Goal: Task Accomplishment & Management: Use online tool/utility

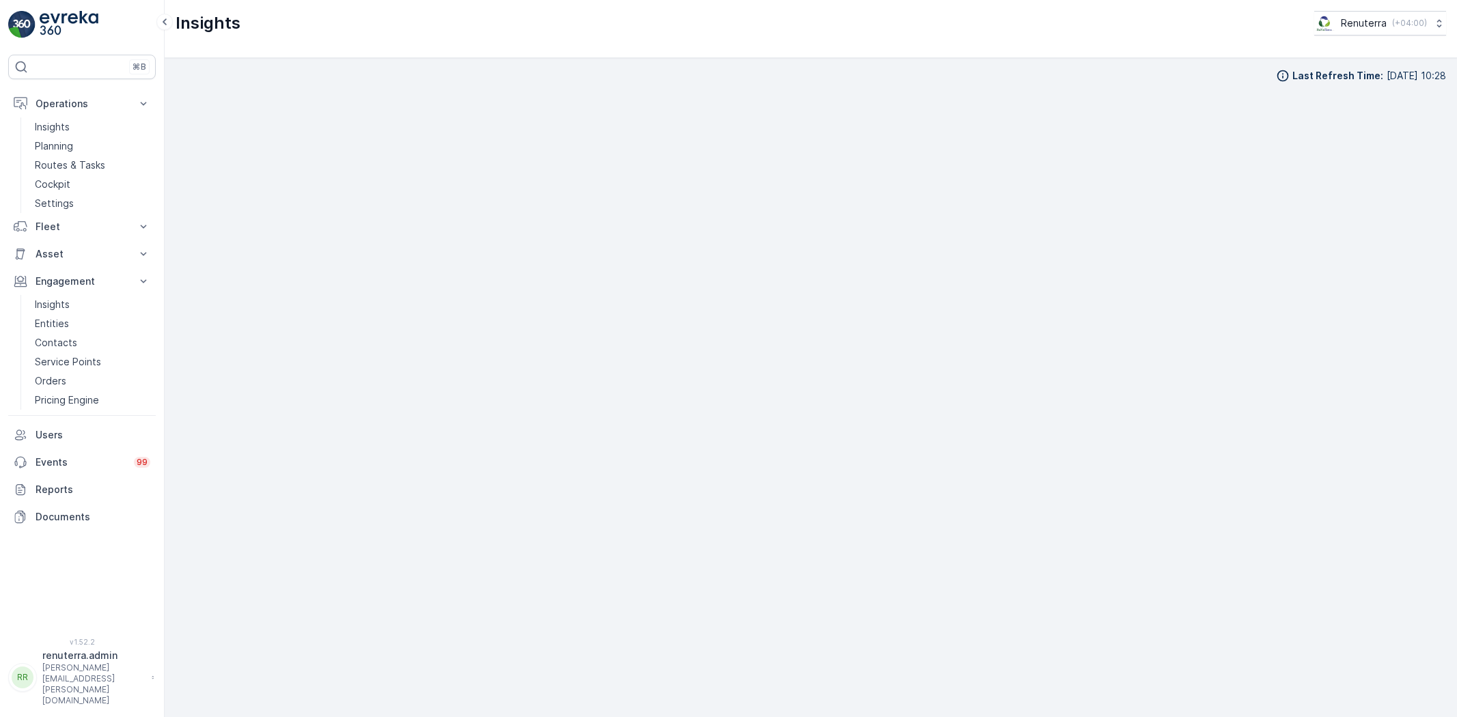
click at [56, 161] on p "Routes & Tasks" at bounding box center [70, 166] width 70 height 14
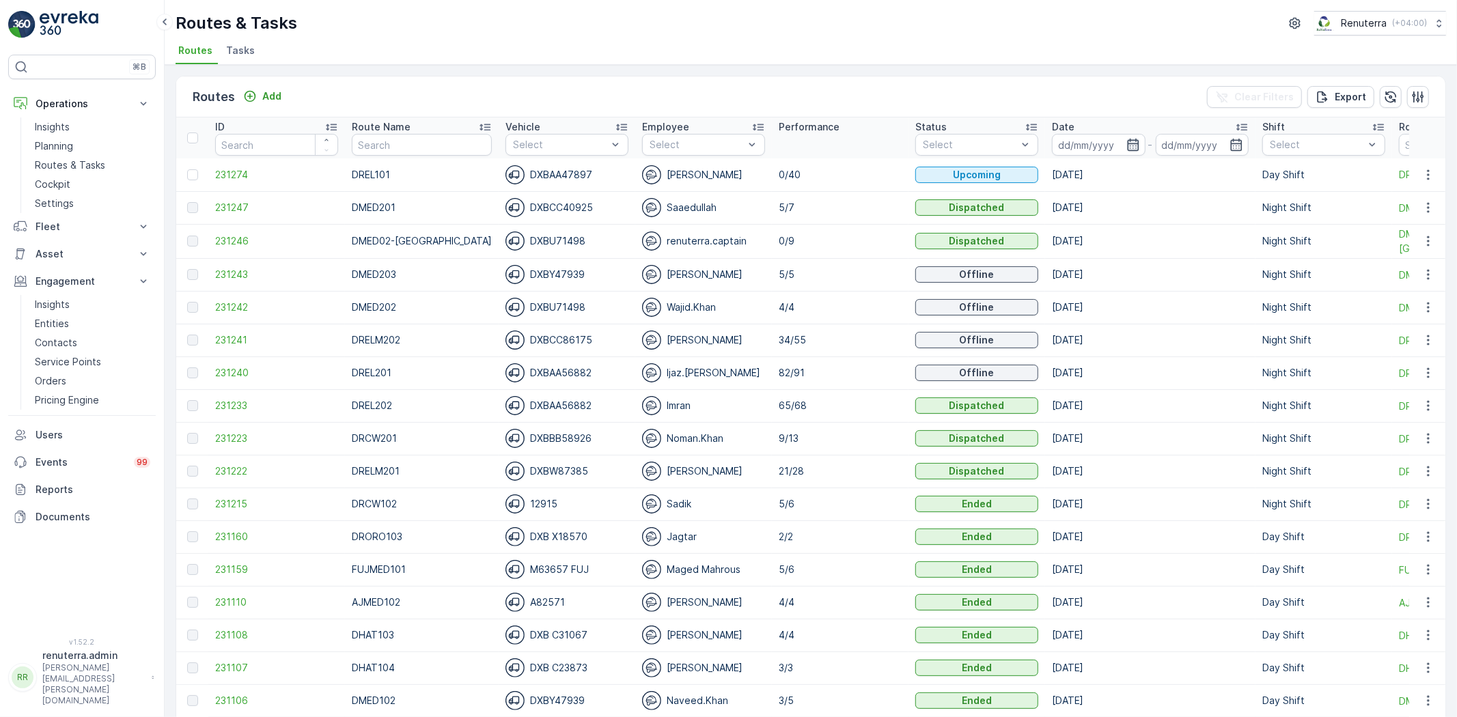
click at [1127, 146] on icon "button" at bounding box center [1134, 145] width 14 height 14
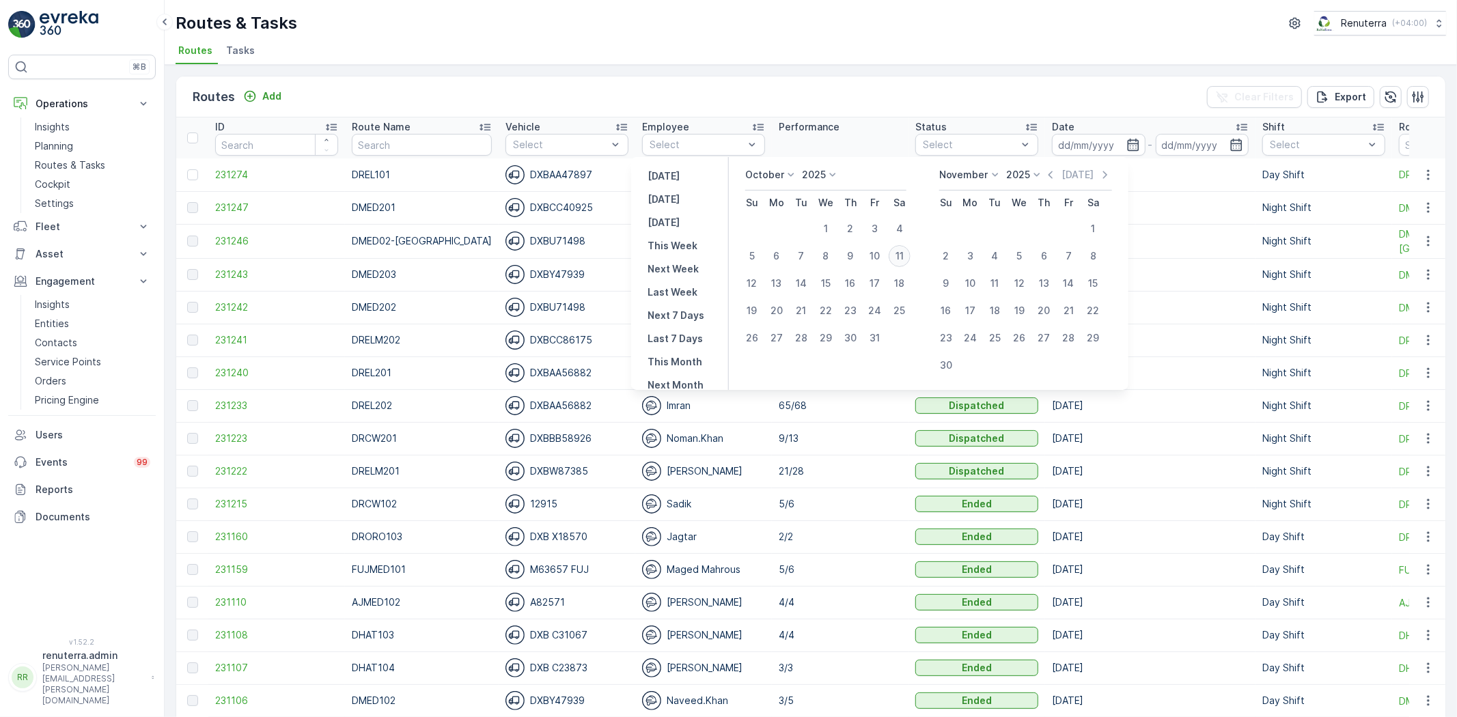
click at [905, 255] on div "11" at bounding box center [900, 256] width 22 height 22
type input "[DATE]"
click at [905, 255] on div "11" at bounding box center [900, 256] width 22 height 22
type input "[DATE]"
click at [905, 255] on div "11" at bounding box center [900, 256] width 22 height 22
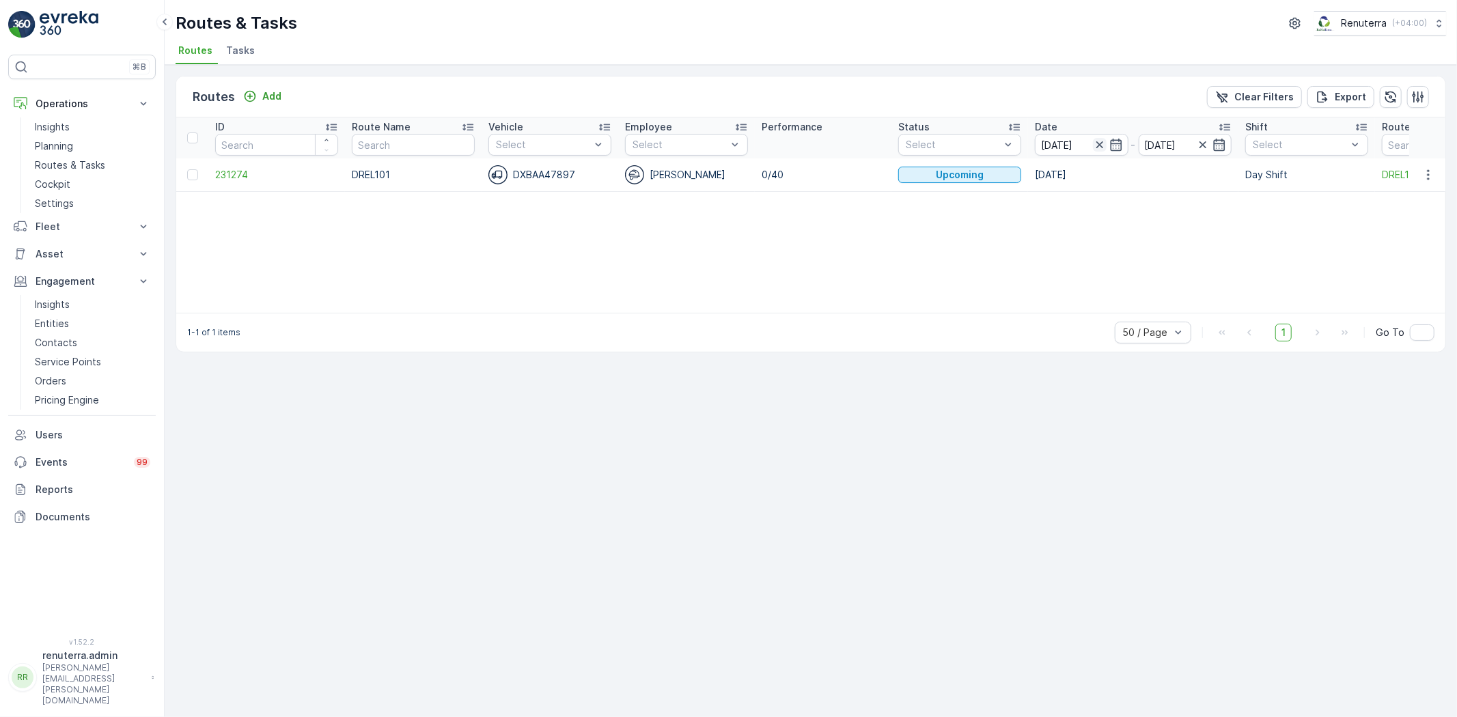
click at [1093, 144] on icon "button" at bounding box center [1100, 145] width 14 height 14
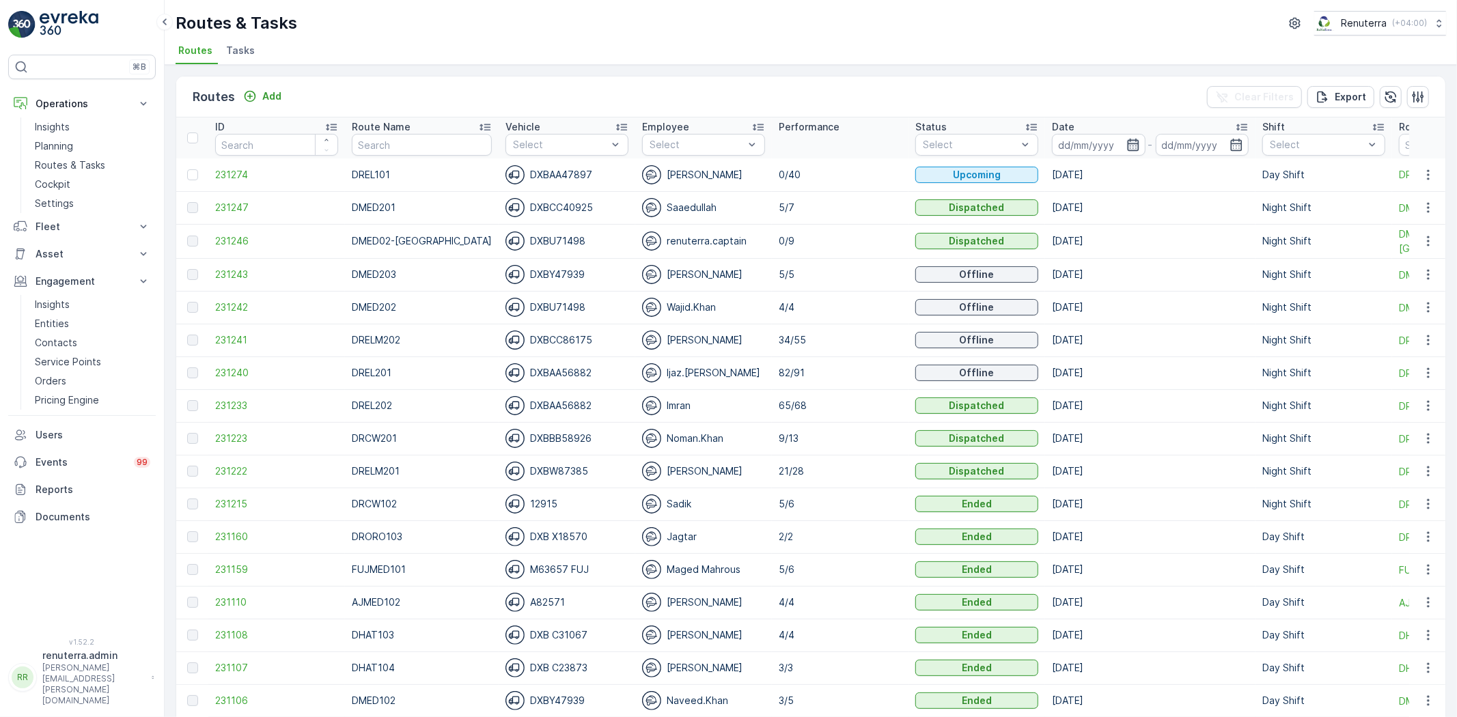
click at [1127, 138] on icon "button" at bounding box center [1134, 145] width 14 height 14
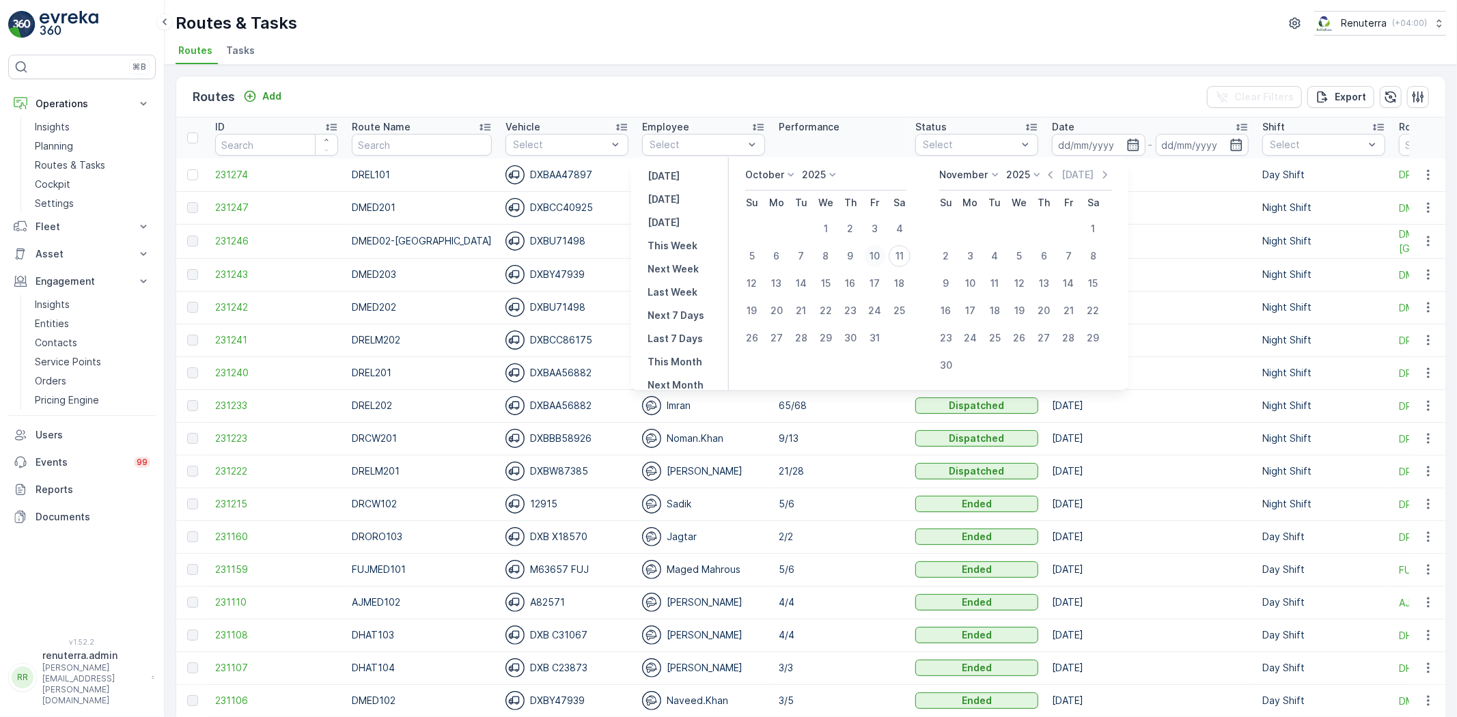
click at [876, 256] on div "10" at bounding box center [875, 256] width 22 height 22
type input "[DATE]"
click at [876, 256] on div "10" at bounding box center [875, 256] width 22 height 22
type input "[DATE]"
click at [876, 256] on div "10" at bounding box center [875, 256] width 22 height 22
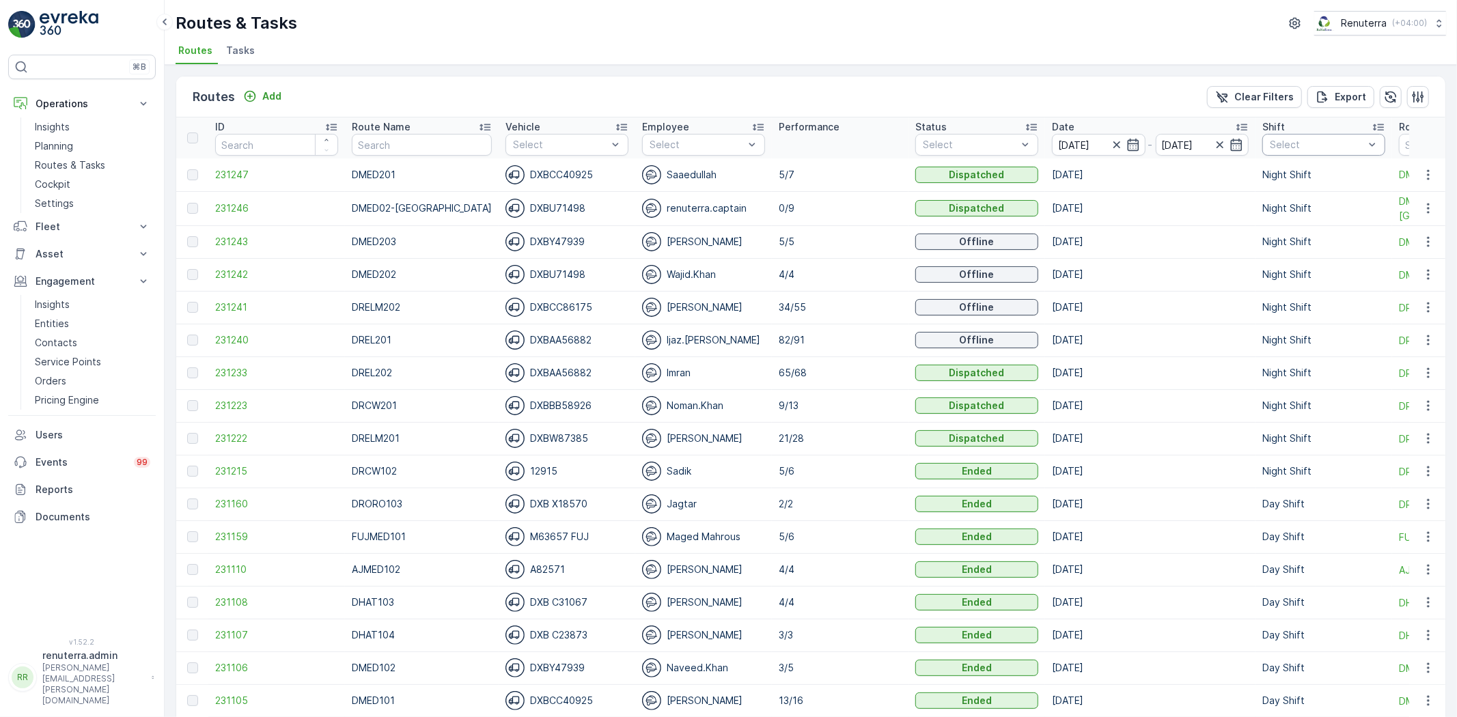
click at [1276, 152] on div "Select" at bounding box center [1324, 145] width 123 height 22
click at [1288, 245] on p "Night Shift" at bounding box center [1310, 245] width 51 height 14
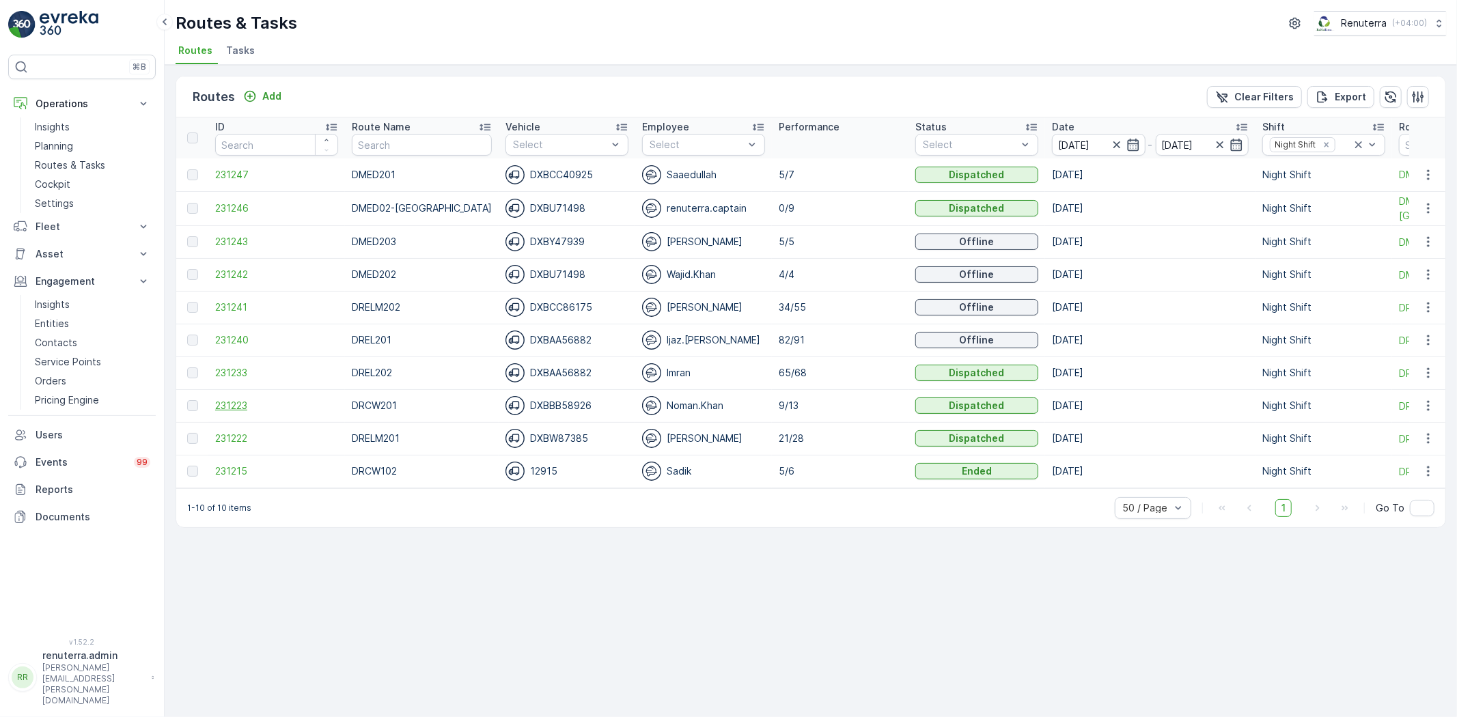
click at [253, 411] on span "231223" at bounding box center [276, 406] width 123 height 14
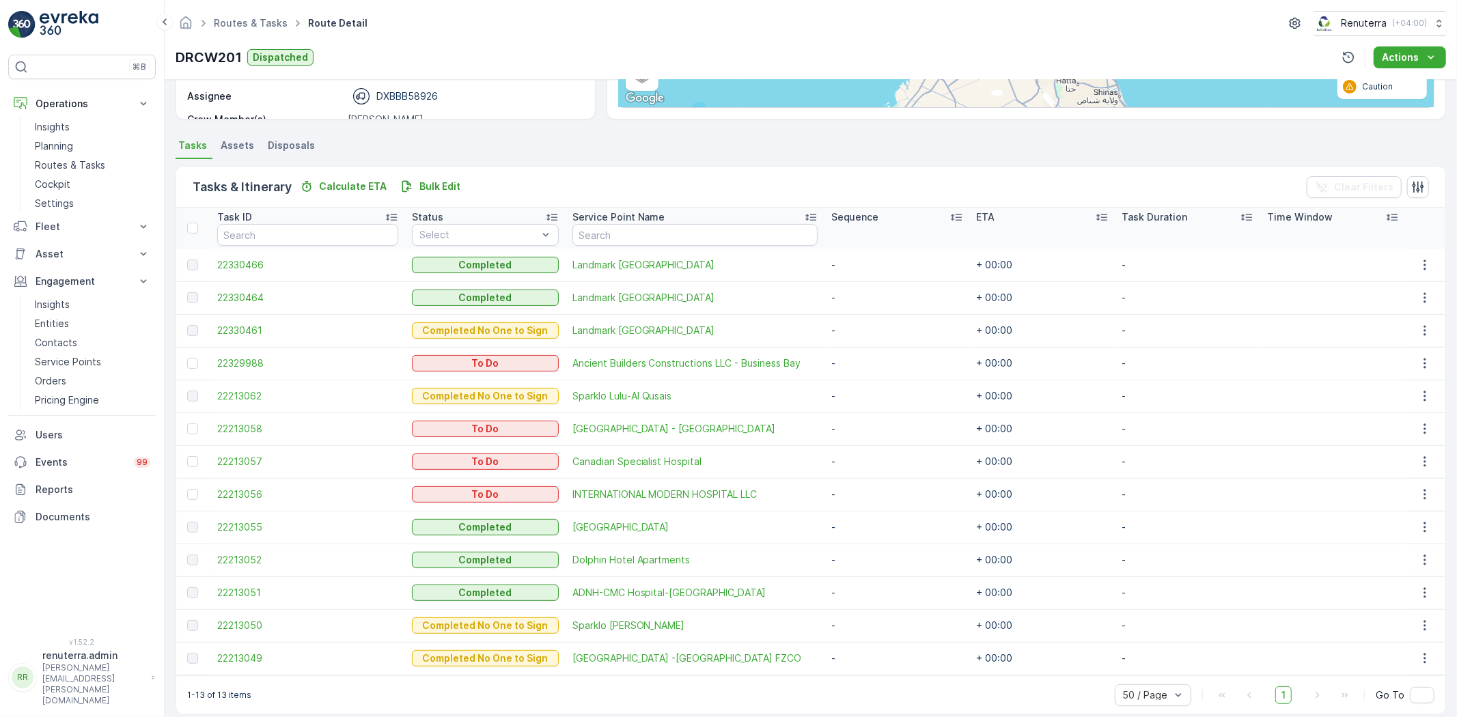
scroll to position [260, 0]
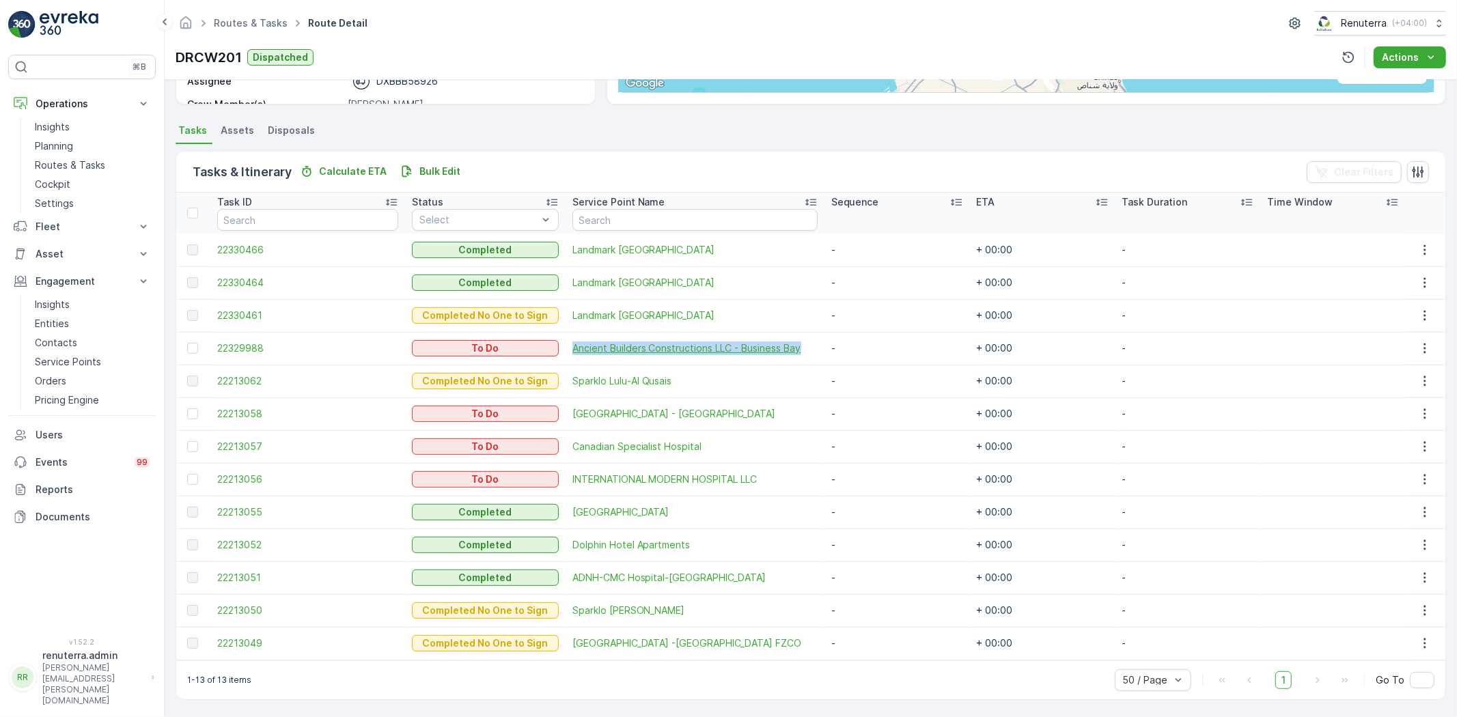
drag, startPoint x: 549, startPoint y: 353, endPoint x: 787, endPoint y: 350, distance: 238.5
click at [787, 350] on td "Ancient Builders Constructions LLC - Business Bay" at bounding box center [695, 348] width 259 height 33
copy span "Ancient Builders Constructions LLC - Business Bay"
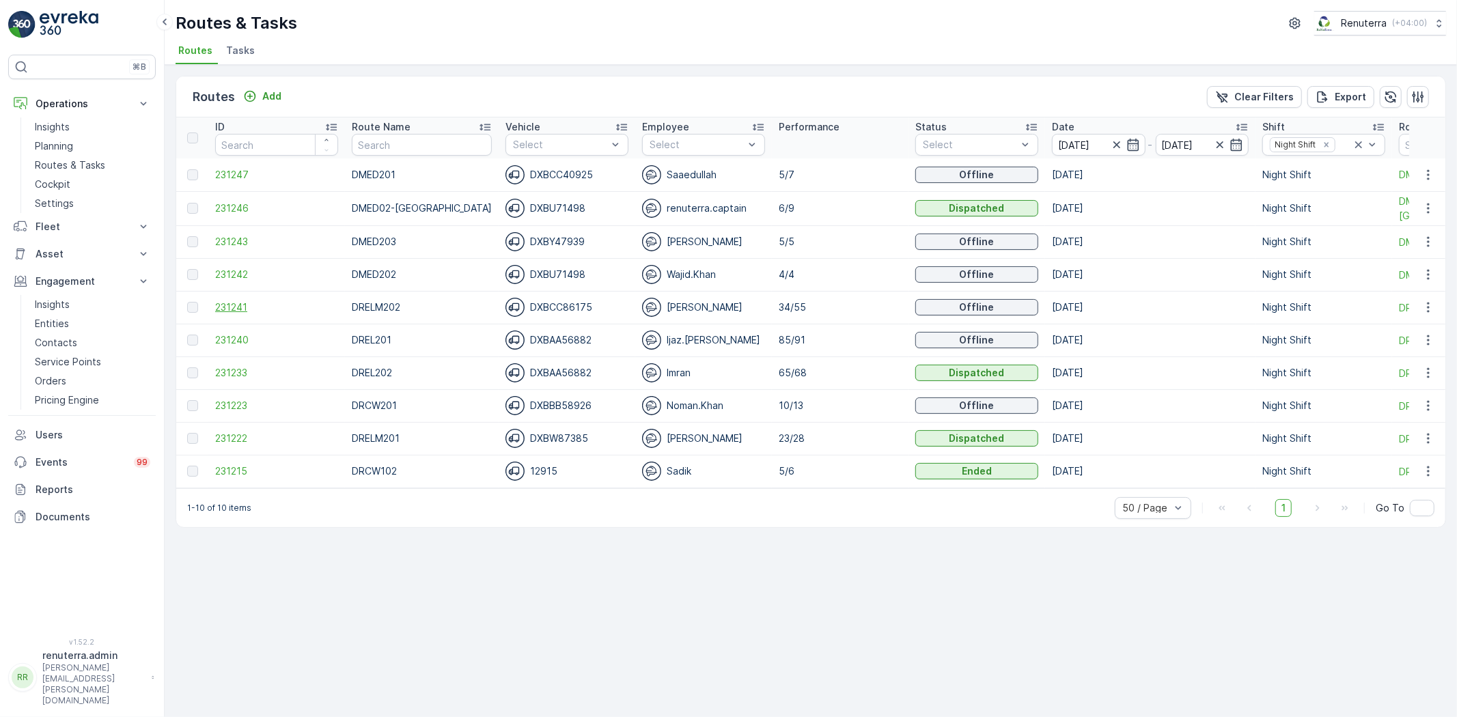
click at [245, 306] on span "231241" at bounding box center [276, 308] width 123 height 14
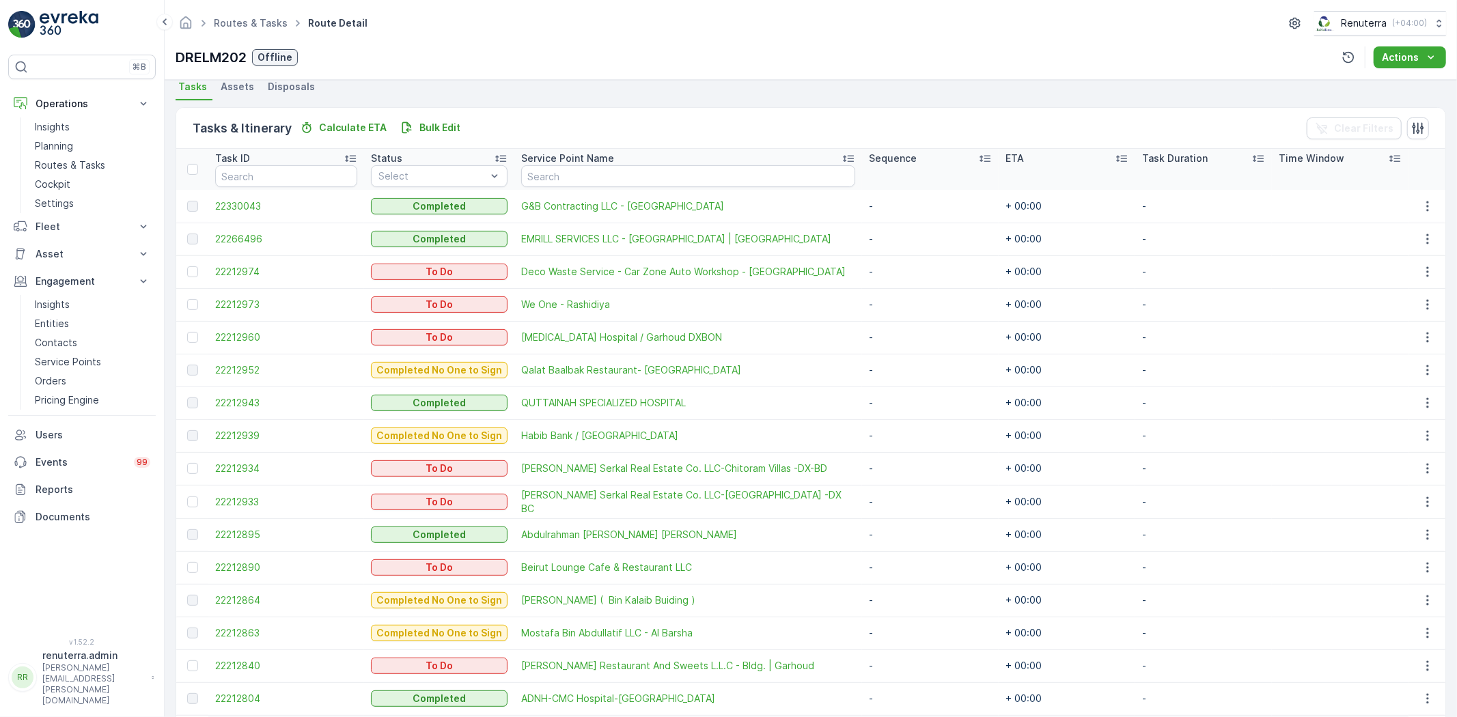
scroll to position [228, 0]
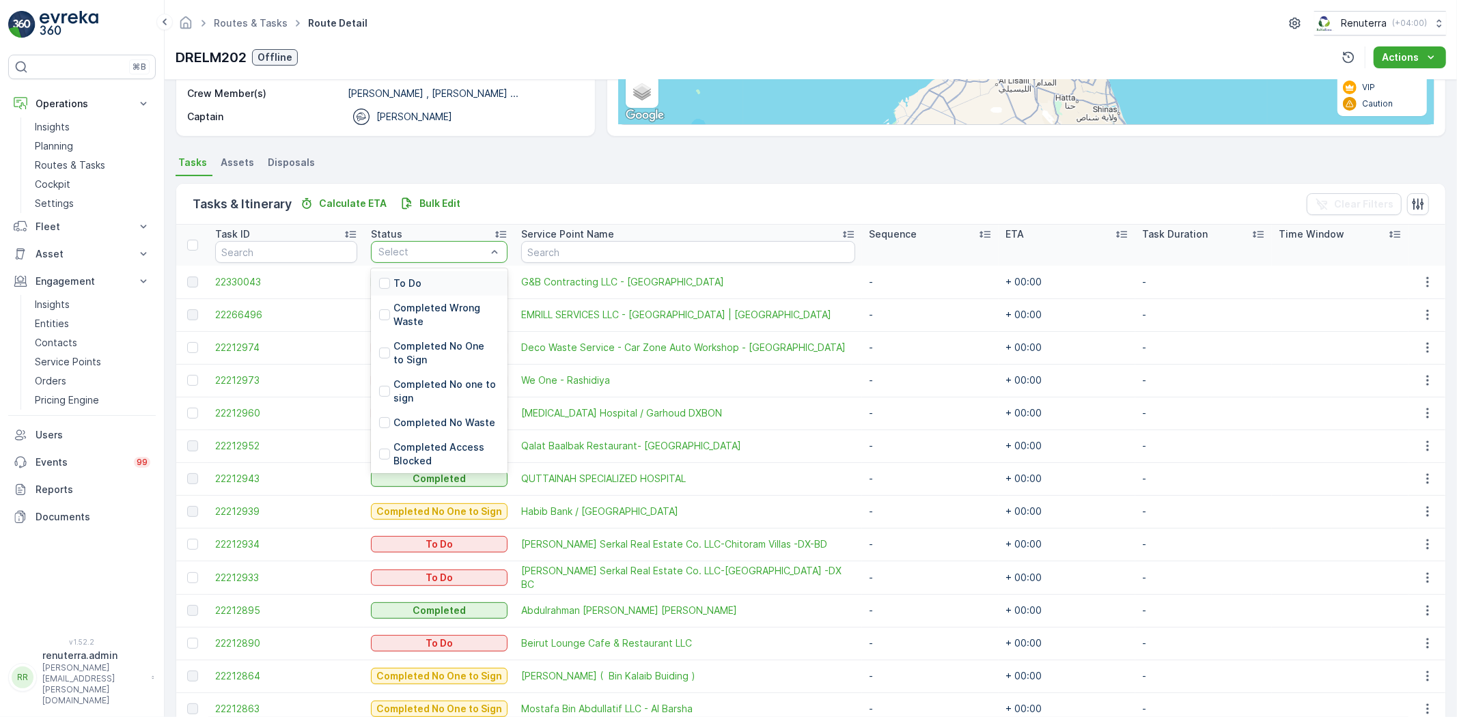
click at [493, 161] on ul "Tasks Assets Disposals" at bounding box center [811, 164] width 1271 height 23
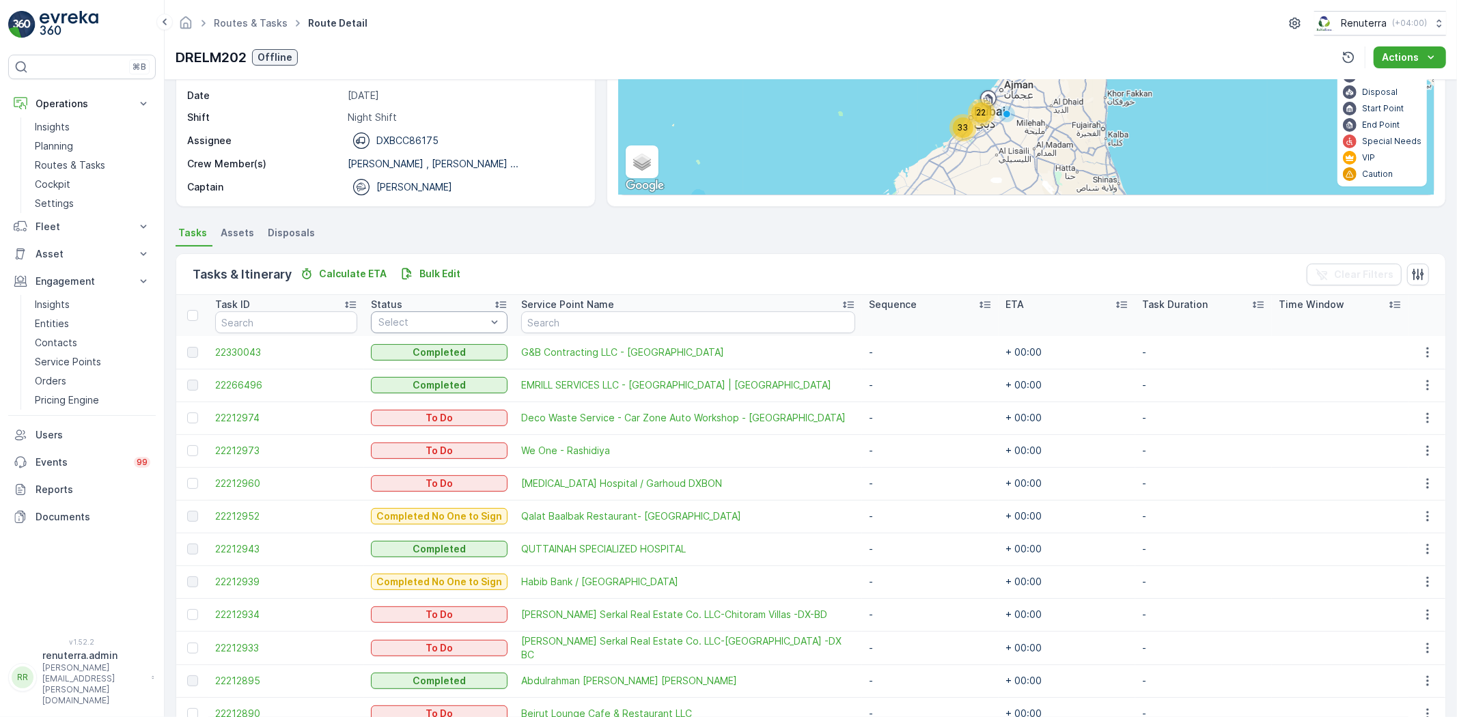
scroll to position [36, 0]
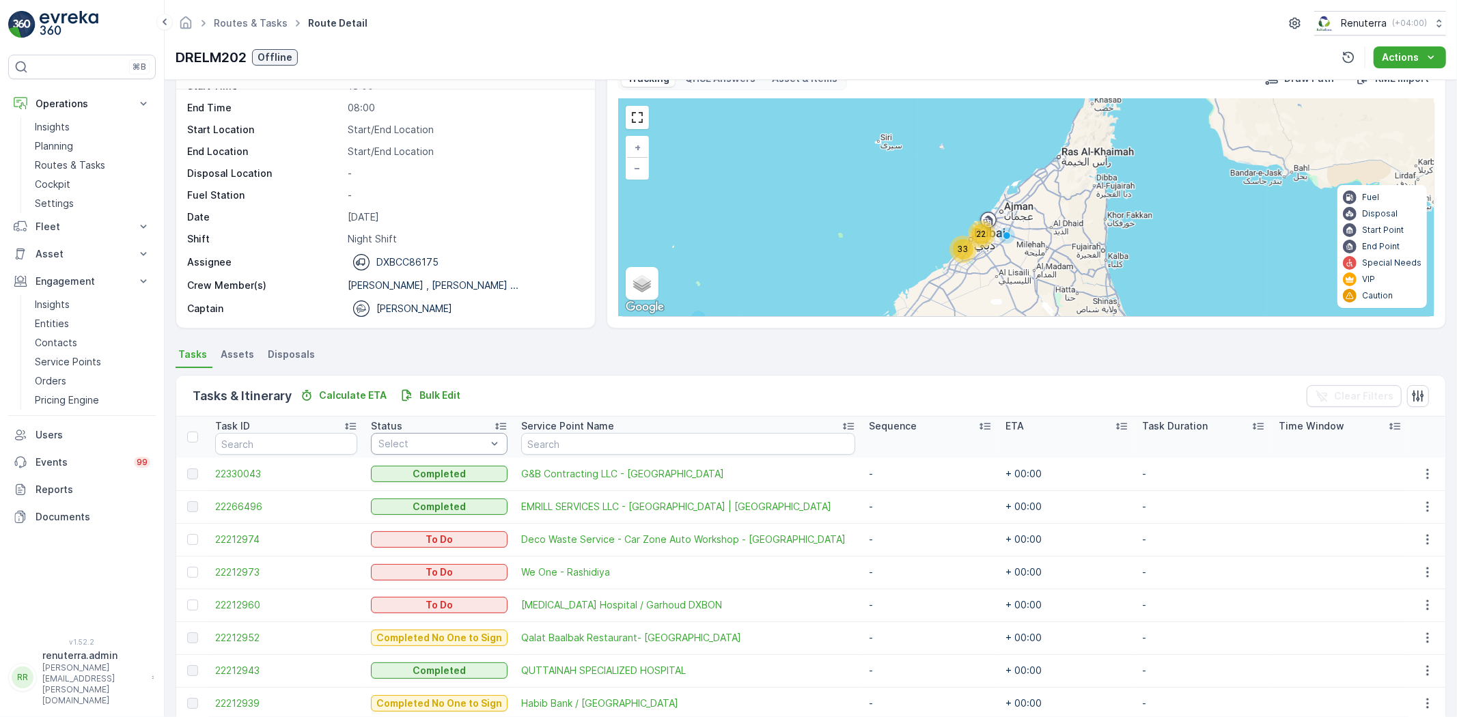
click at [573, 357] on ul "Tasks Assets Disposals" at bounding box center [811, 356] width 1271 height 23
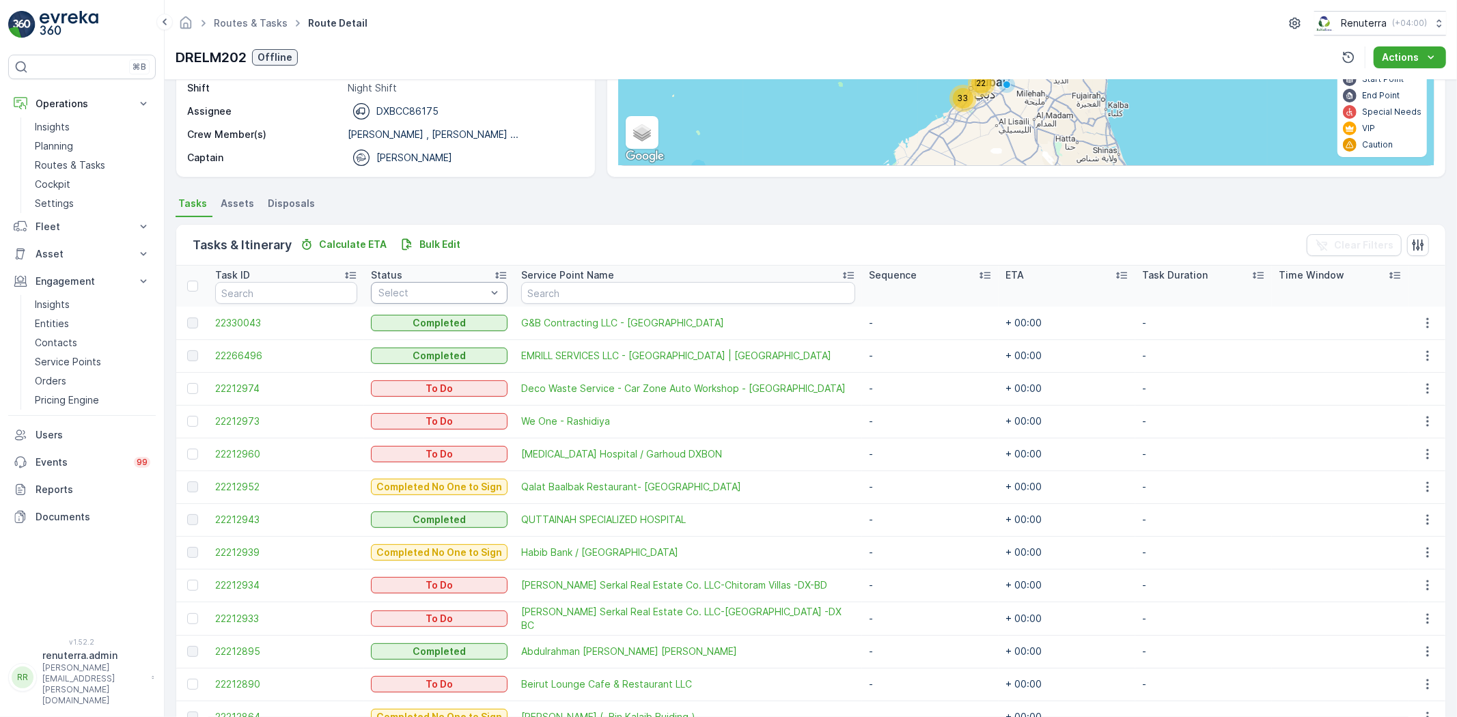
scroll to position [187, 0]
click at [603, 296] on input "text" at bounding box center [688, 292] width 334 height 22
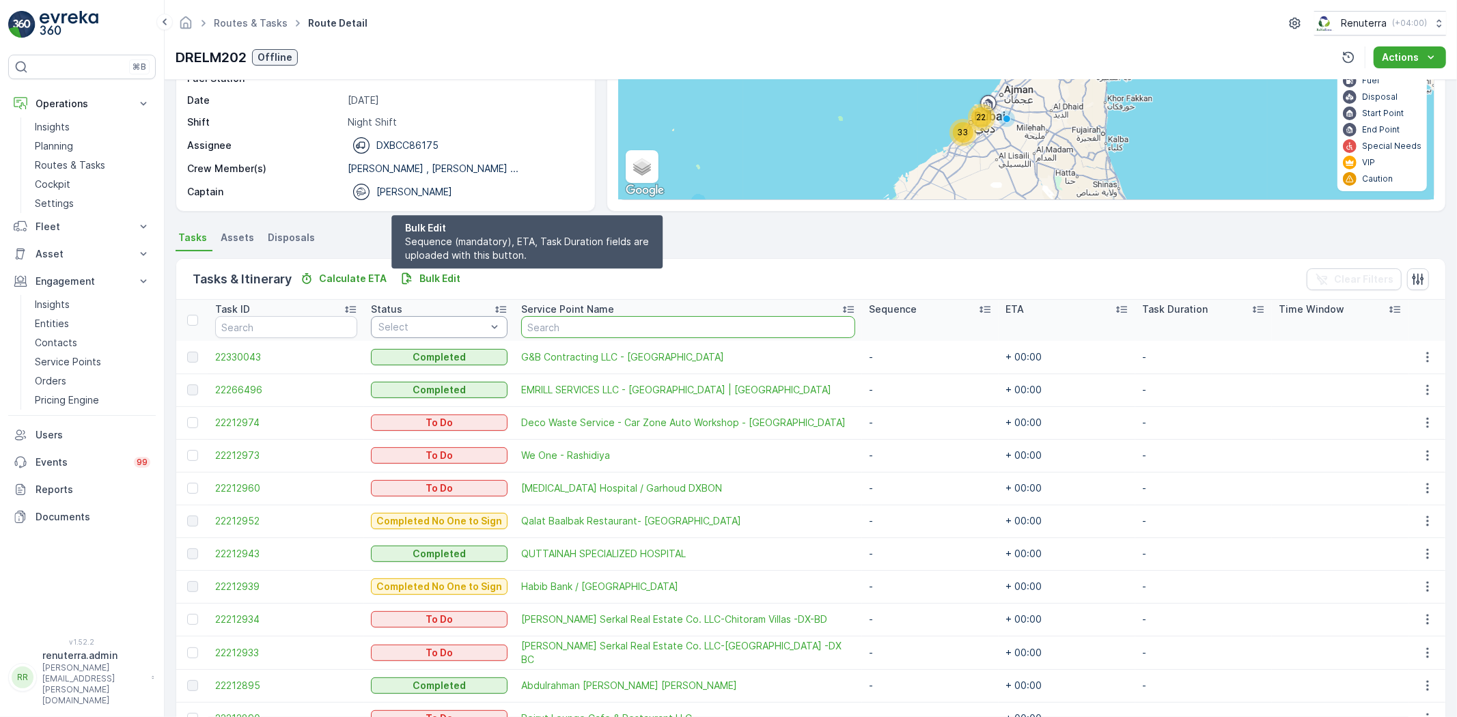
scroll to position [152, 0]
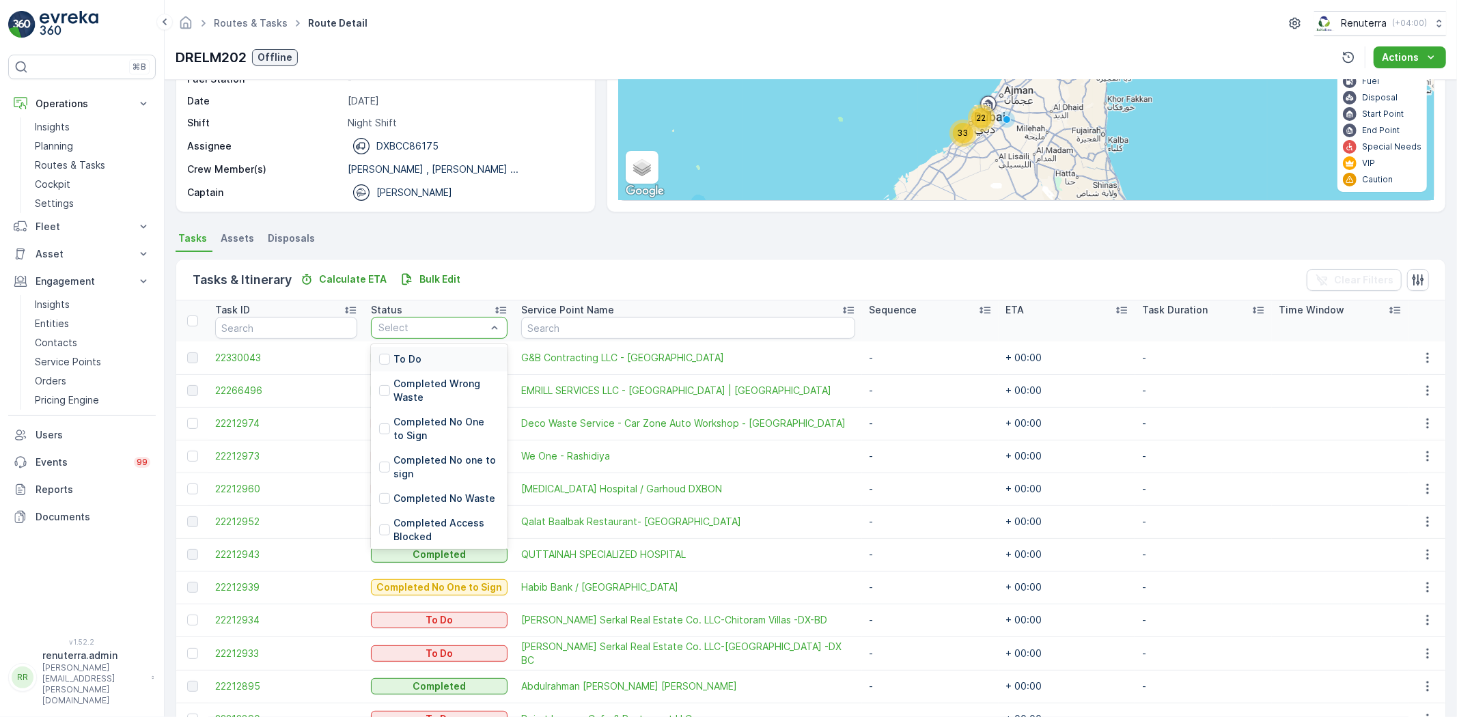
click at [432, 357] on div "To Do" at bounding box center [439, 359] width 137 height 25
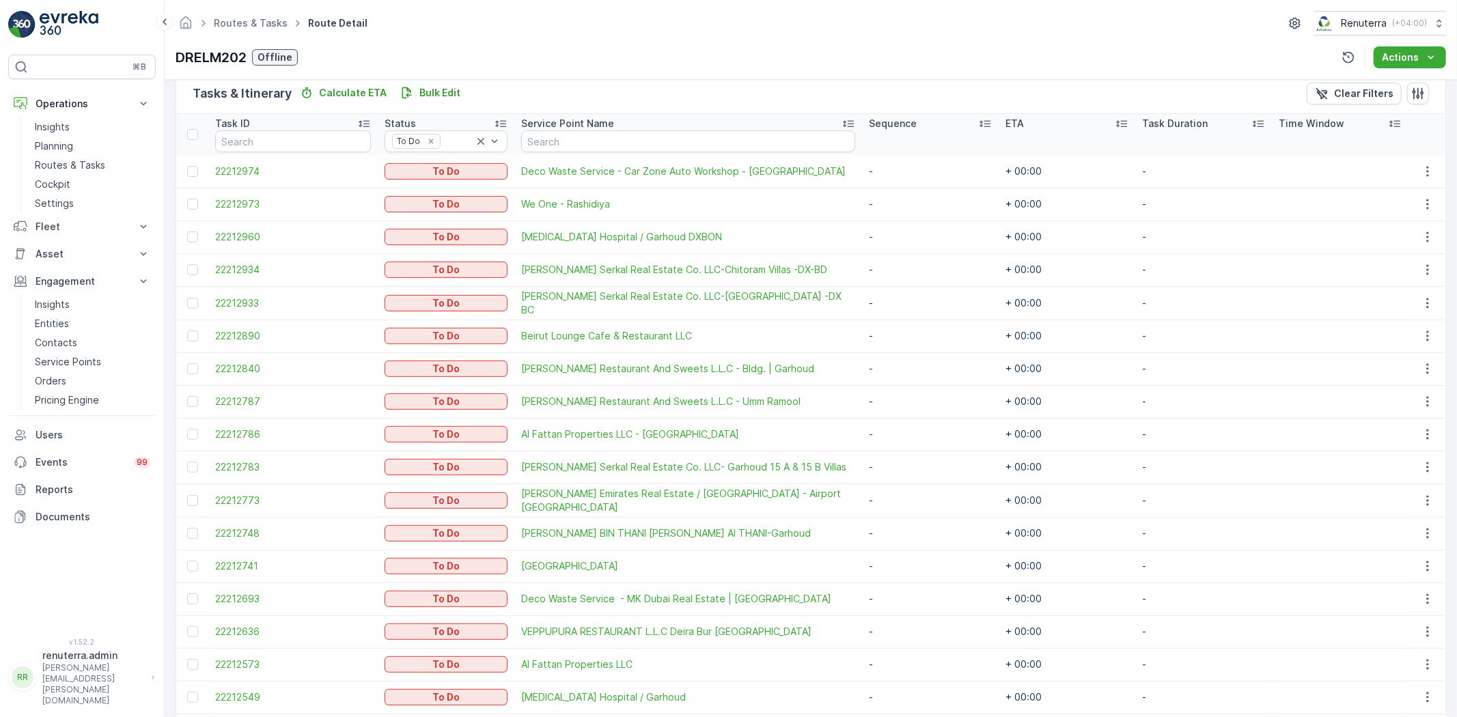
scroll to position [338, 0]
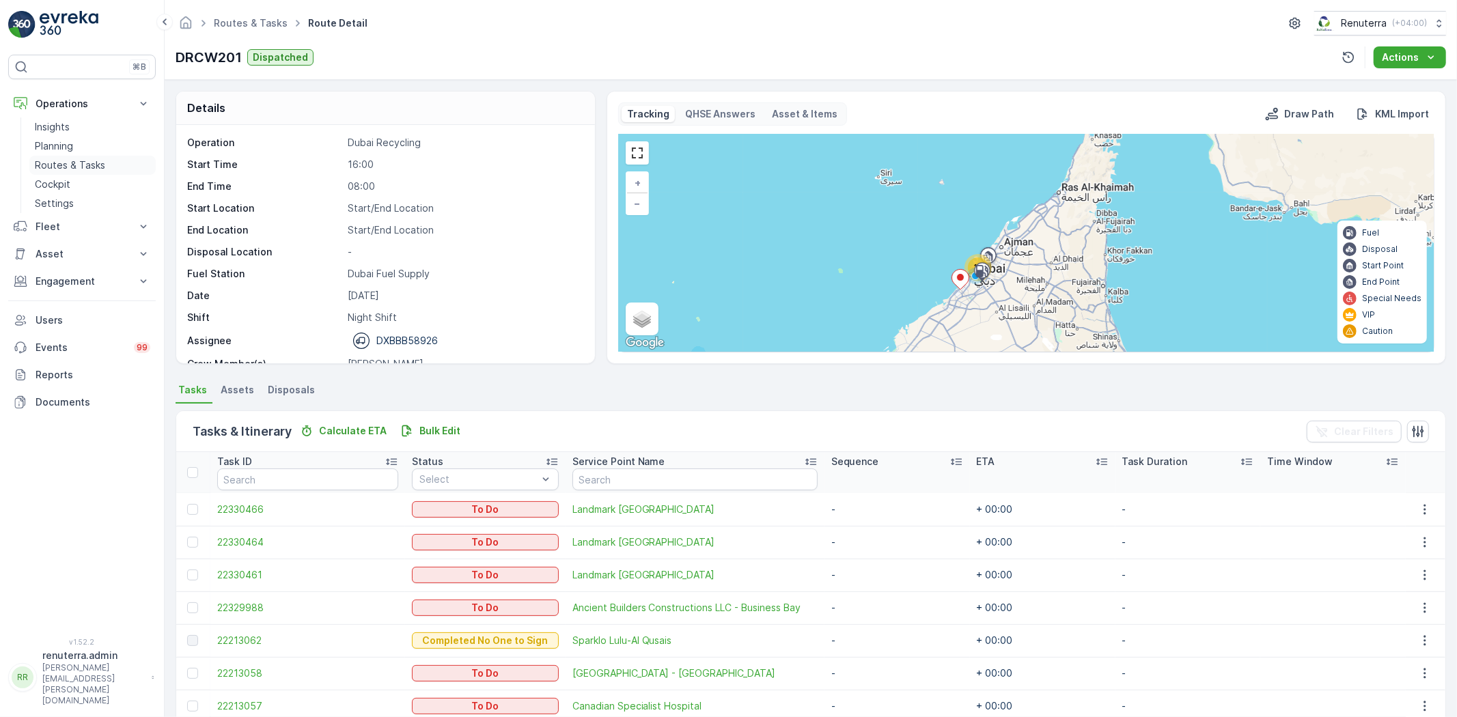
click at [60, 167] on p "Routes & Tasks" at bounding box center [70, 166] width 70 height 14
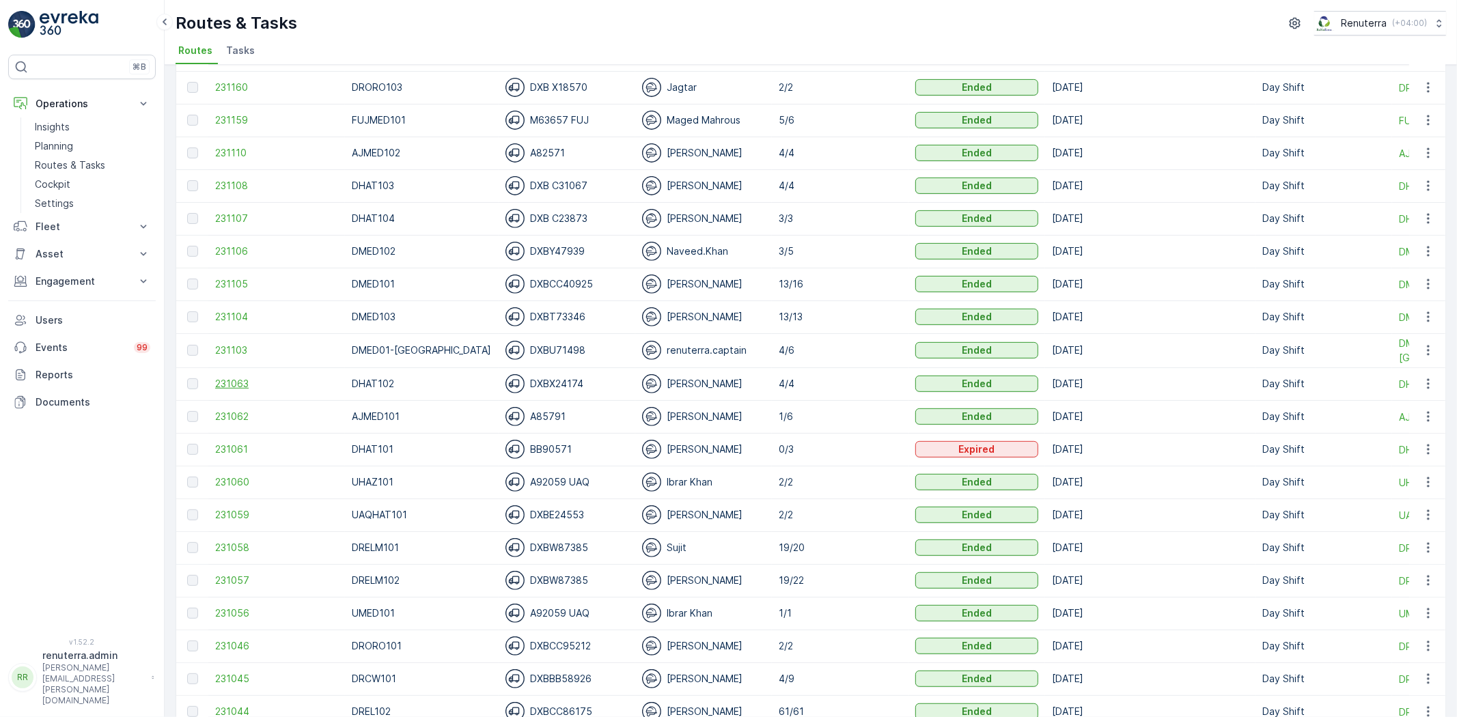
scroll to position [455, 0]
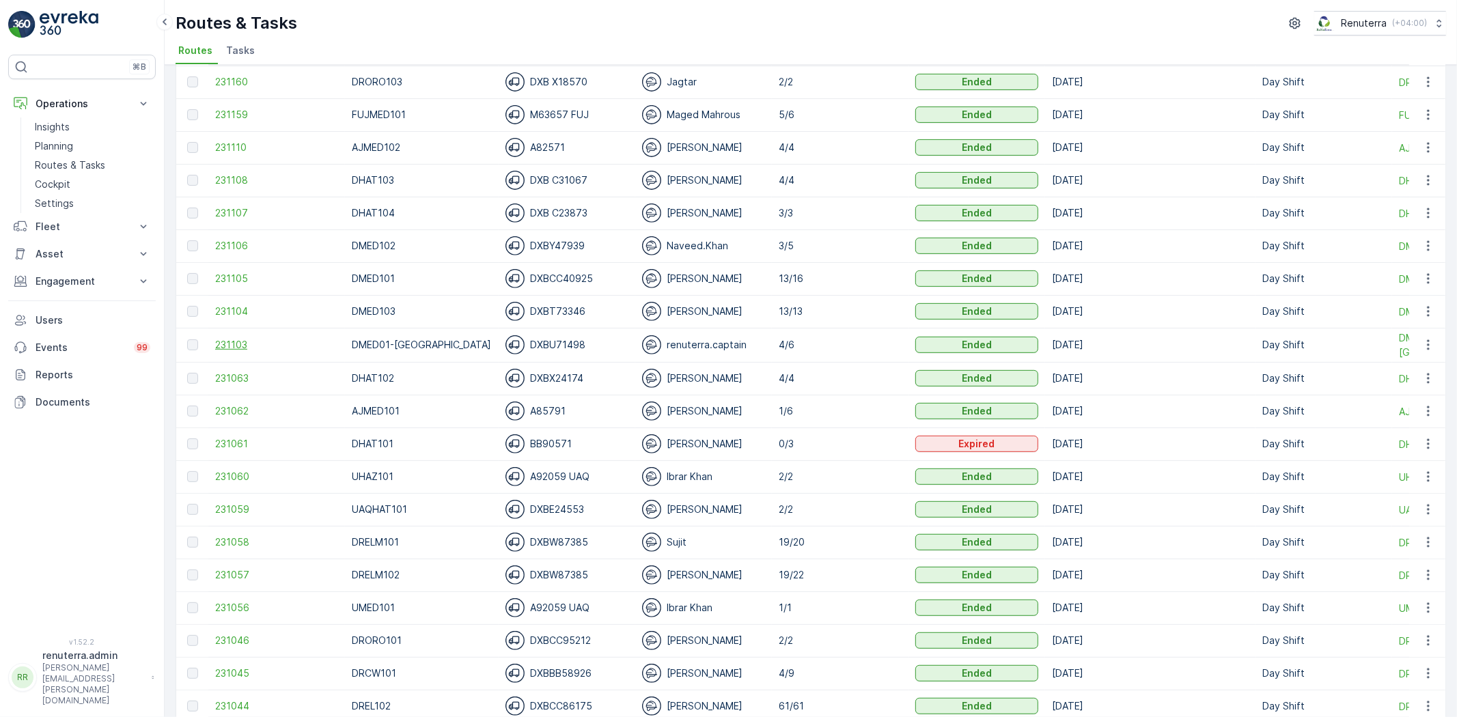
click at [229, 343] on span "231103" at bounding box center [276, 345] width 123 height 14
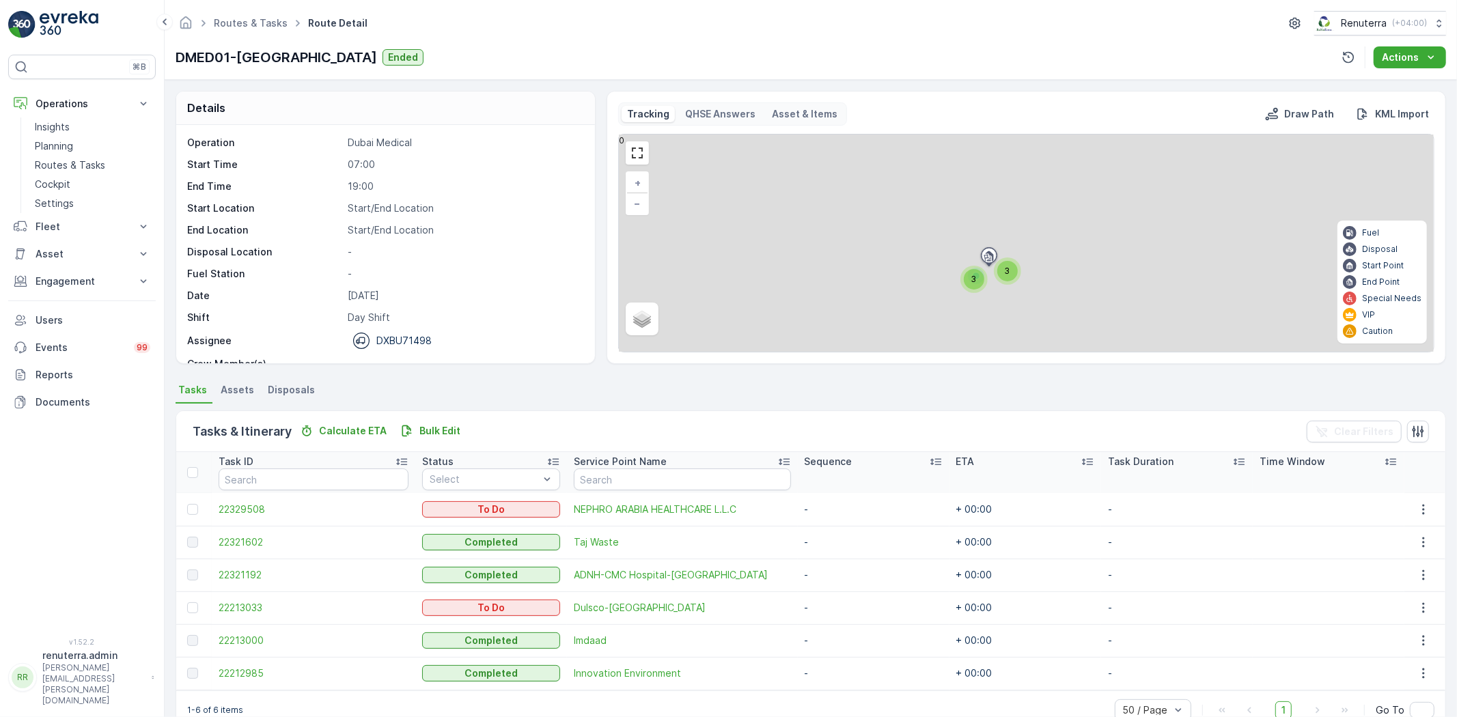
scroll to position [30, 0]
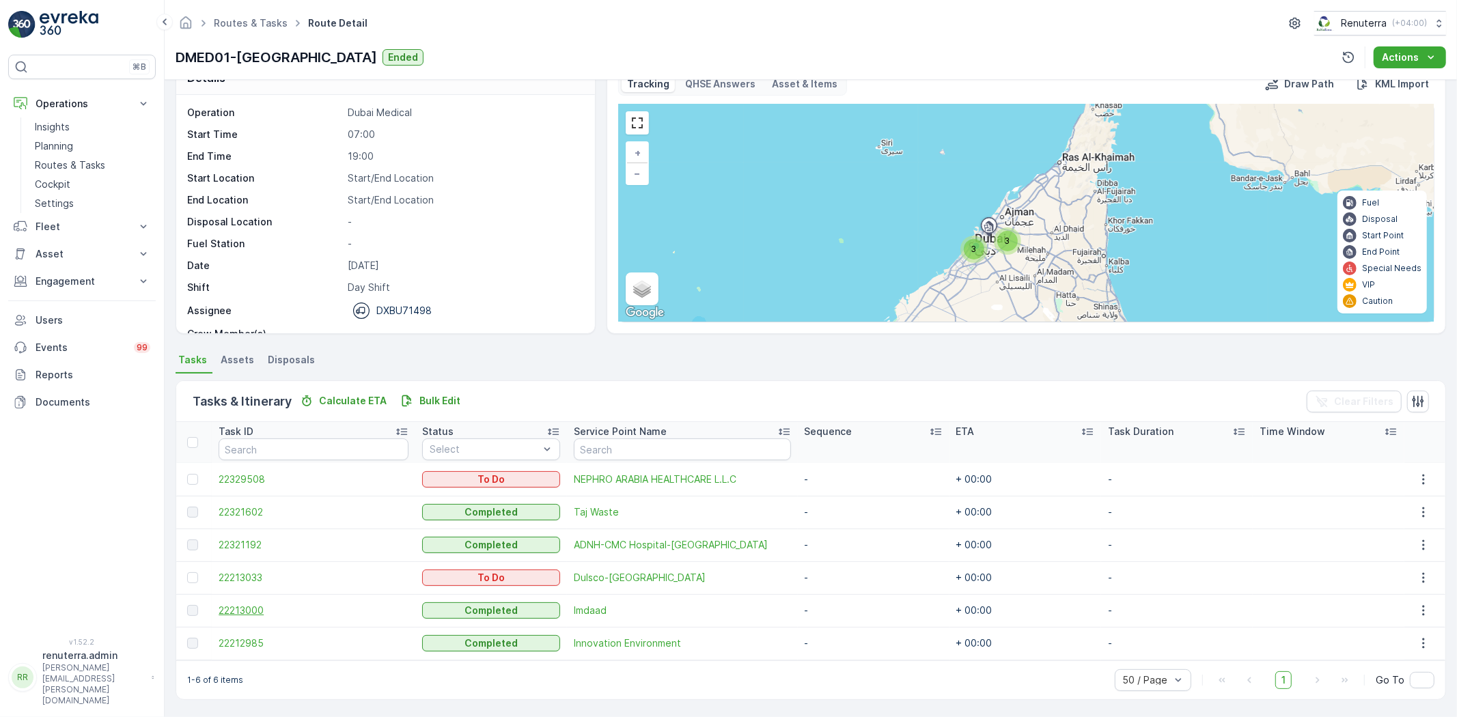
click at [256, 609] on span "22213000" at bounding box center [314, 611] width 190 height 14
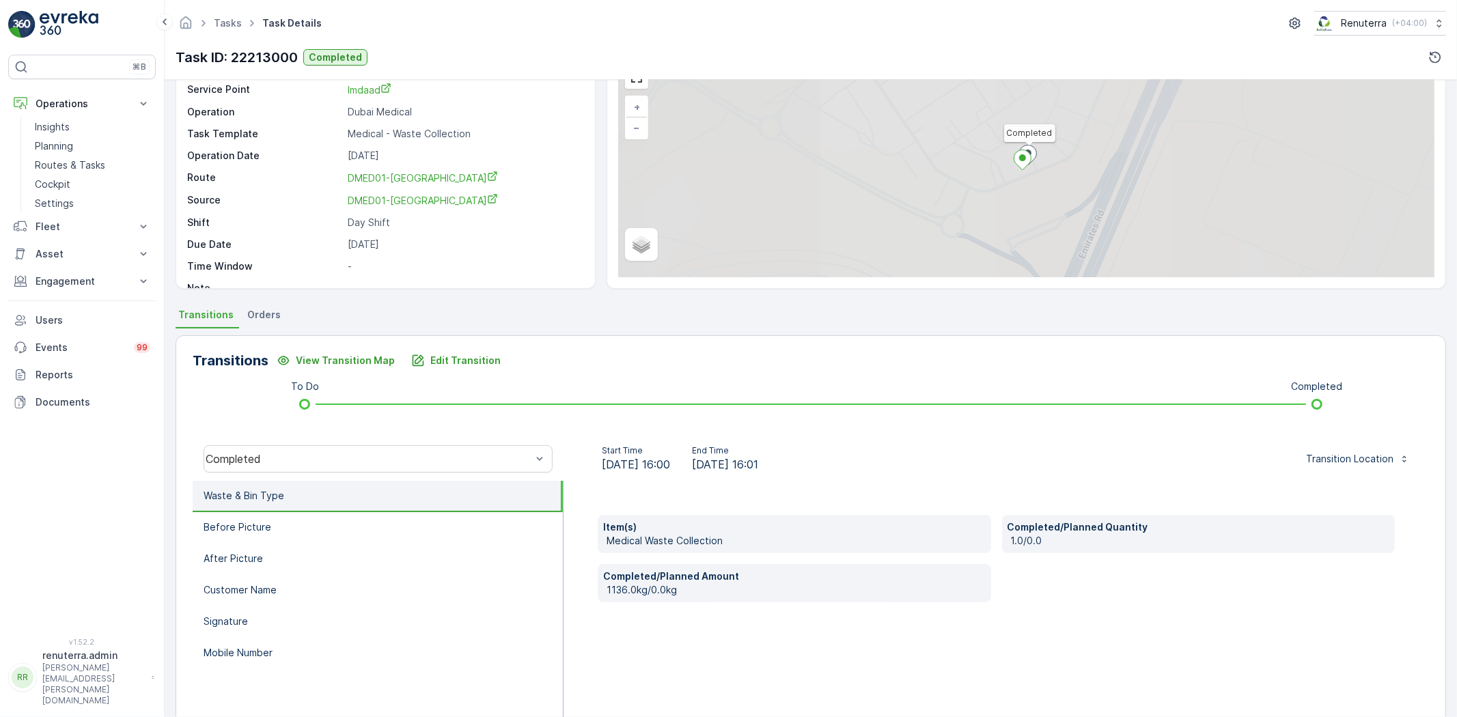
scroll to position [76, 0]
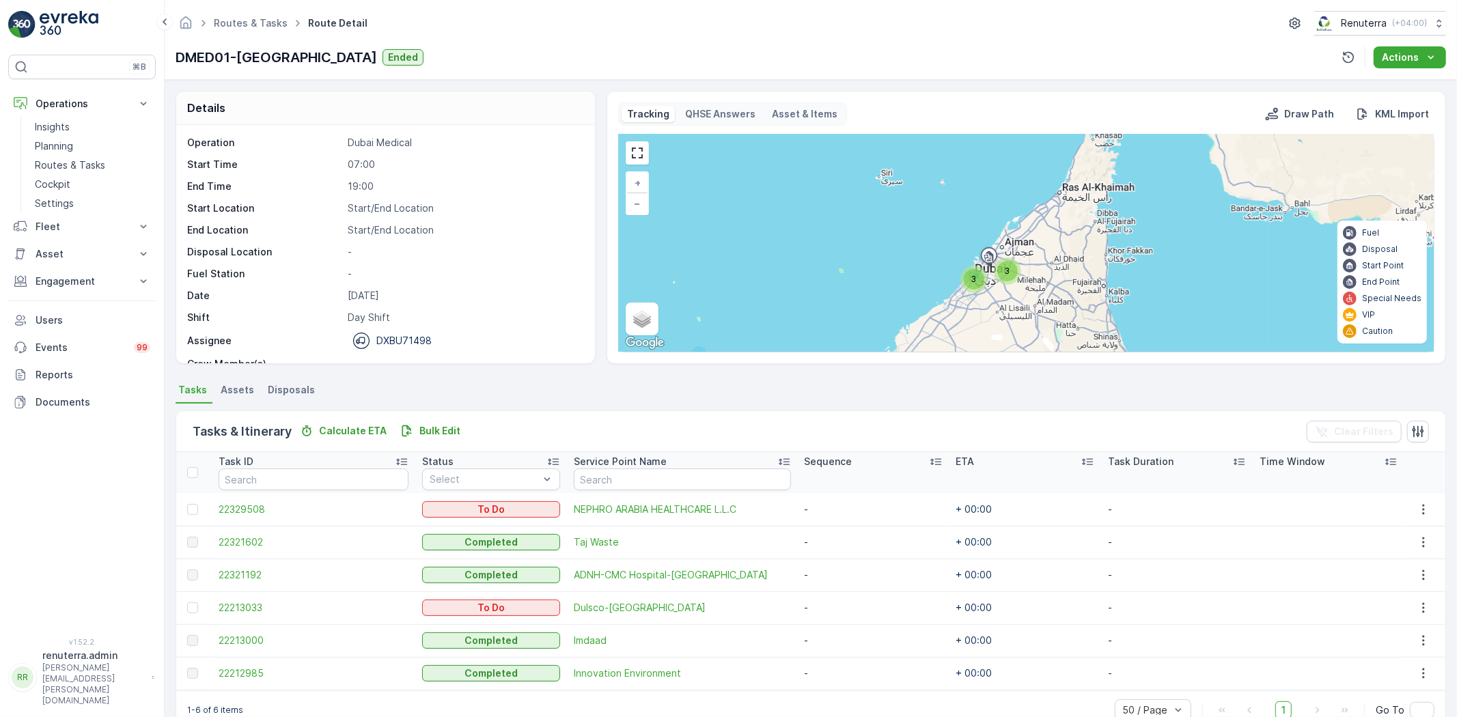
click at [1052, 361] on div "Tracking QHSE Answers Asset & Items Draw Path KML Import 3 3 + − Satellite Road…" at bounding box center [1027, 227] width 840 height 273
click at [659, 506] on span "NEPHRO ARABIA HEALTHCARE L.L.C" at bounding box center [682, 510] width 217 height 14
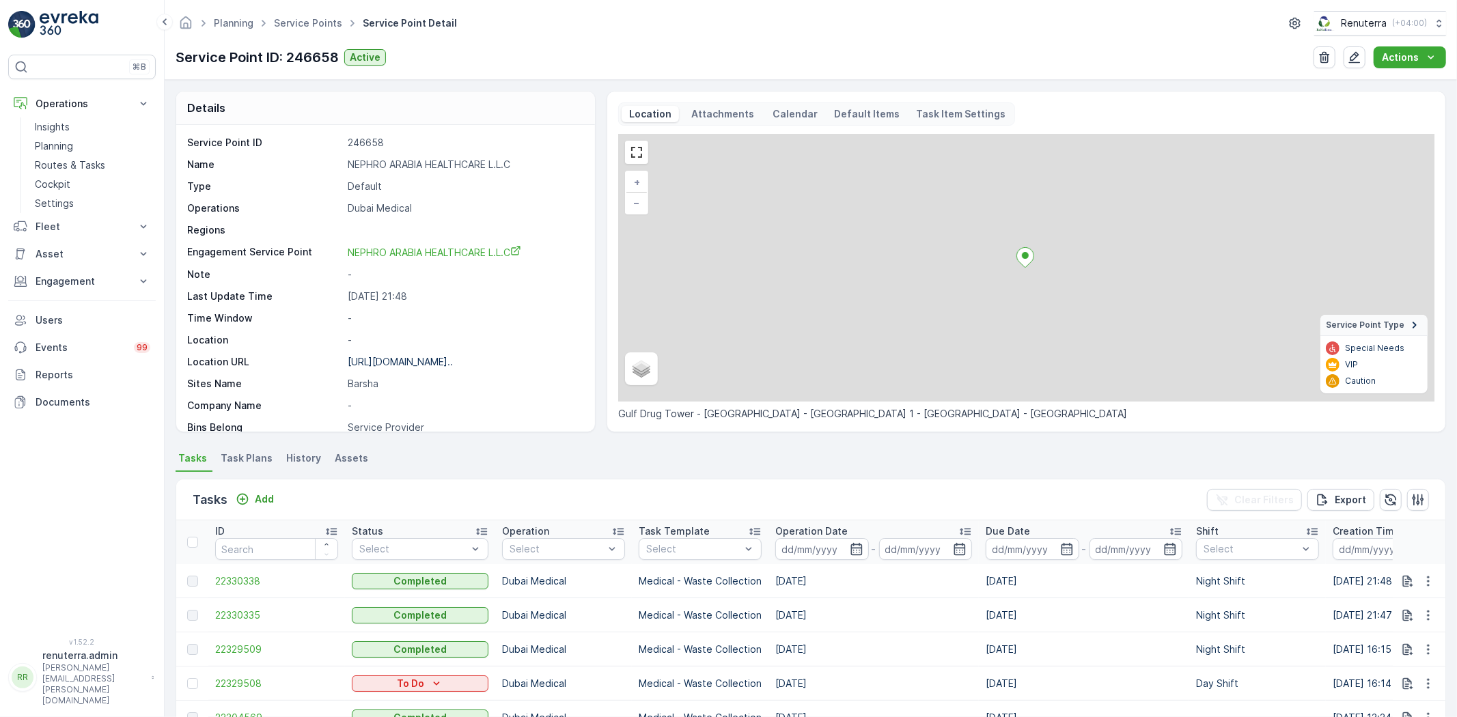
scroll to position [76, 0]
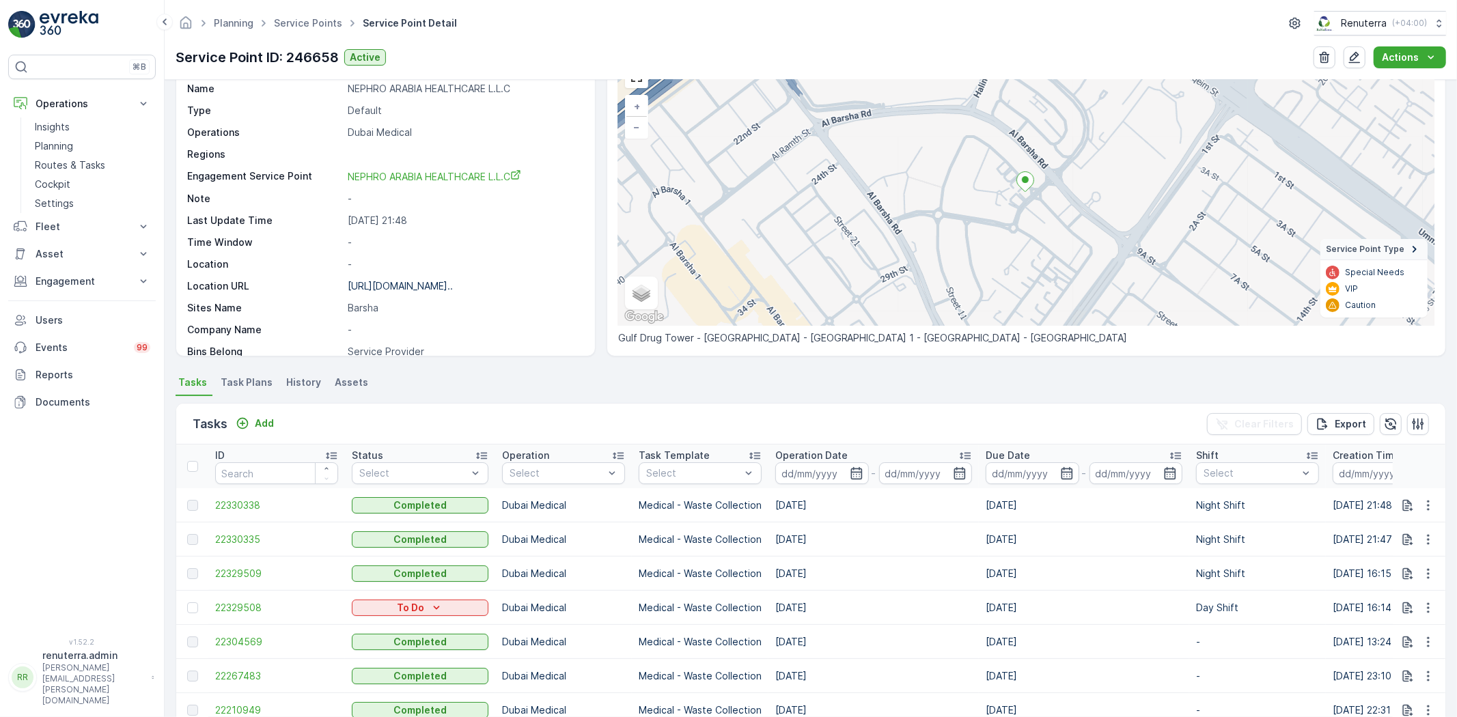
click at [51, 497] on div "⌘B Operations Insights Planning Routes & Tasks Cockpit Settings Fleet Live Trac…" at bounding box center [82, 338] width 148 height 567
click at [238, 500] on span "22330338" at bounding box center [276, 506] width 123 height 14
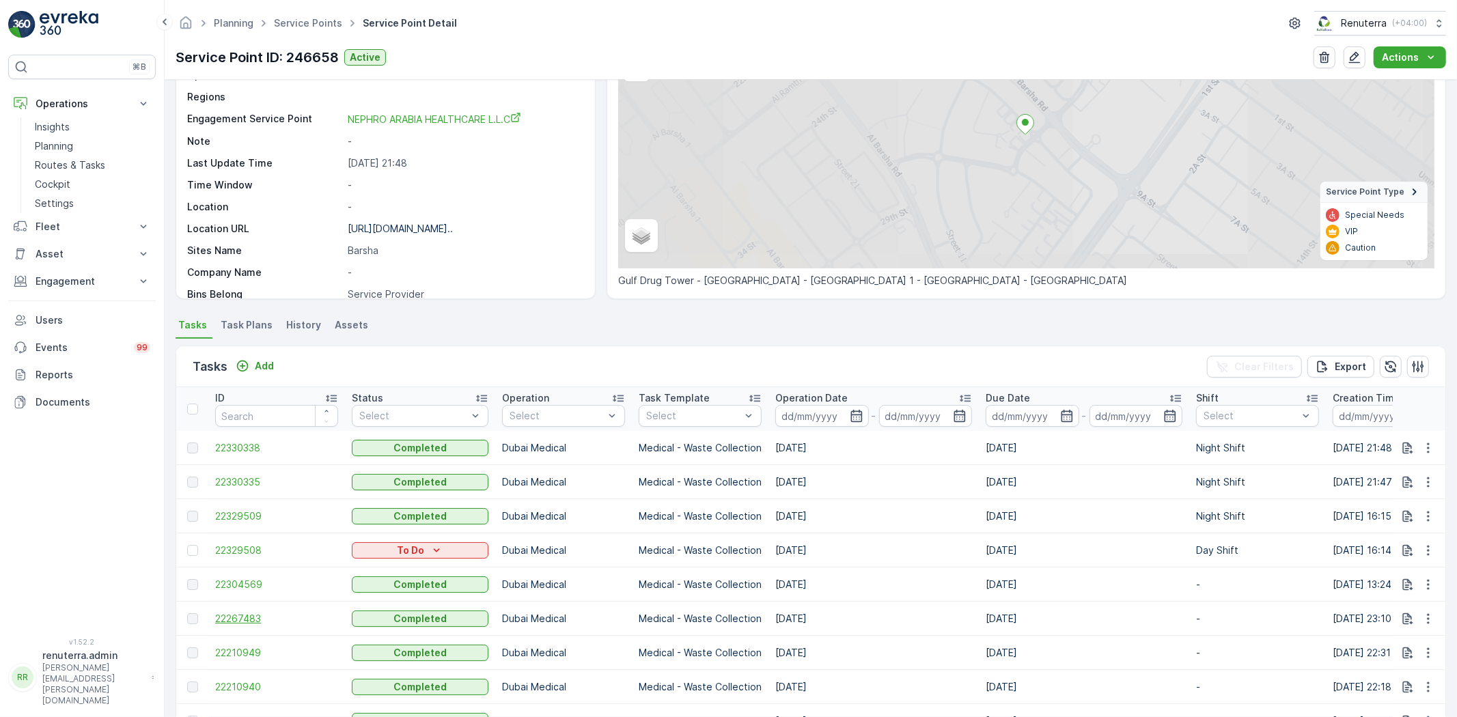
scroll to position [152, 0]
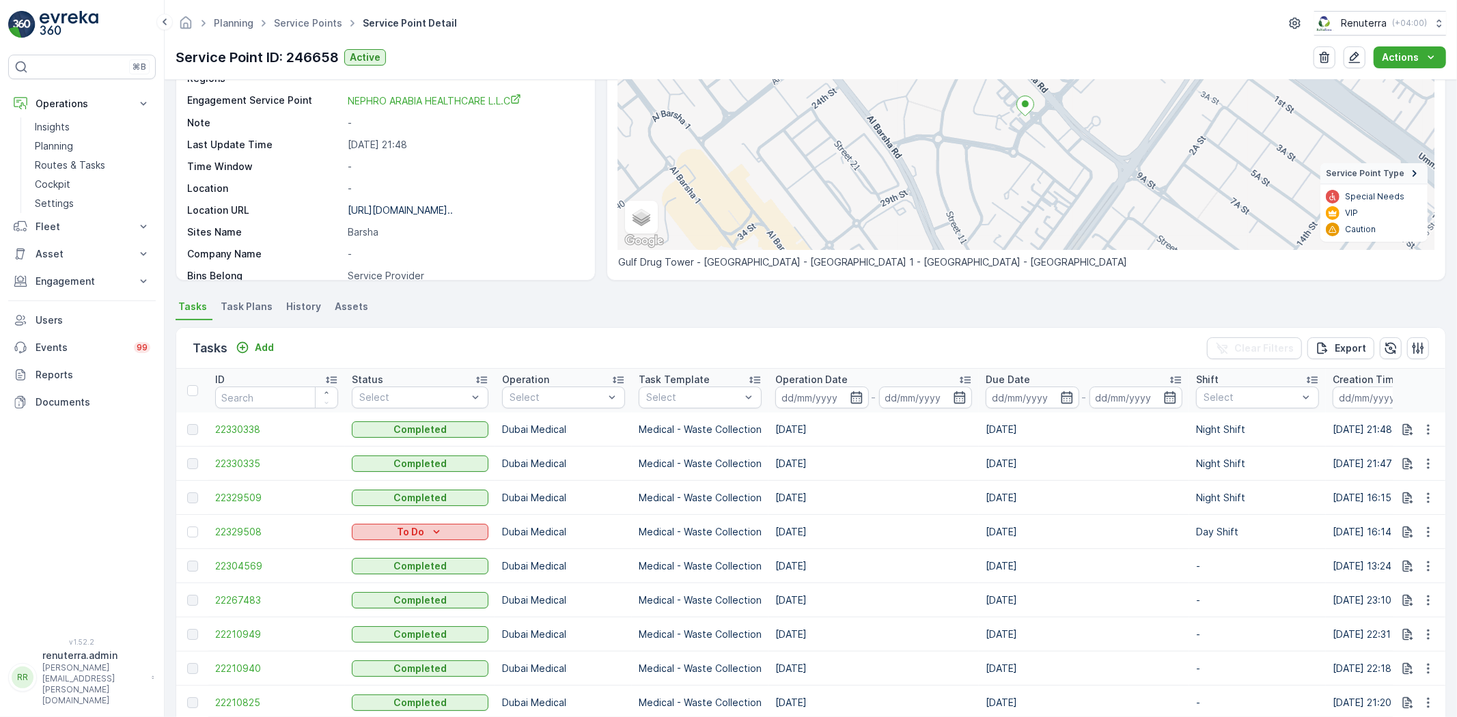
click at [394, 534] on div "To Do" at bounding box center [420, 532] width 126 height 14
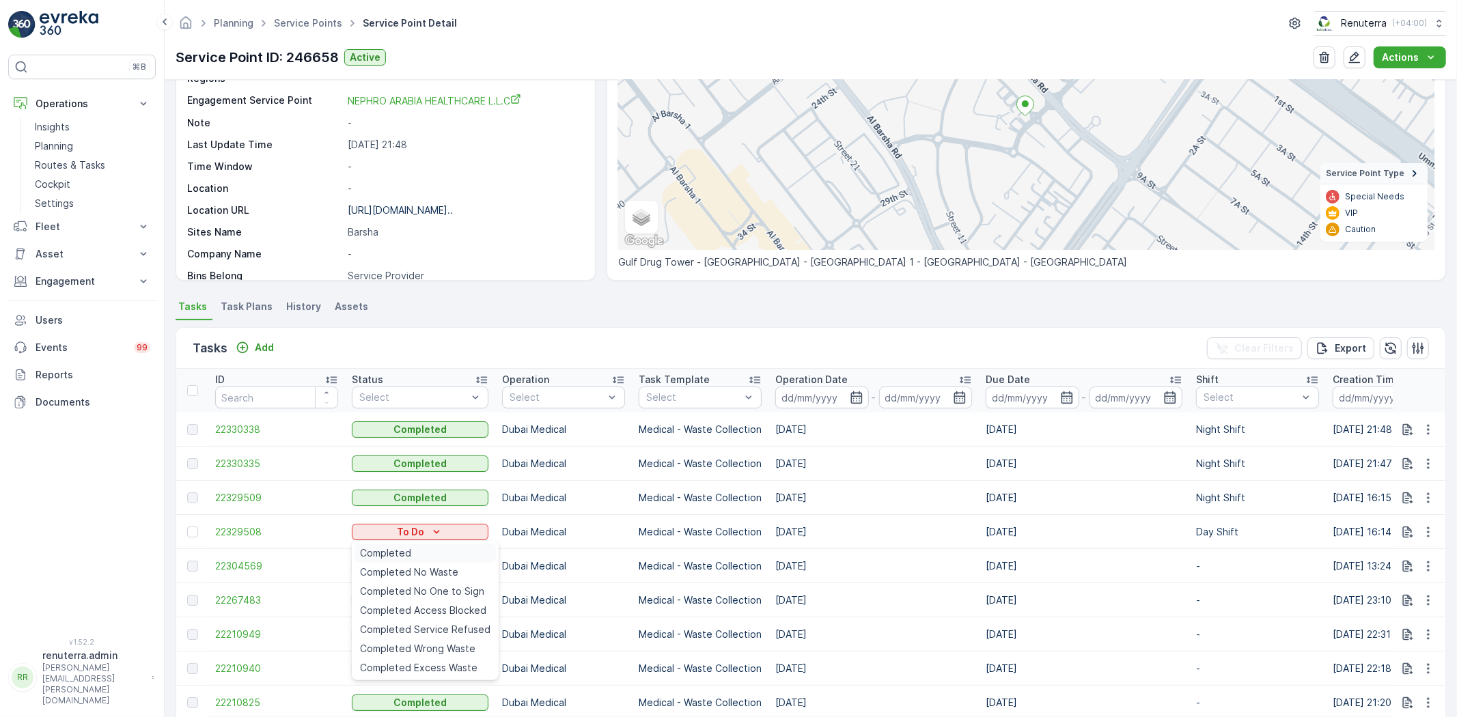
click at [404, 555] on span "Completed" at bounding box center [385, 554] width 51 height 14
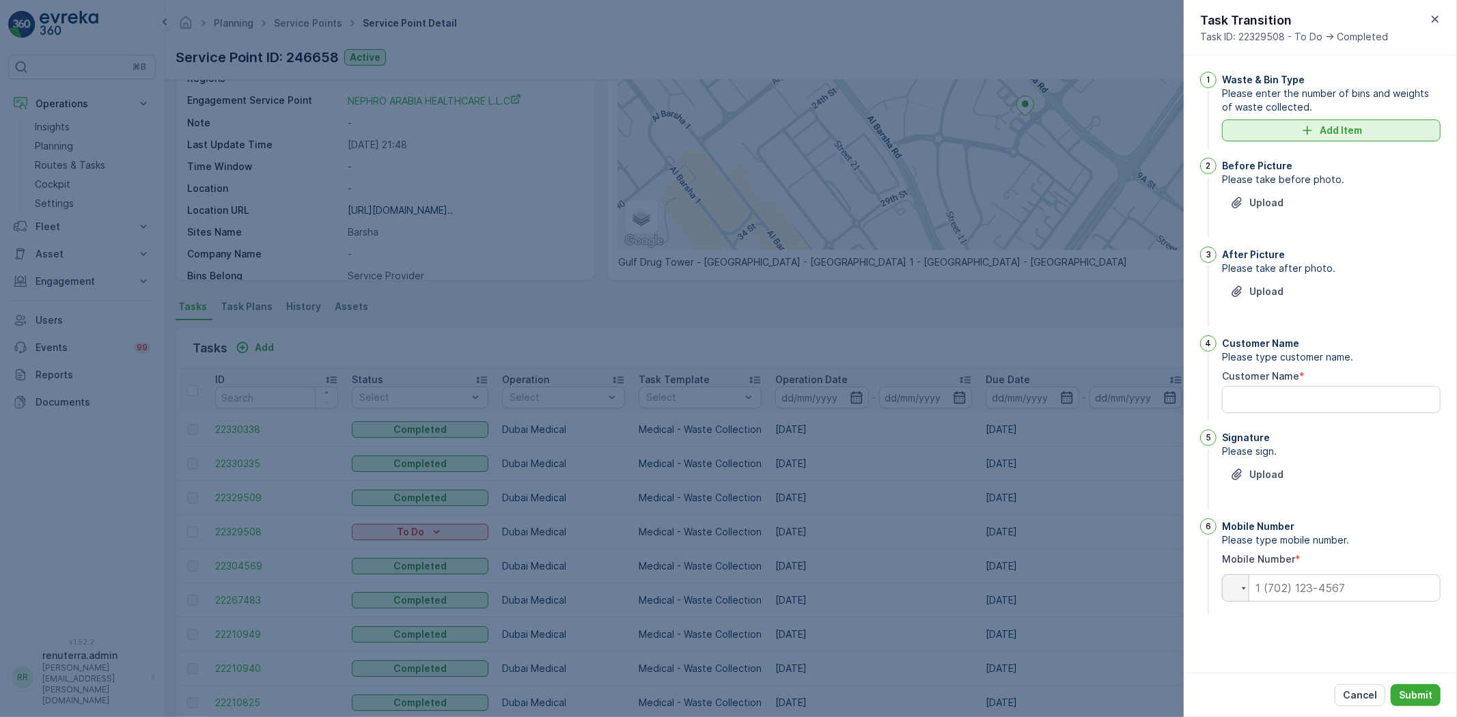
click at [1328, 141] on div "Waste & Bin Type Please enter the number of bins and weights of waste collected…" at bounding box center [1331, 112] width 219 height 81
click at [1332, 135] on p "Add Item" at bounding box center [1341, 131] width 42 height 14
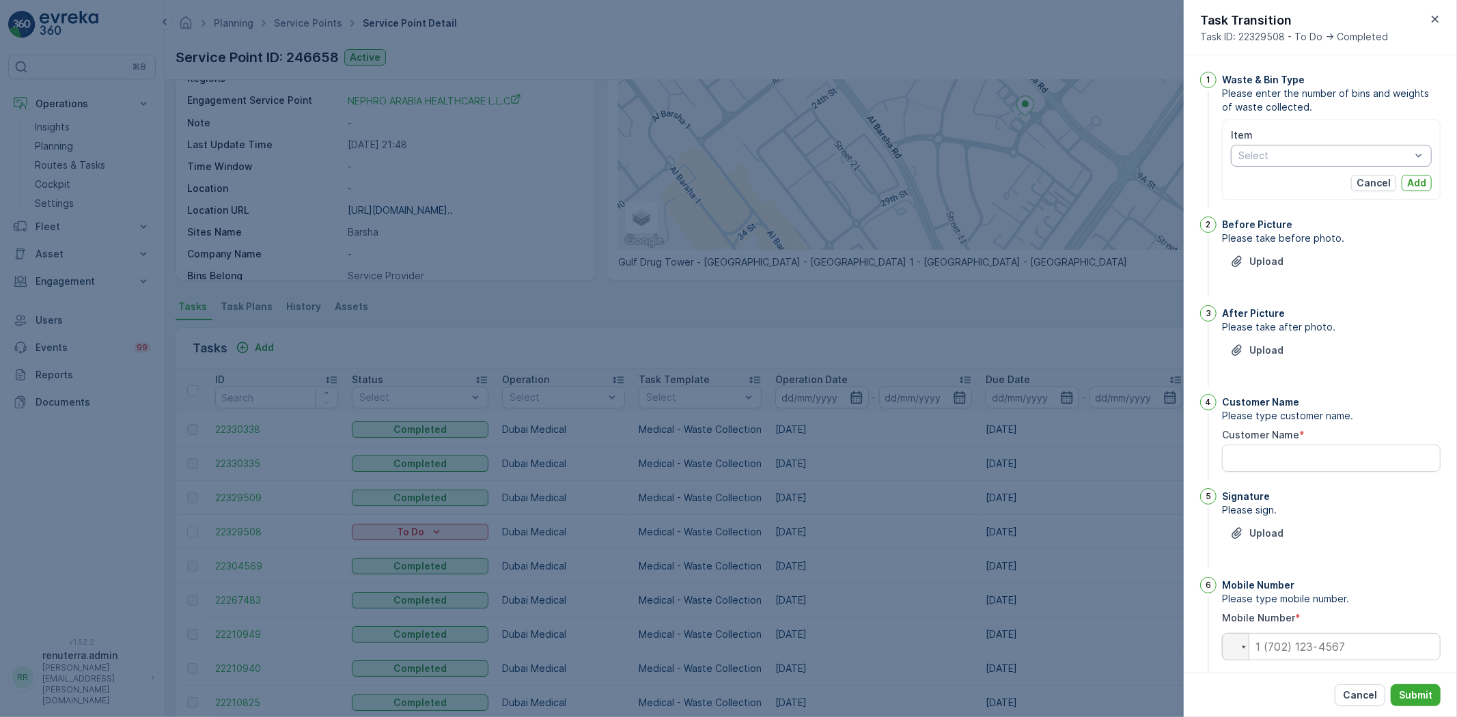
click at [1310, 146] on div "Select" at bounding box center [1331, 156] width 201 height 22
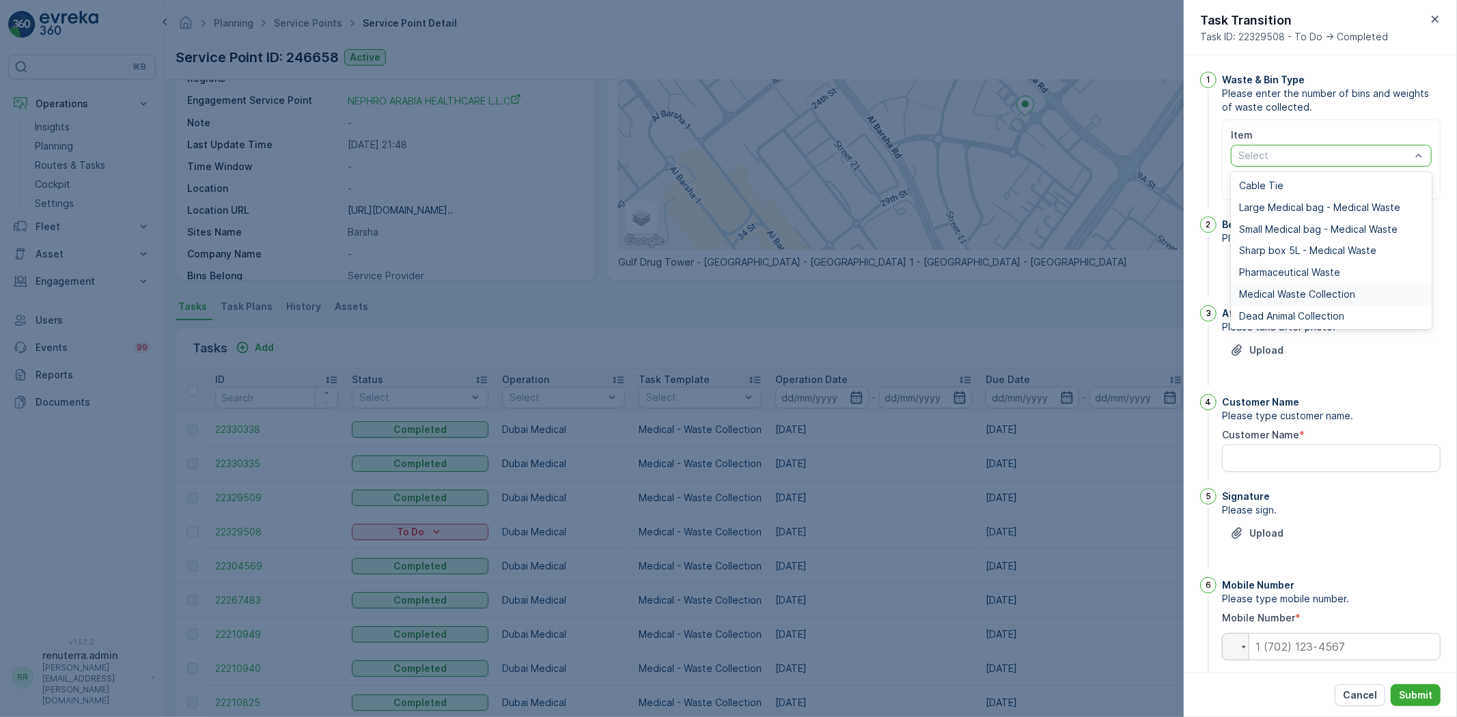
click at [1299, 286] on div "Medical Waste Collection" at bounding box center [1331, 295] width 201 height 22
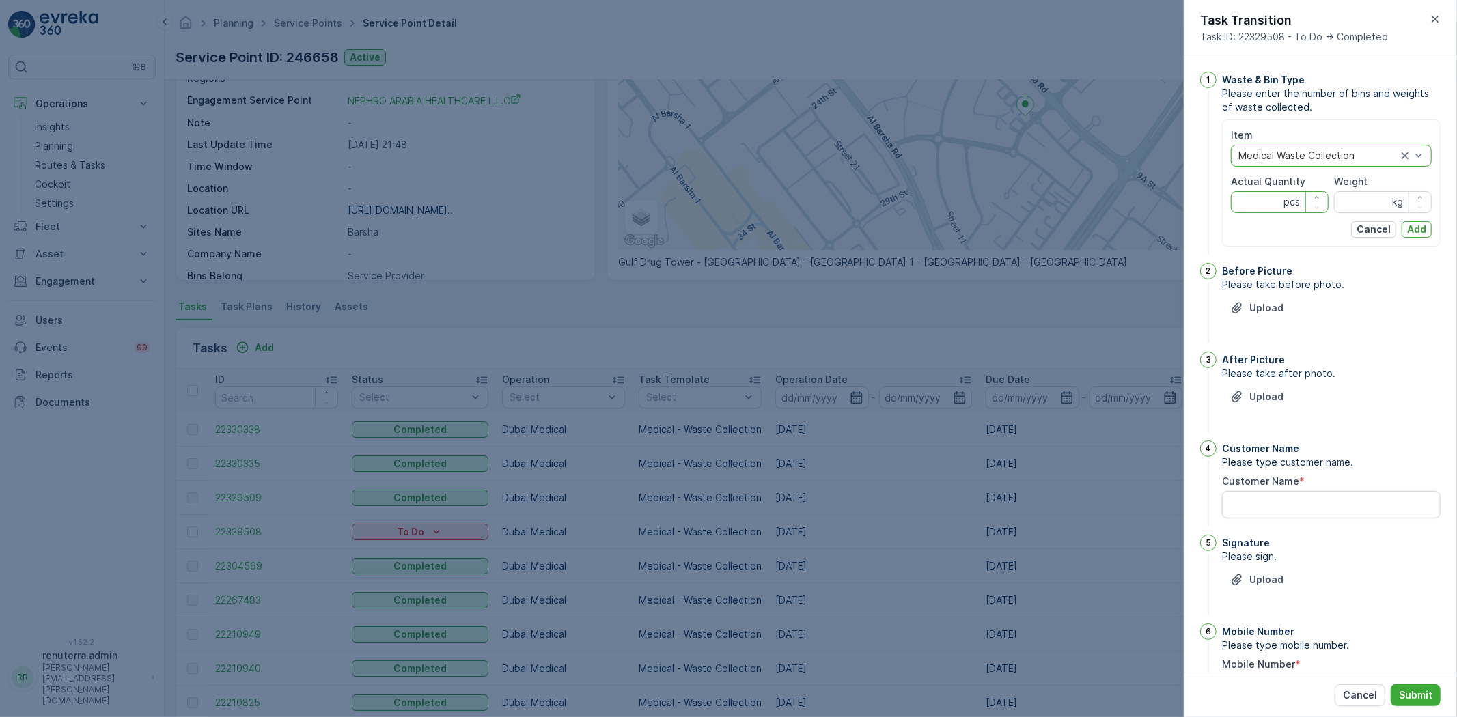
click at [1260, 205] on Quantity "Actual Quantity" at bounding box center [1280, 202] width 98 height 22
type Quantity "4"
click at [1360, 199] on input "Weight" at bounding box center [1383, 202] width 98 height 22
type input "3"
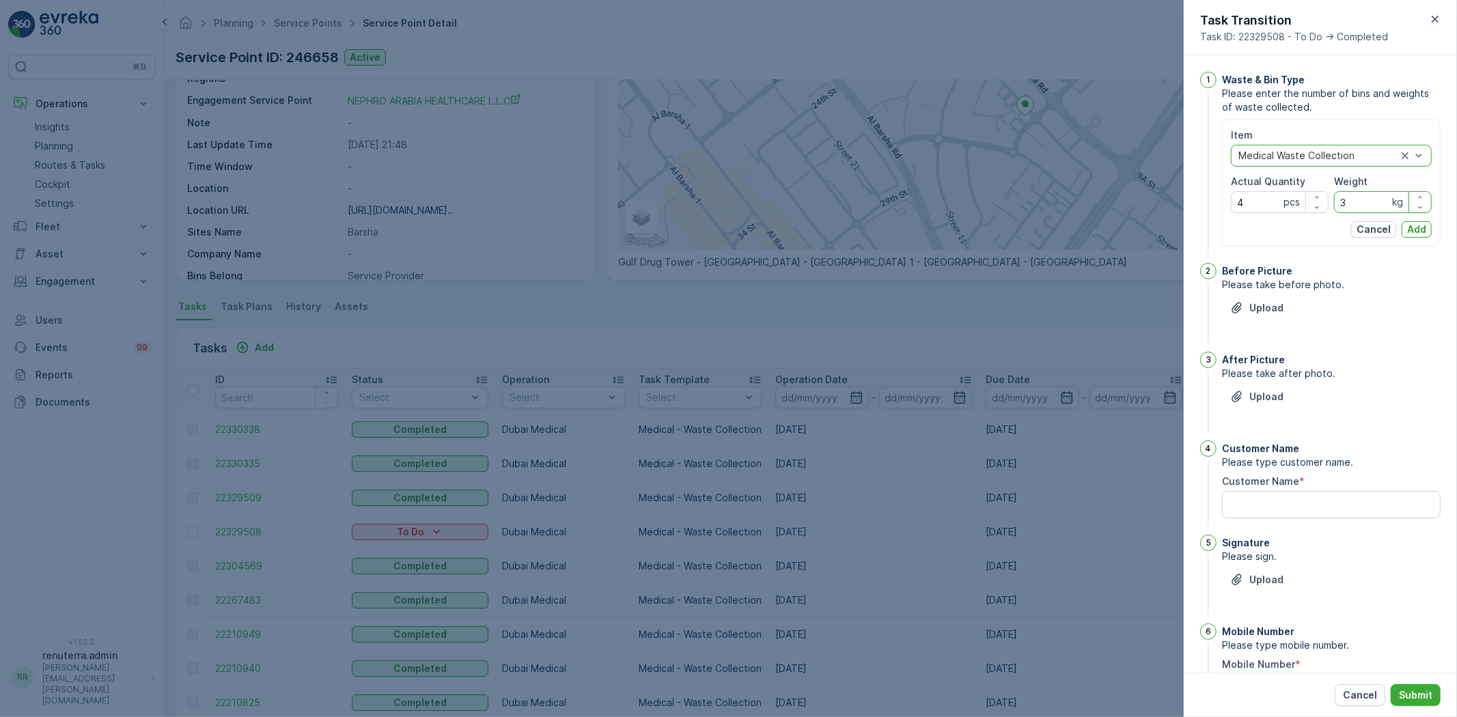
click at [1421, 229] on p "Add" at bounding box center [1416, 230] width 19 height 14
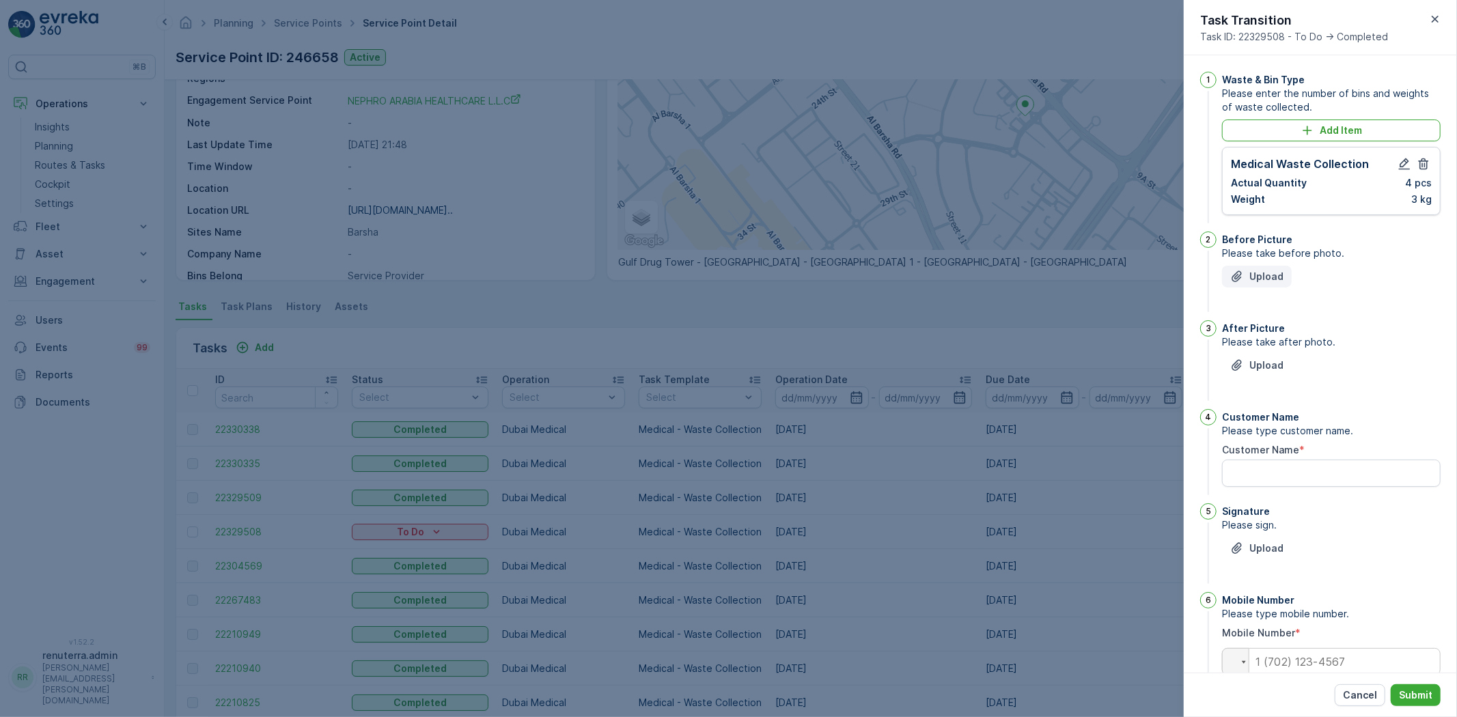
click at [1261, 271] on button "Upload" at bounding box center [1257, 277] width 70 height 22
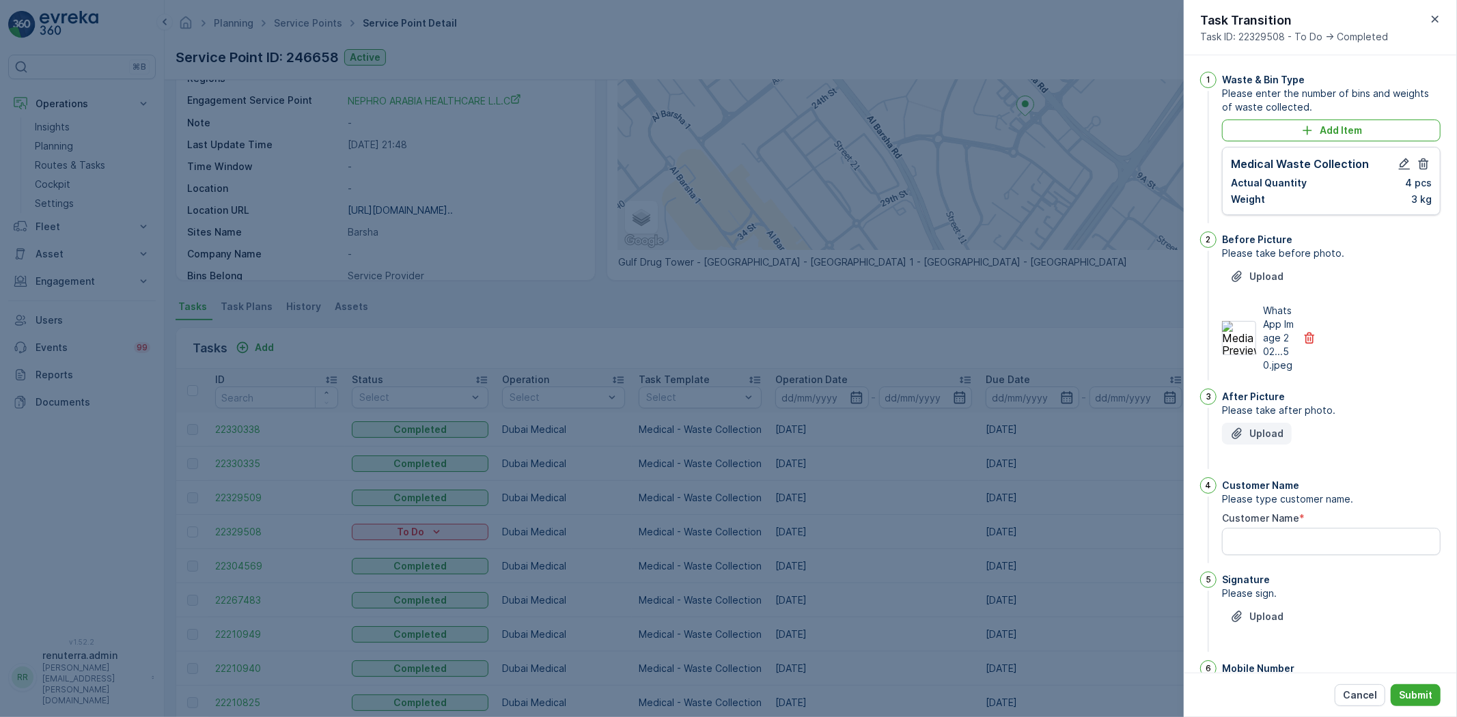
click at [1253, 439] on button "Upload" at bounding box center [1257, 434] width 70 height 22
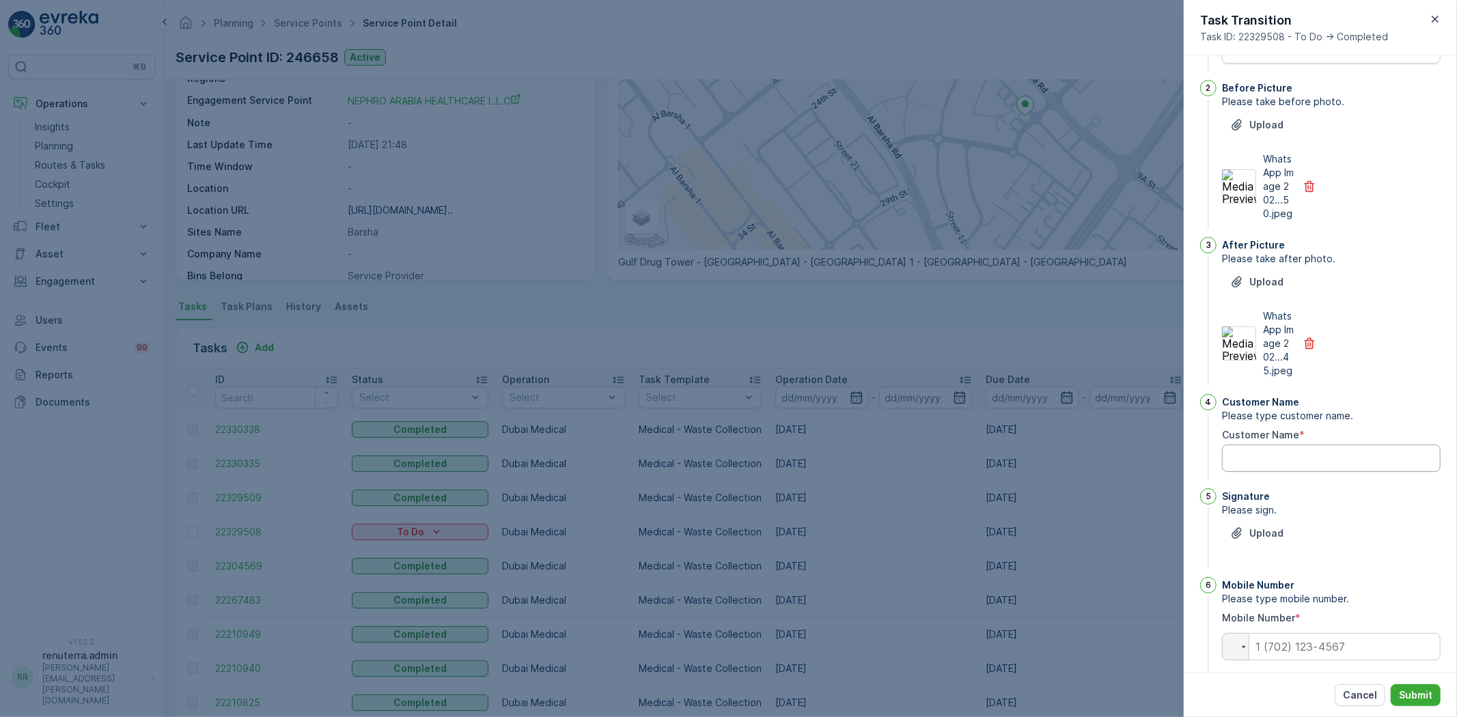
click at [1337, 472] on Name "Customer Name" at bounding box center [1331, 458] width 219 height 27
type Name "muhammad"
click at [1269, 540] on p "Upload" at bounding box center [1267, 534] width 34 height 14
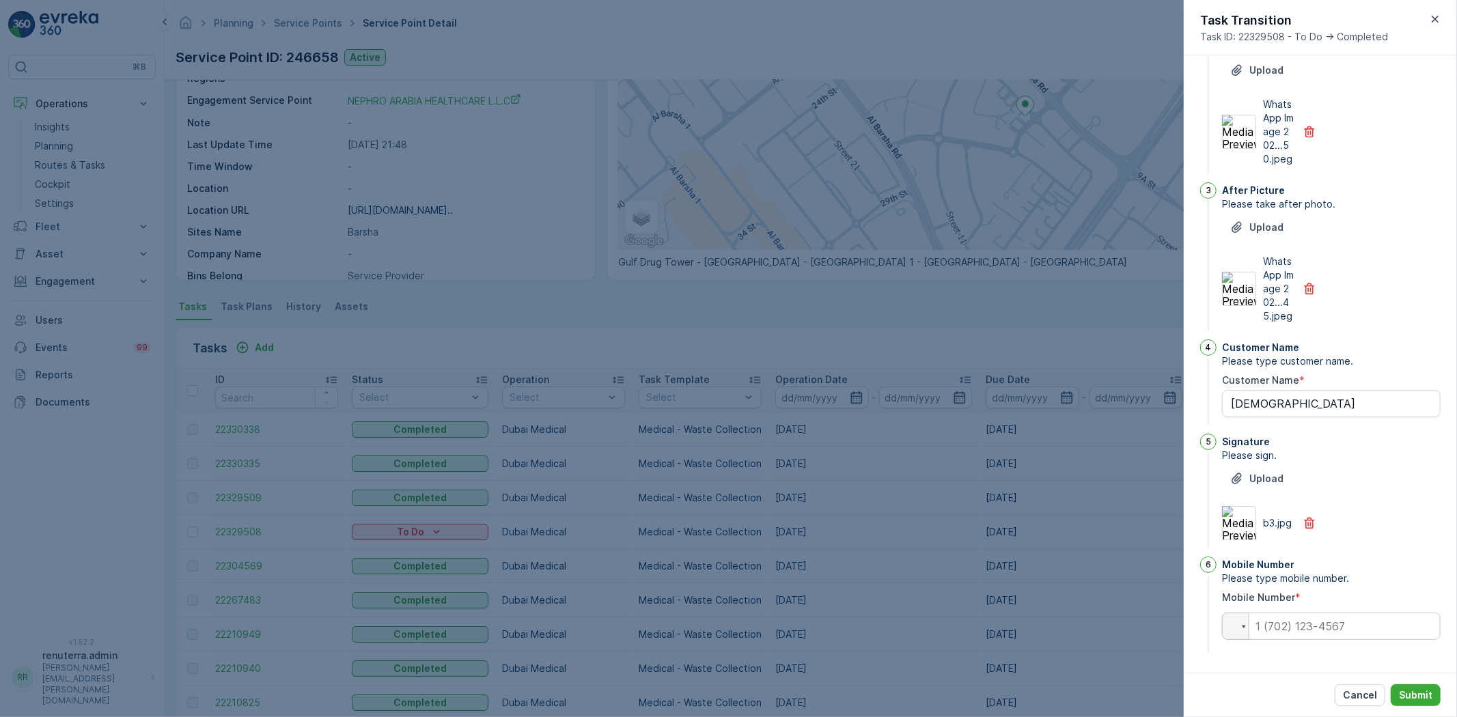
scroll to position [234, 0]
click at [1323, 619] on input "tel" at bounding box center [1331, 626] width 219 height 27
type input "0504680759"
click at [1408, 683] on div "Cancel Submit" at bounding box center [1320, 695] width 273 height 44
click at [1408, 690] on p "Submit" at bounding box center [1415, 696] width 33 height 14
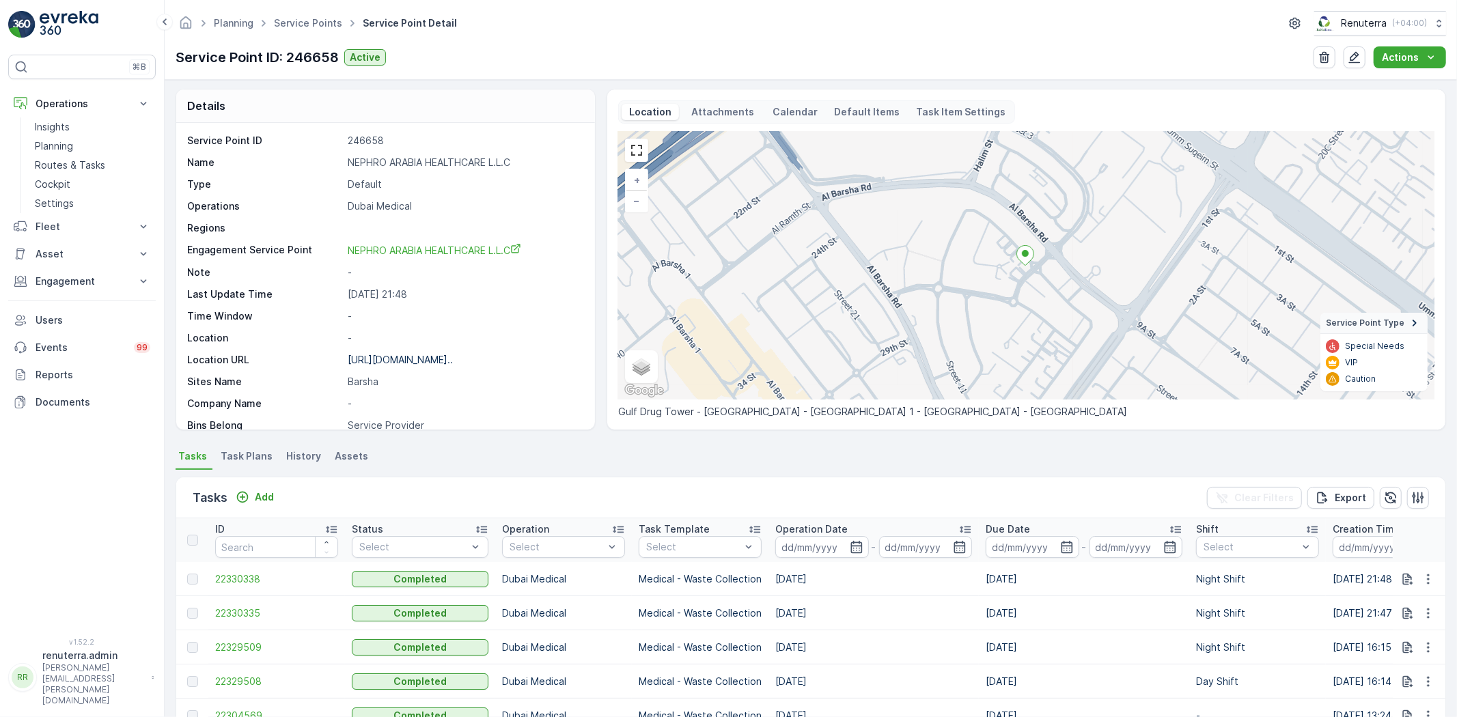
scroll to position [0, 0]
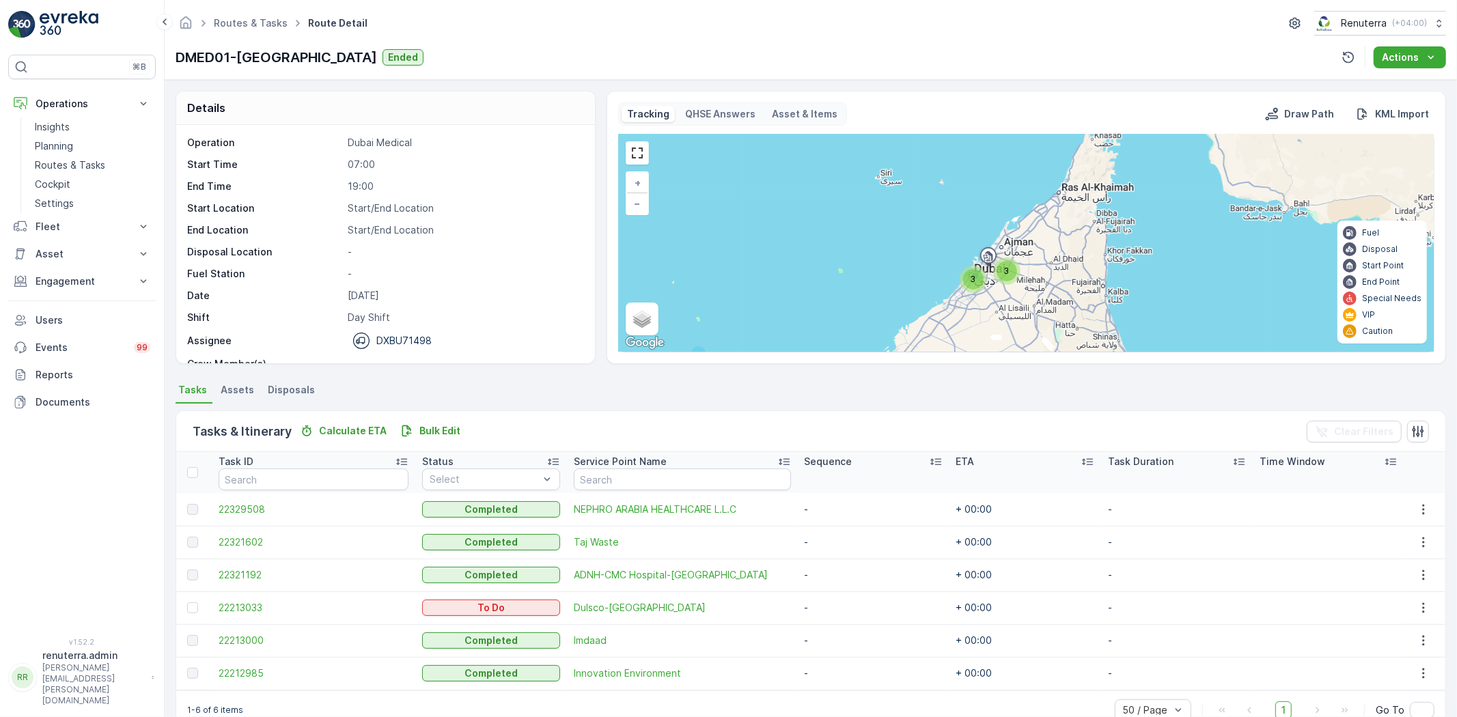
click at [243, 667] on span "22212985" at bounding box center [314, 674] width 190 height 14
click at [83, 154] on link "Planning" at bounding box center [92, 146] width 126 height 19
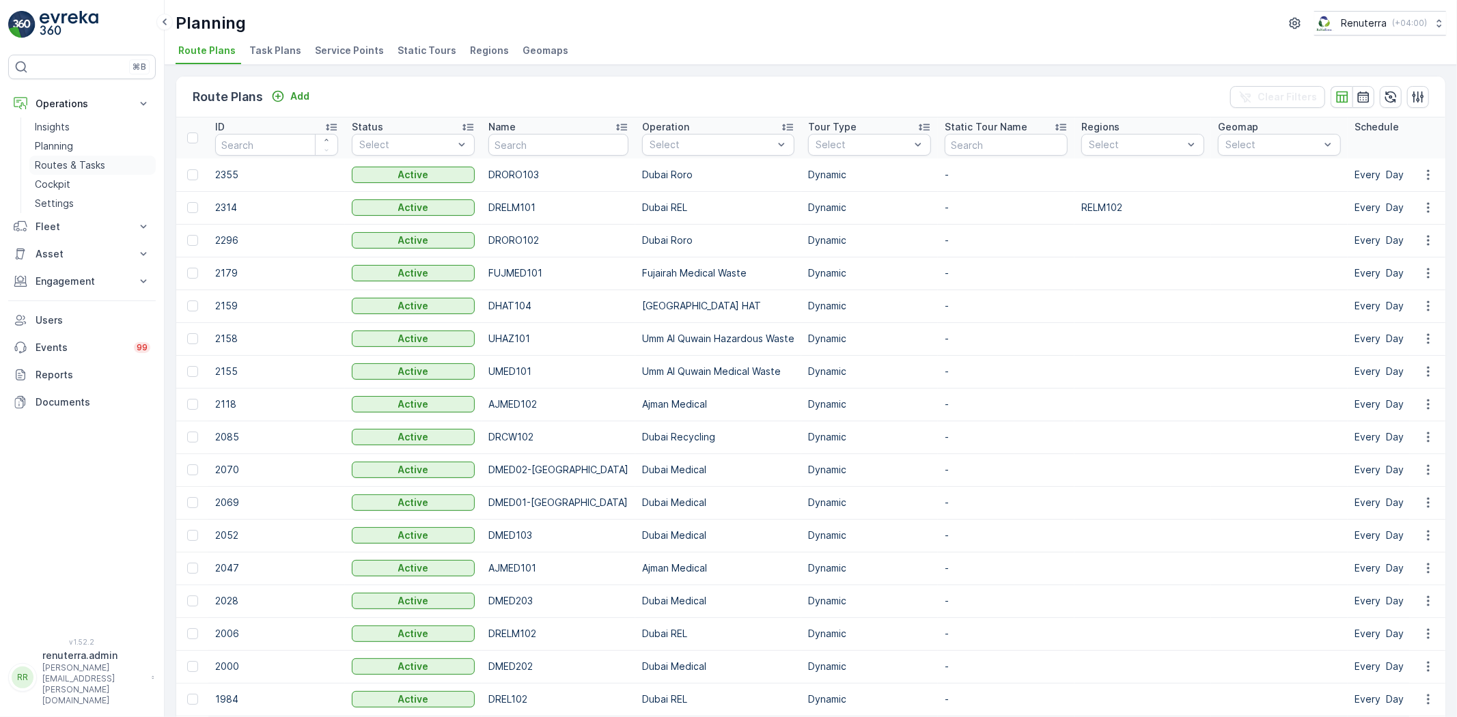
click at [93, 163] on p "Routes & Tasks" at bounding box center [70, 166] width 70 height 14
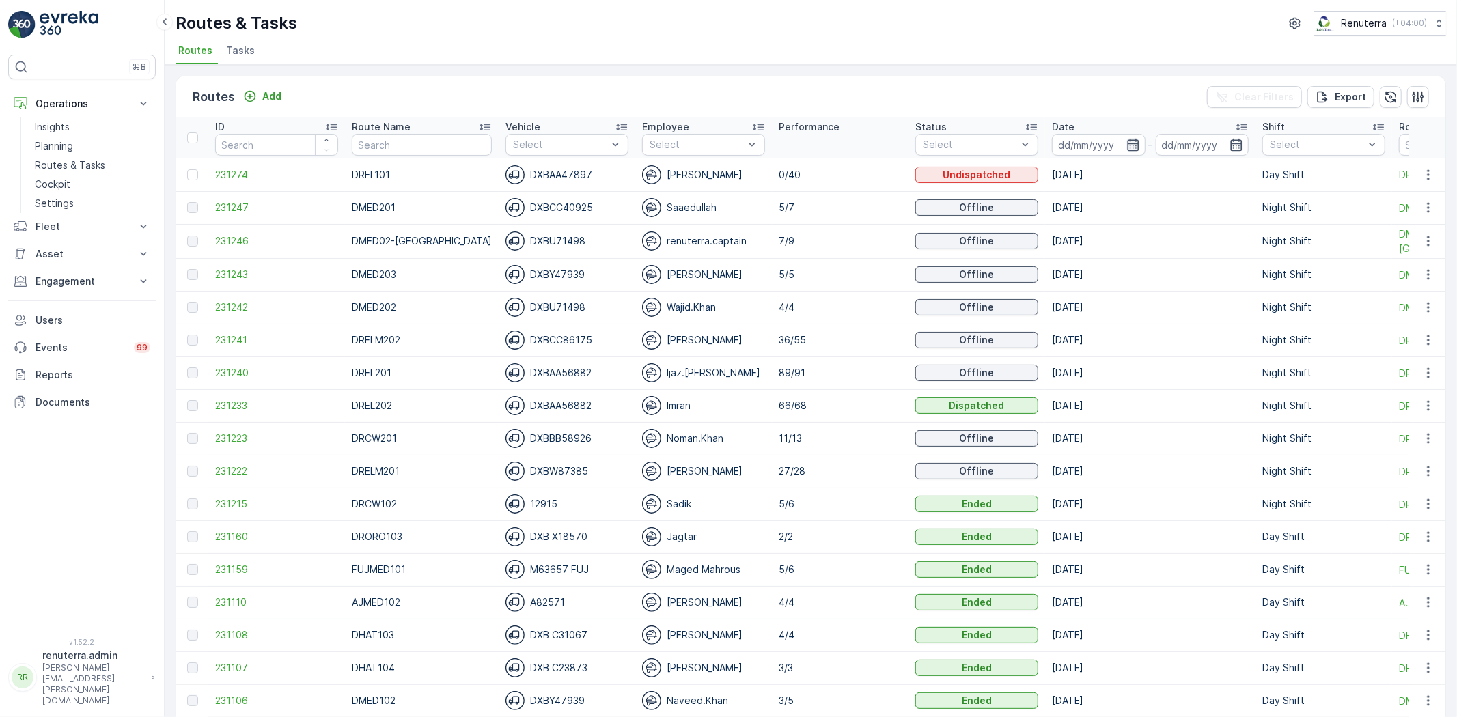
click at [1127, 145] on icon "button" at bounding box center [1134, 145] width 14 height 14
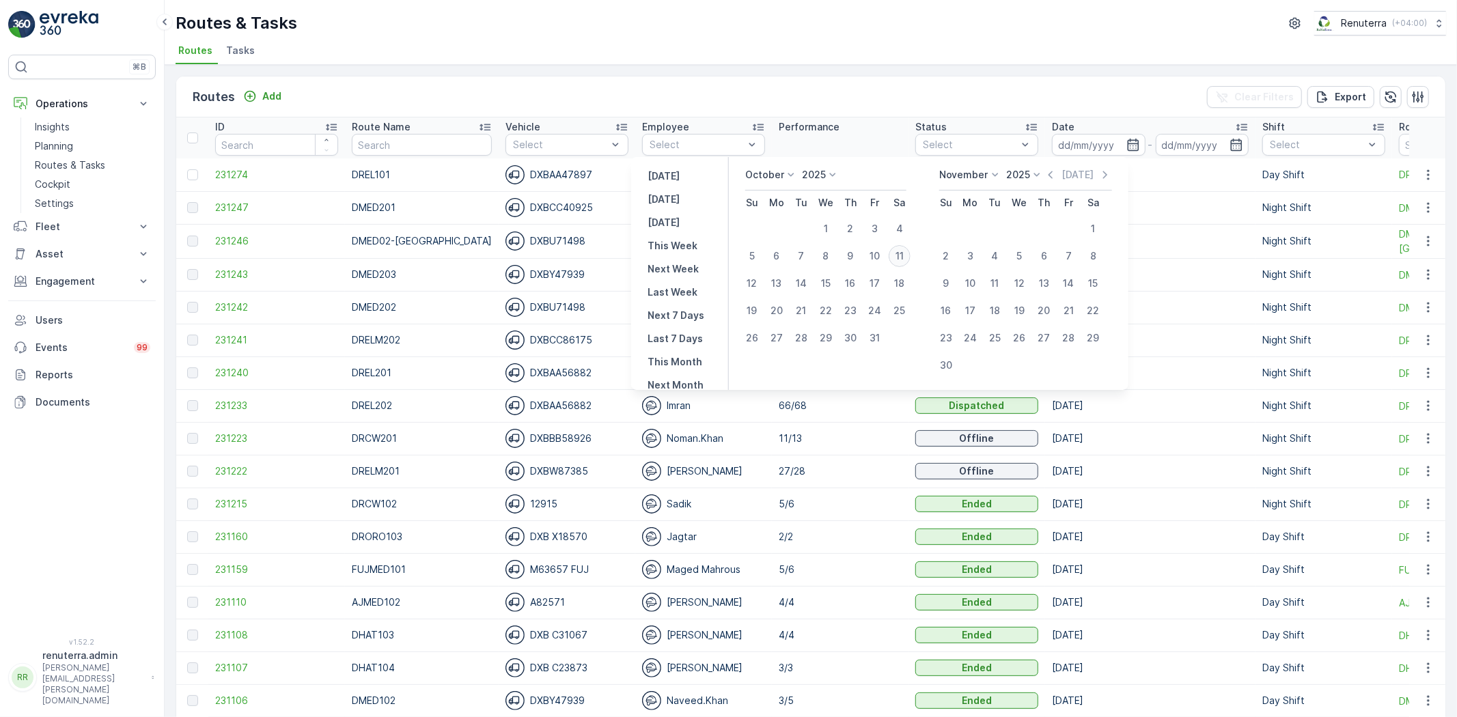
click at [907, 253] on div "11" at bounding box center [900, 256] width 22 height 22
type input "[DATE]"
click at [907, 253] on div "11" at bounding box center [900, 256] width 22 height 22
type input "[DATE]"
click at [907, 253] on div "11" at bounding box center [900, 256] width 22 height 22
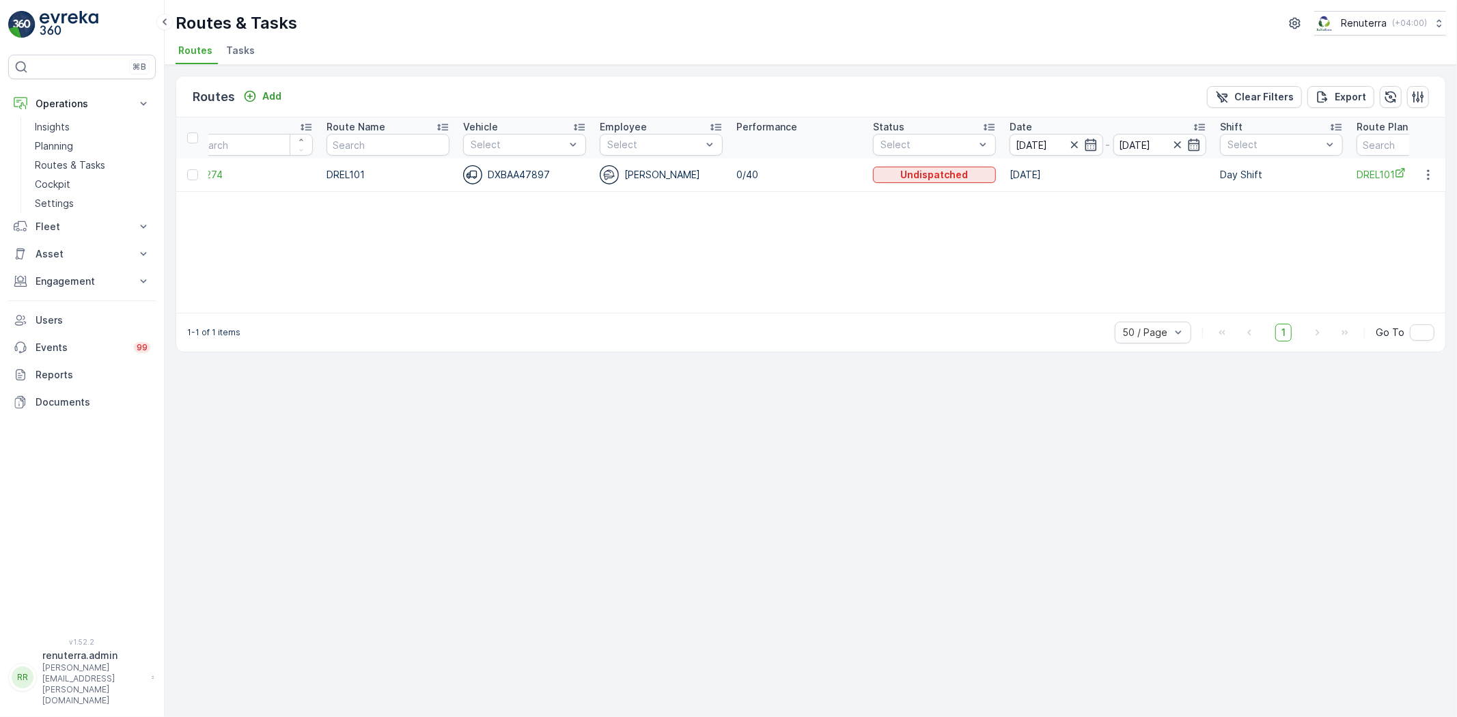
scroll to position [0, 27]
click at [247, 45] on span "Tasks" at bounding box center [240, 51] width 29 height 14
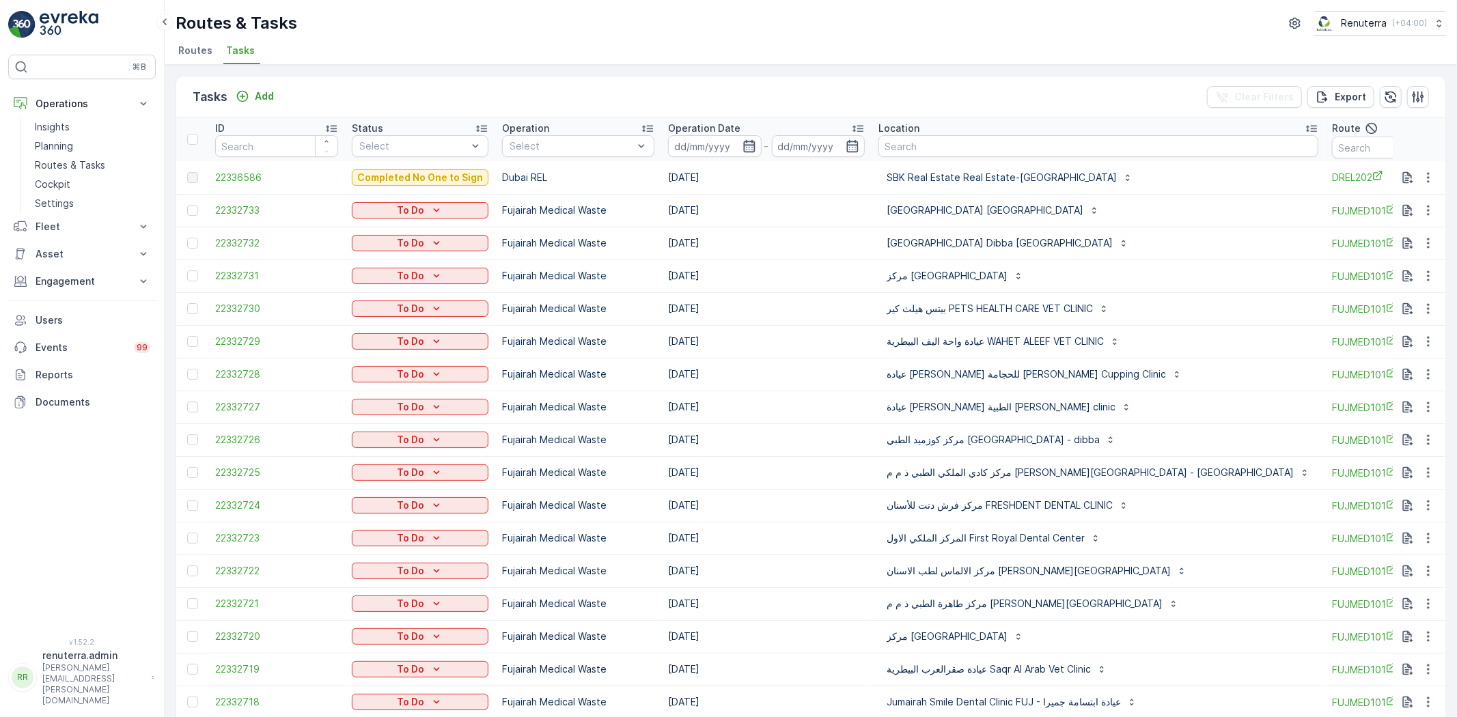
click at [747, 140] on icon "button" at bounding box center [750, 146] width 14 height 14
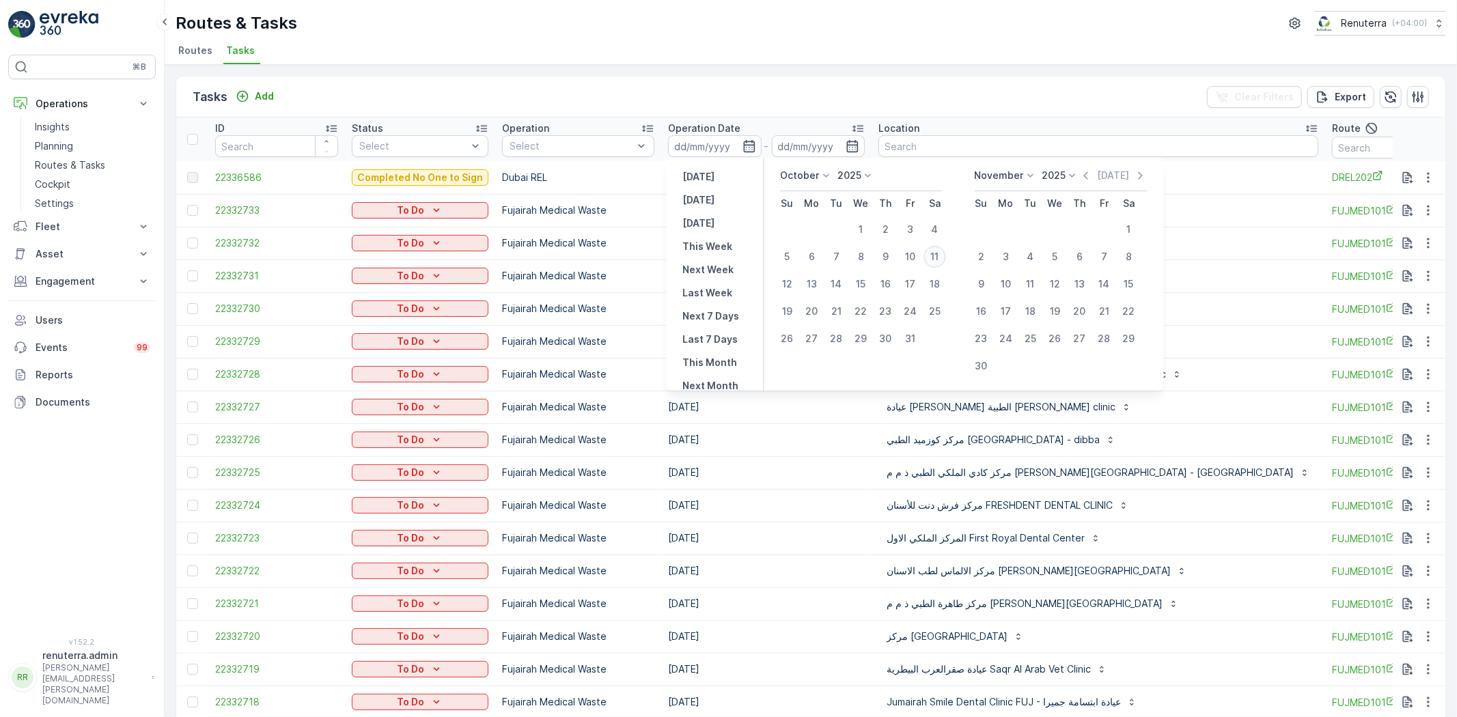
click at [937, 260] on div "11" at bounding box center [935, 257] width 22 height 22
type input "[DATE]"
click at [937, 260] on div "11" at bounding box center [935, 257] width 22 height 22
type input "[DATE]"
click at [937, 260] on div "11" at bounding box center [935, 257] width 22 height 22
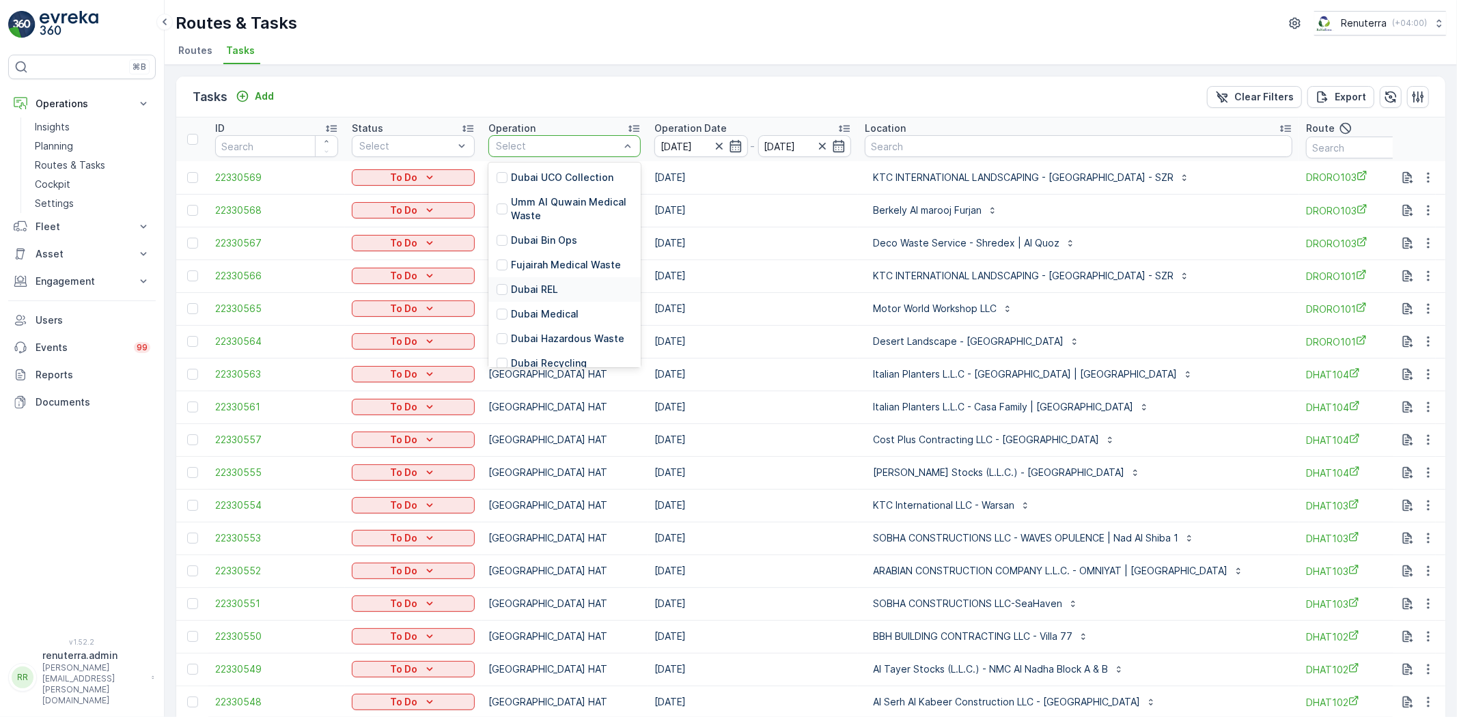
click at [527, 294] on p "Dubai REL" at bounding box center [534, 290] width 47 height 14
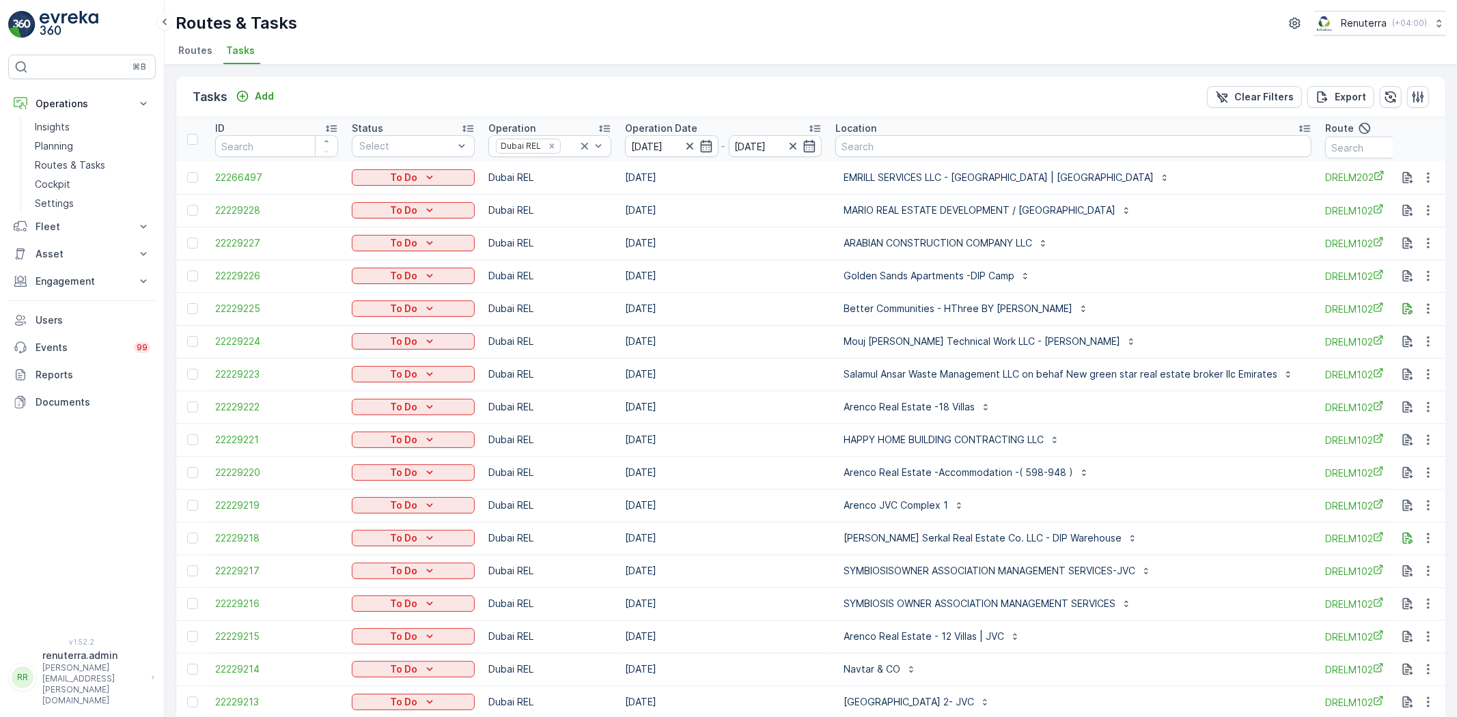
click at [1330, 156] on input "text" at bounding box center [1386, 148] width 123 height 22
type input "dre"
click at [1355, 139] on input "drel" at bounding box center [1386, 148] width 123 height 22
type input "drelm"
click at [1371, 142] on input "drelm" at bounding box center [1377, 148] width 123 height 22
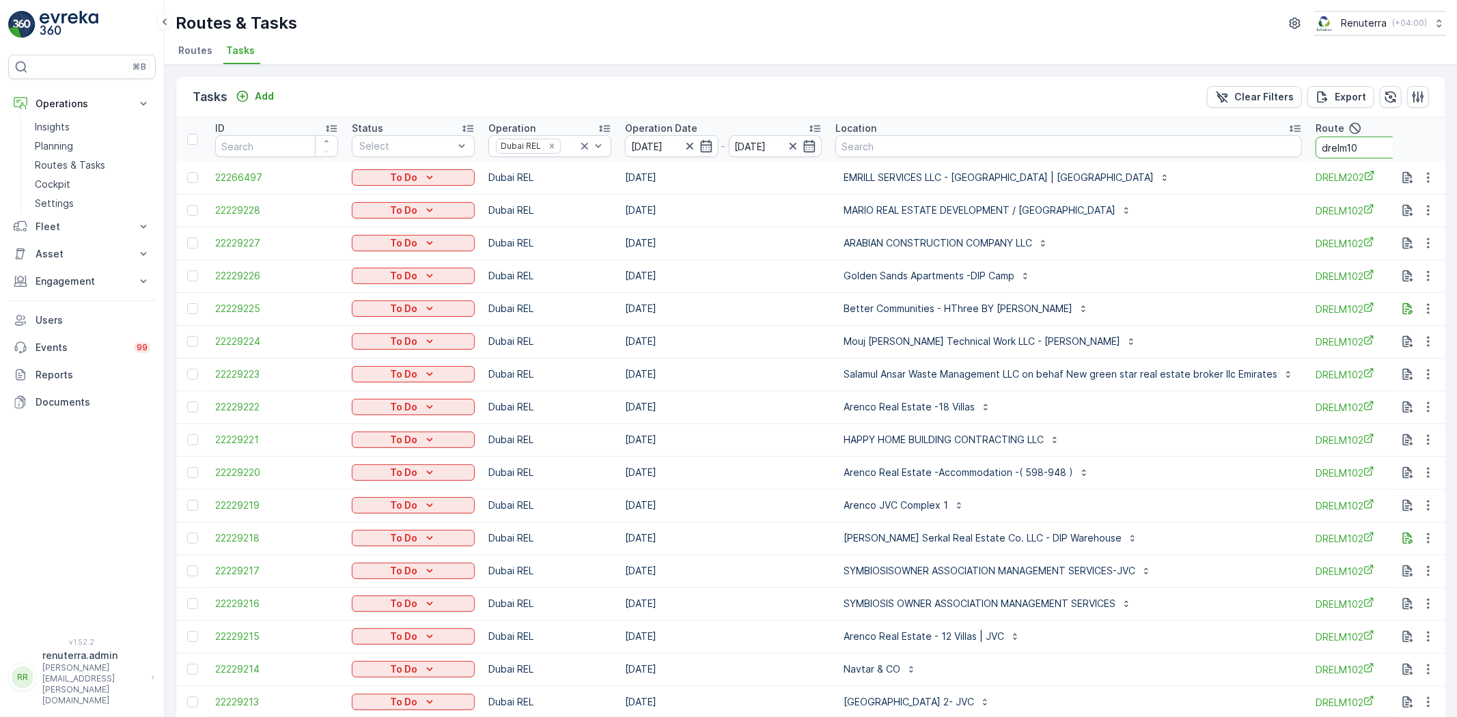
type input "drelm102"
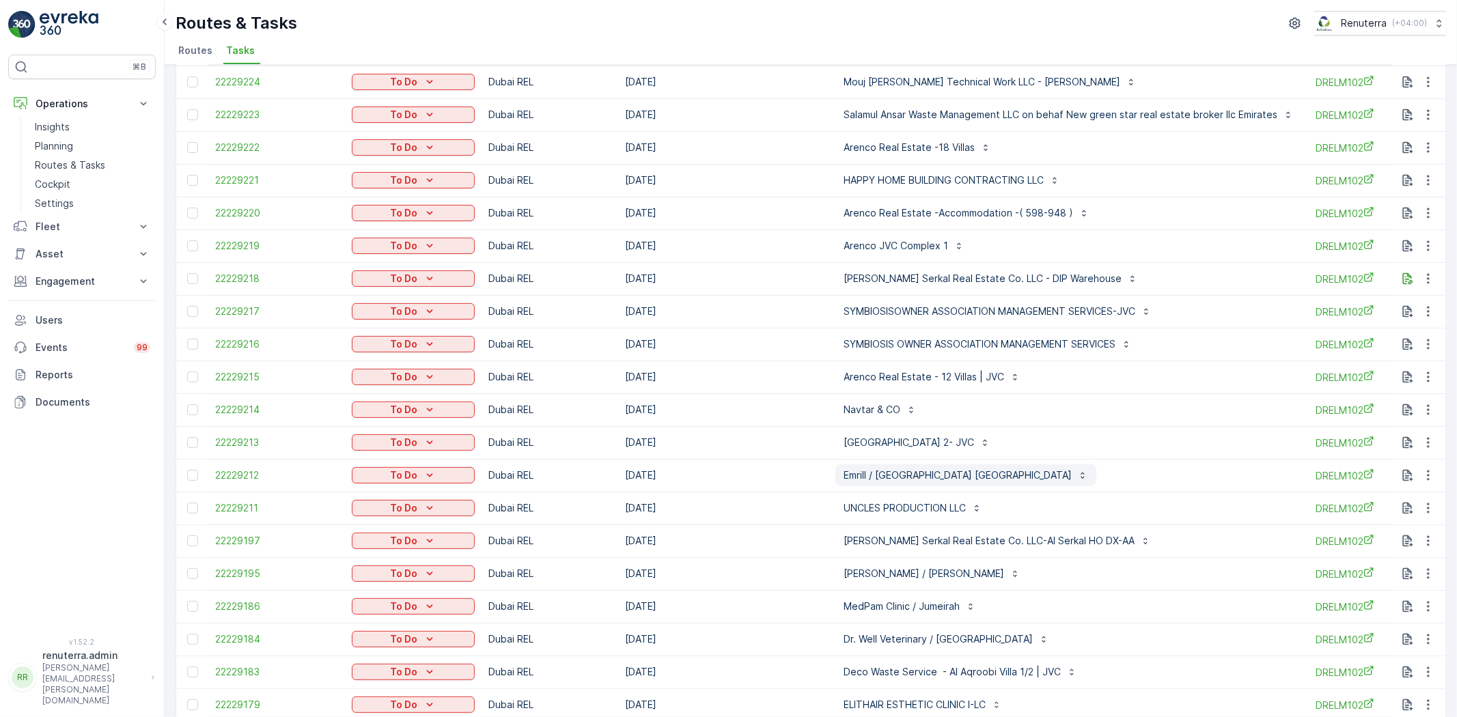
scroll to position [228, 0]
click at [187, 536] on div at bounding box center [194, 540] width 14 height 11
click at [187, 535] on input "checkbox" at bounding box center [187, 535] width 0 height 0
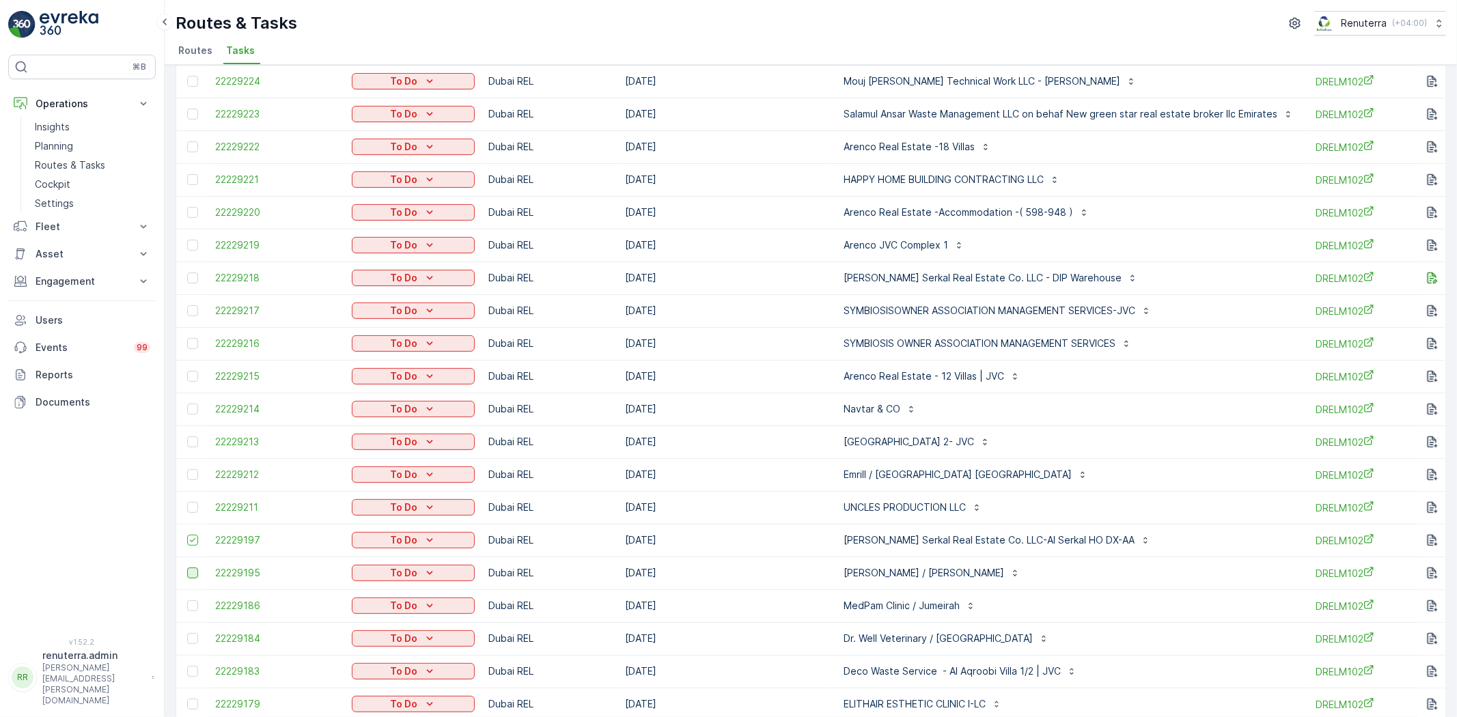
click at [193, 569] on div at bounding box center [192, 573] width 11 height 11
click at [187, 568] on input "checkbox" at bounding box center [187, 568] width 0 height 0
click at [193, 640] on div at bounding box center [192, 638] width 11 height 11
click at [187, 633] on input "checkbox" at bounding box center [187, 633] width 0 height 0
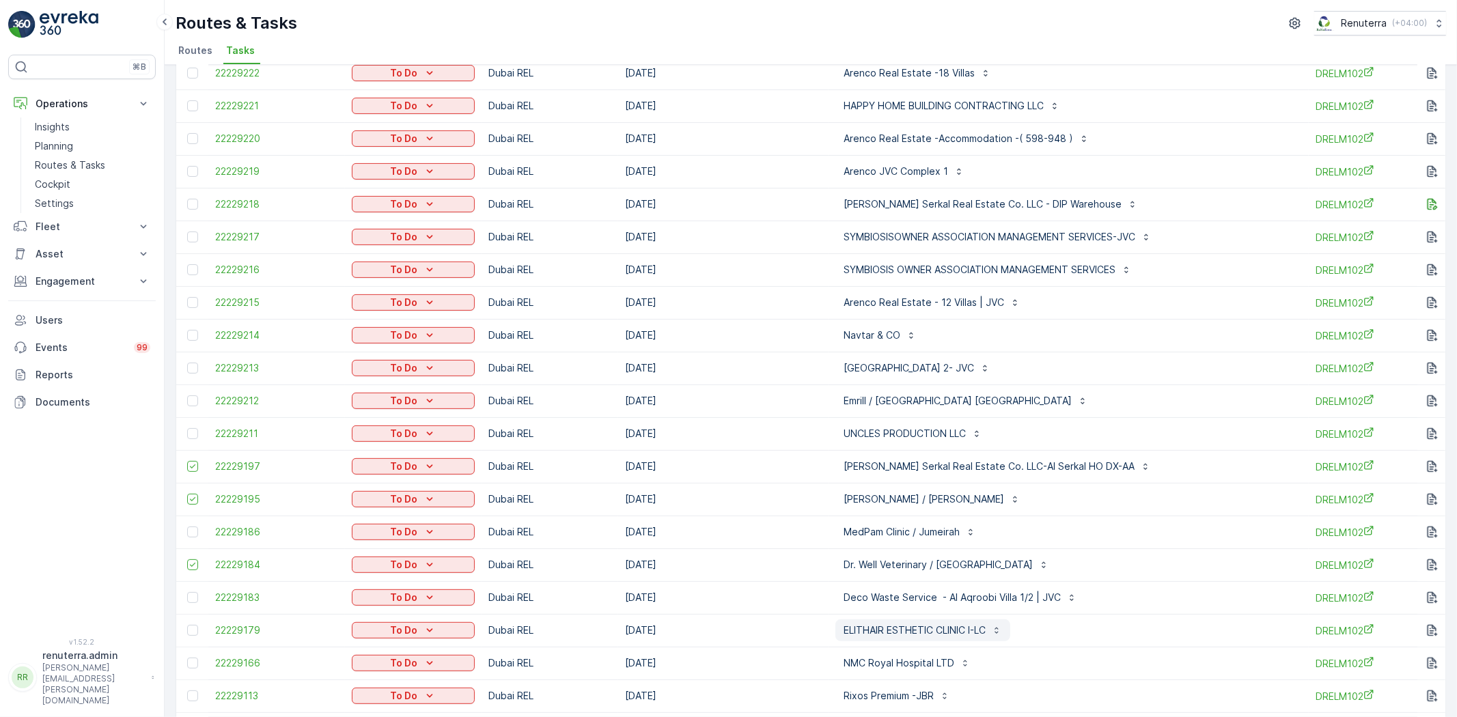
scroll to position [303, 0]
drag, startPoint x: 192, startPoint y: 664, endPoint x: 197, endPoint y: 693, distance: 29.1
click at [192, 663] on div at bounding box center [192, 661] width 11 height 11
click at [187, 656] on input "checkbox" at bounding box center [187, 656] width 0 height 0
click at [197, 693] on div at bounding box center [192, 694] width 11 height 11
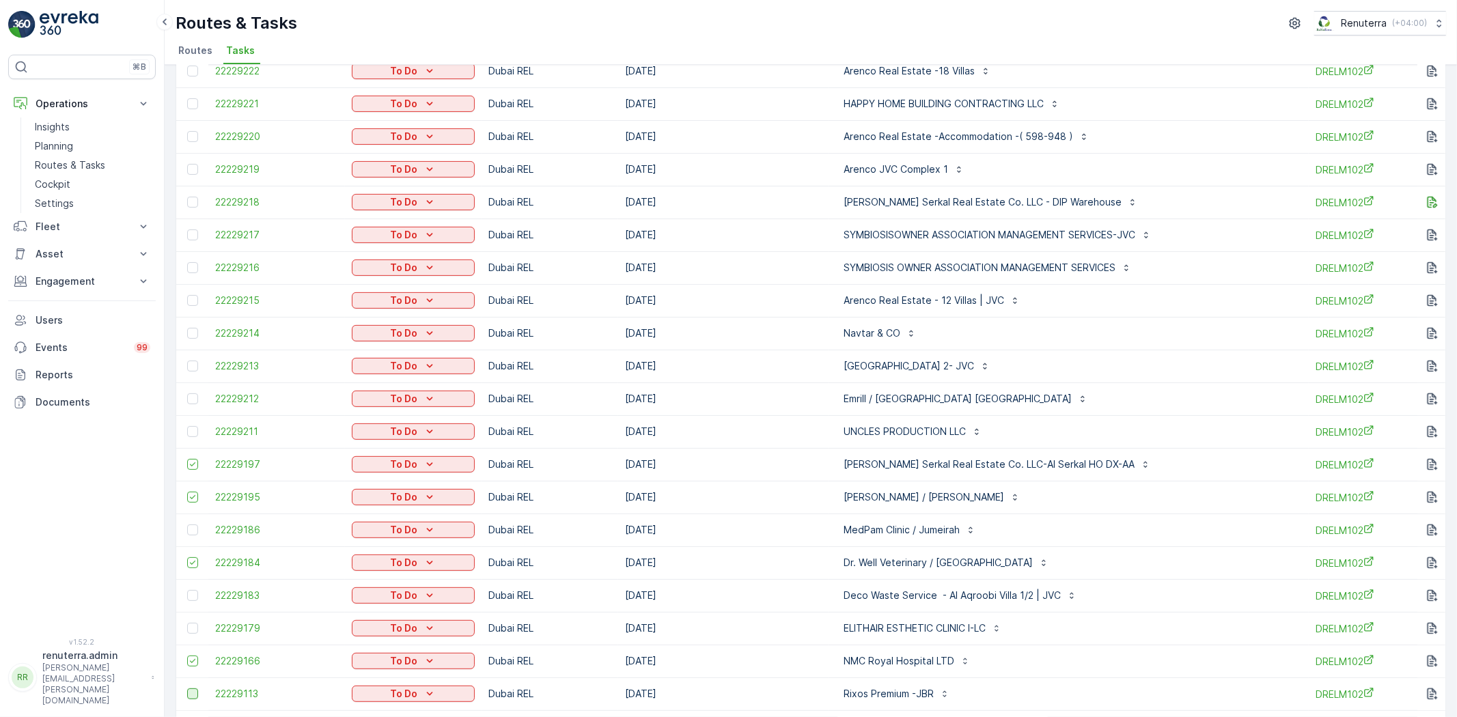
click at [187, 689] on input "checkbox" at bounding box center [187, 689] width 0 height 0
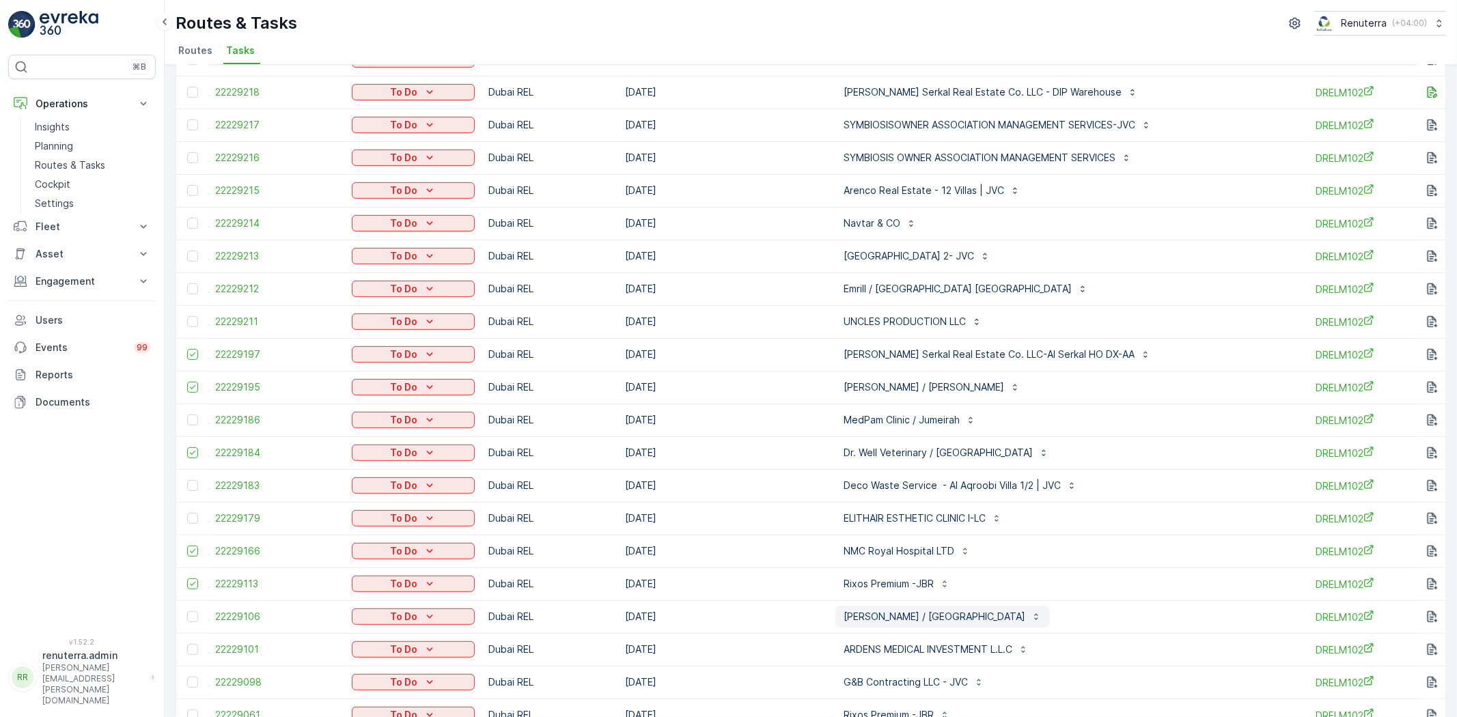
scroll to position [455, 0]
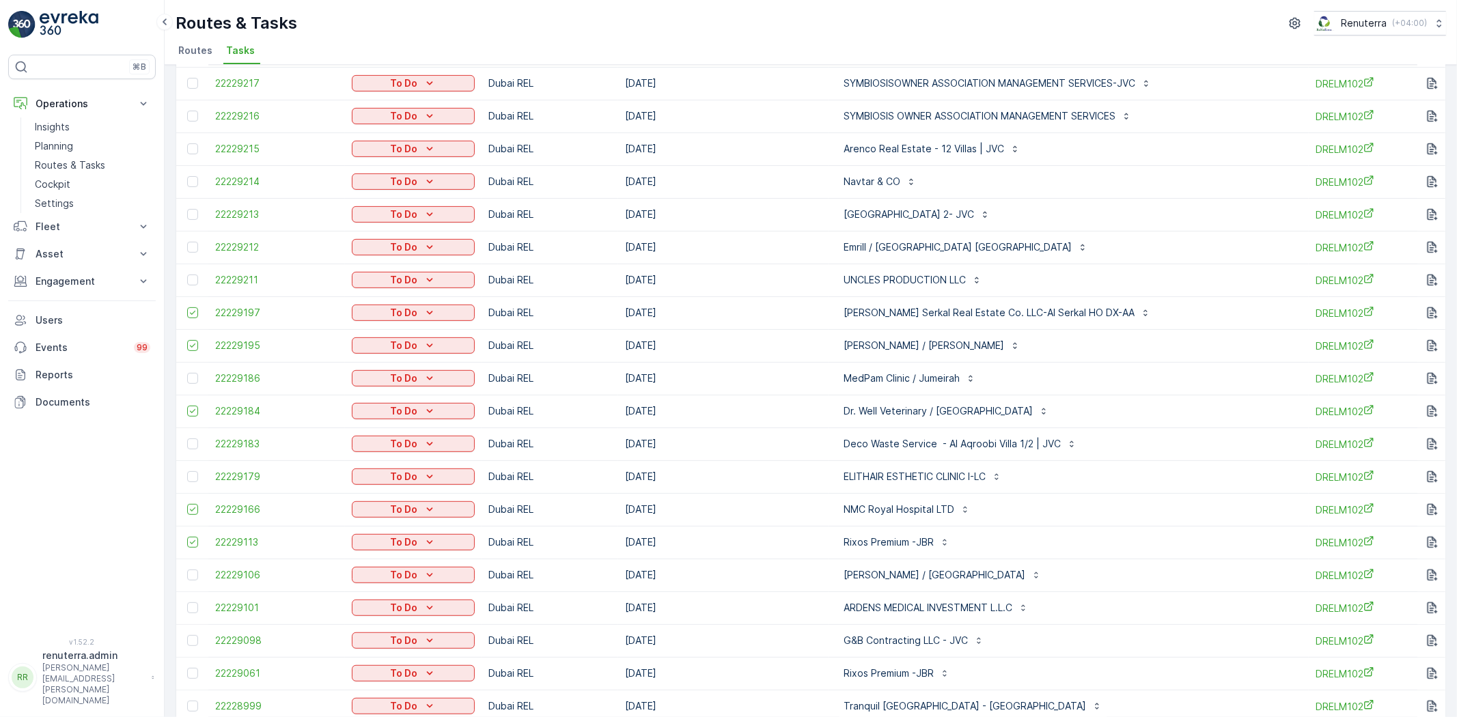
click at [197, 678] on div at bounding box center [194, 673] width 14 height 11
click at [187, 668] on input "checkbox" at bounding box center [187, 668] width 0 height 0
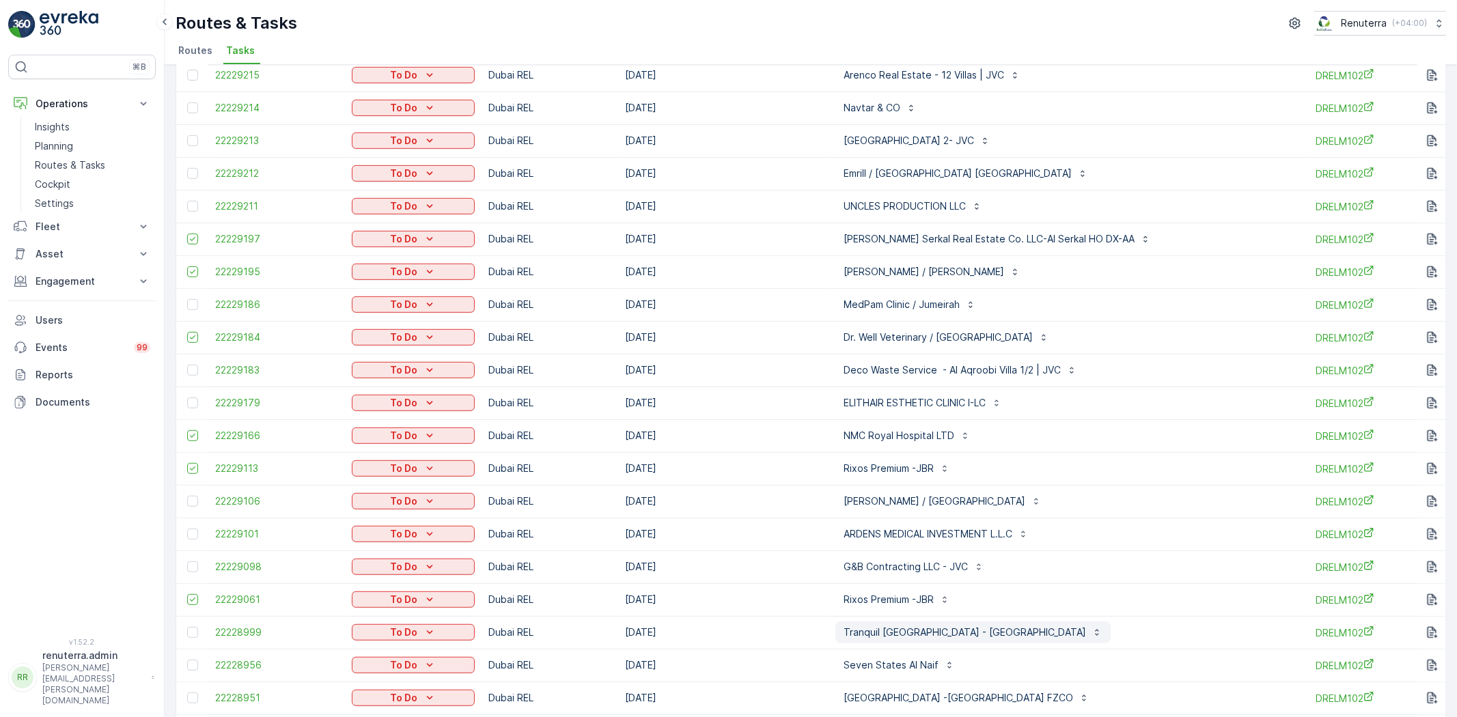
scroll to position [531, 0]
click at [187, 658] on div at bounding box center [192, 663] width 11 height 11
click at [187, 658] on input "checkbox" at bounding box center [187, 658] width 0 height 0
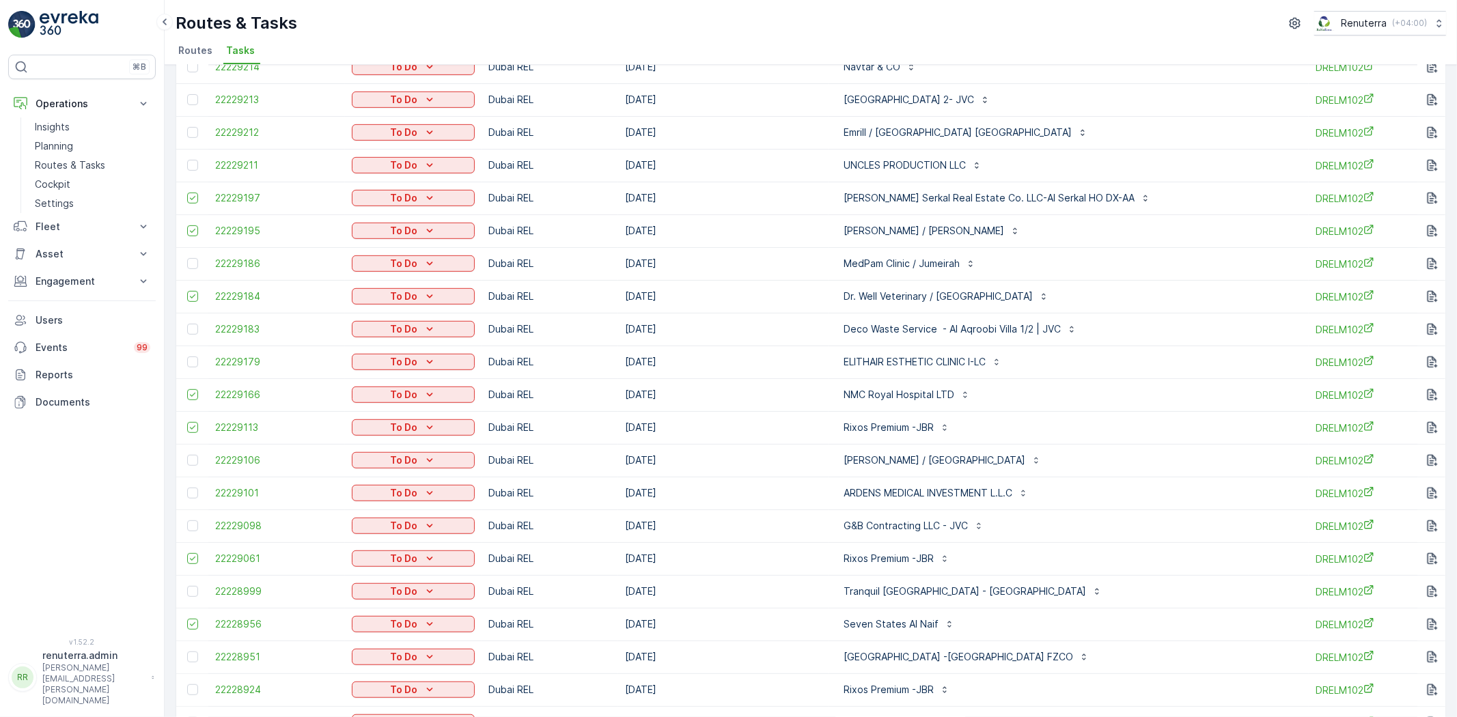
scroll to position [607, 0]
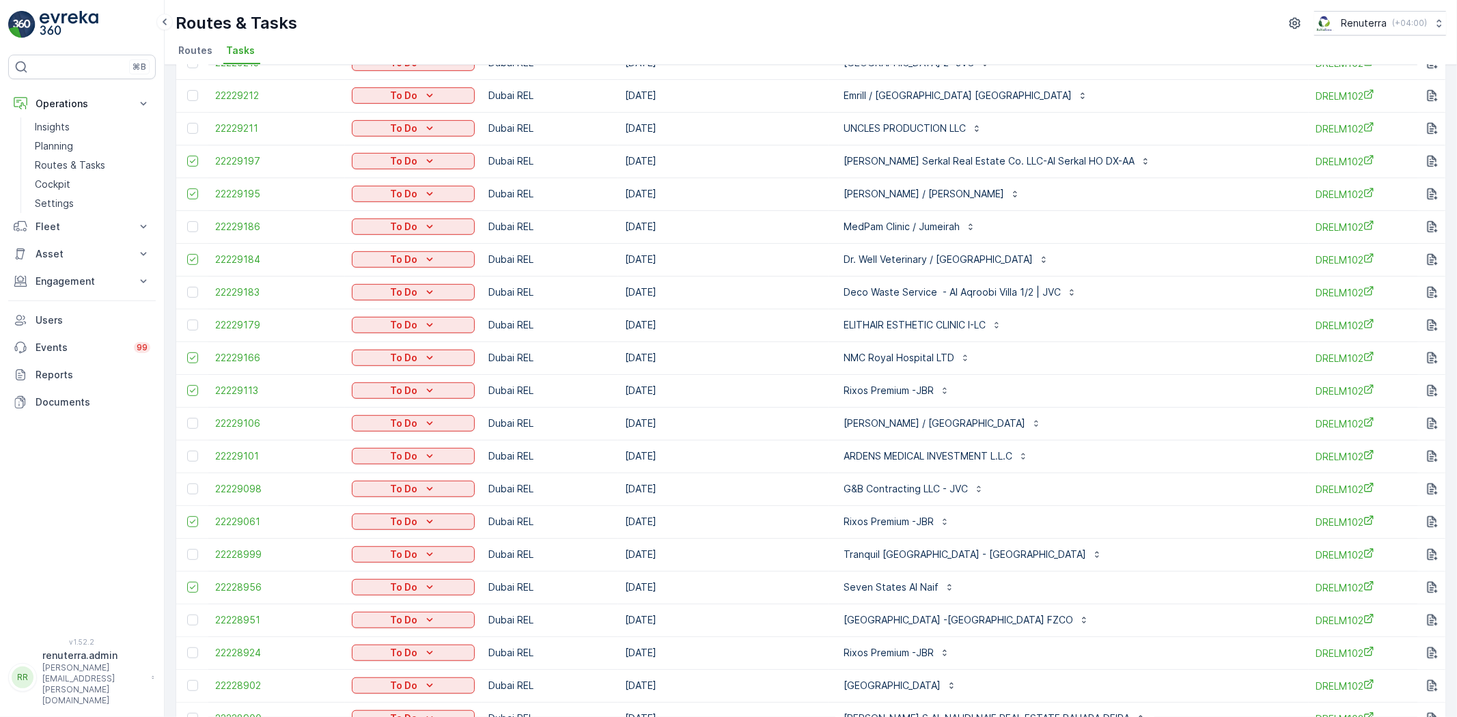
click at [200, 650] on div at bounding box center [194, 653] width 14 height 11
click at [187, 648] on input "checkbox" at bounding box center [187, 648] width 0 height 0
click at [196, 680] on div at bounding box center [192, 685] width 11 height 11
click at [187, 680] on input "checkbox" at bounding box center [187, 680] width 0 height 0
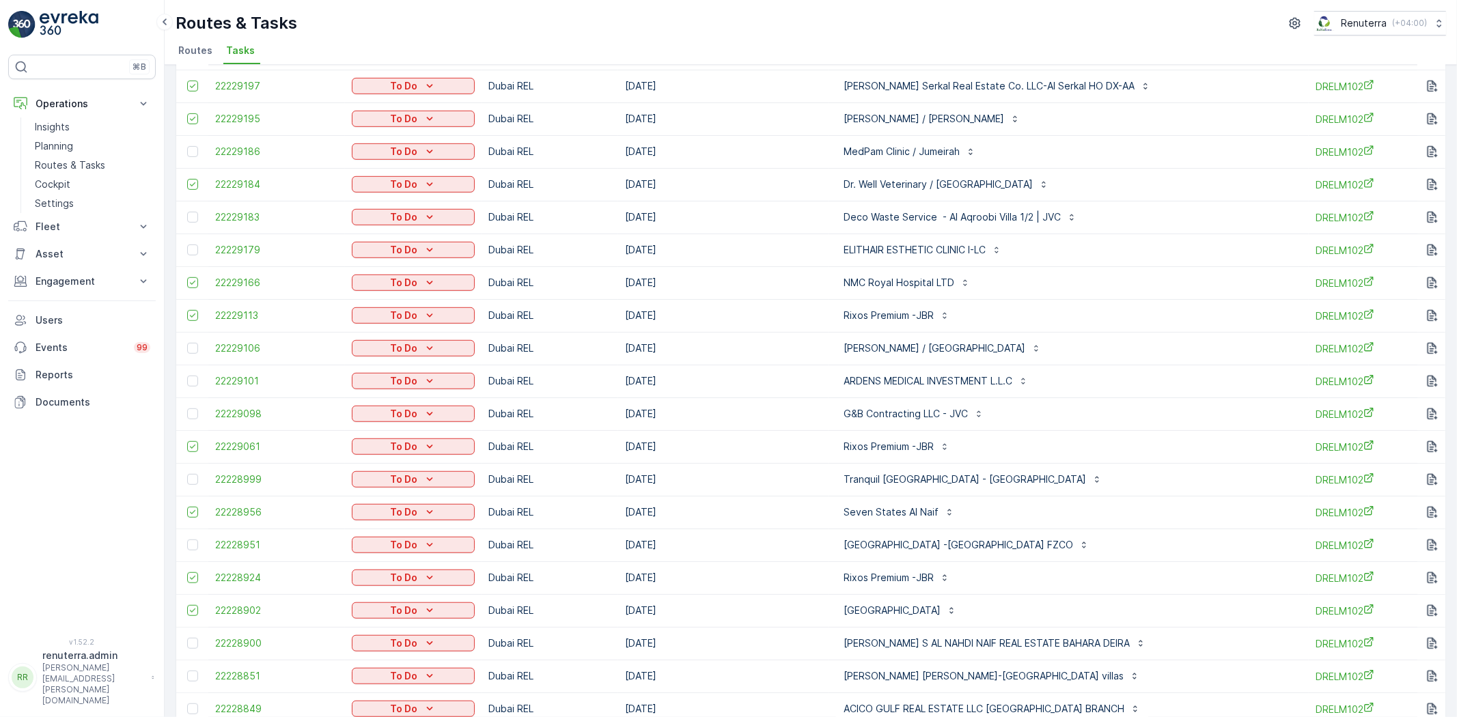
scroll to position [683, 0]
click at [189, 640] on div at bounding box center [192, 642] width 11 height 11
click at [187, 637] on input "checkbox" at bounding box center [187, 637] width 0 height 0
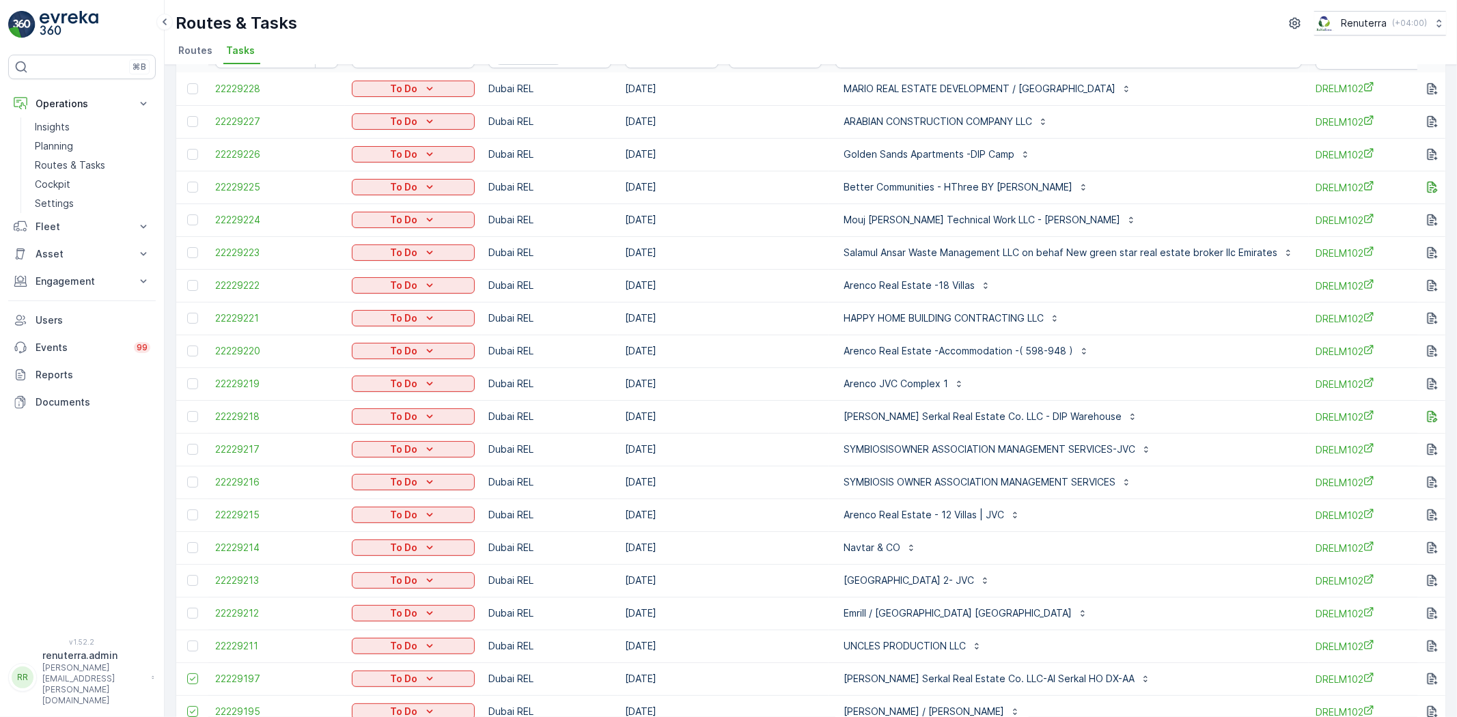
scroll to position [0, 0]
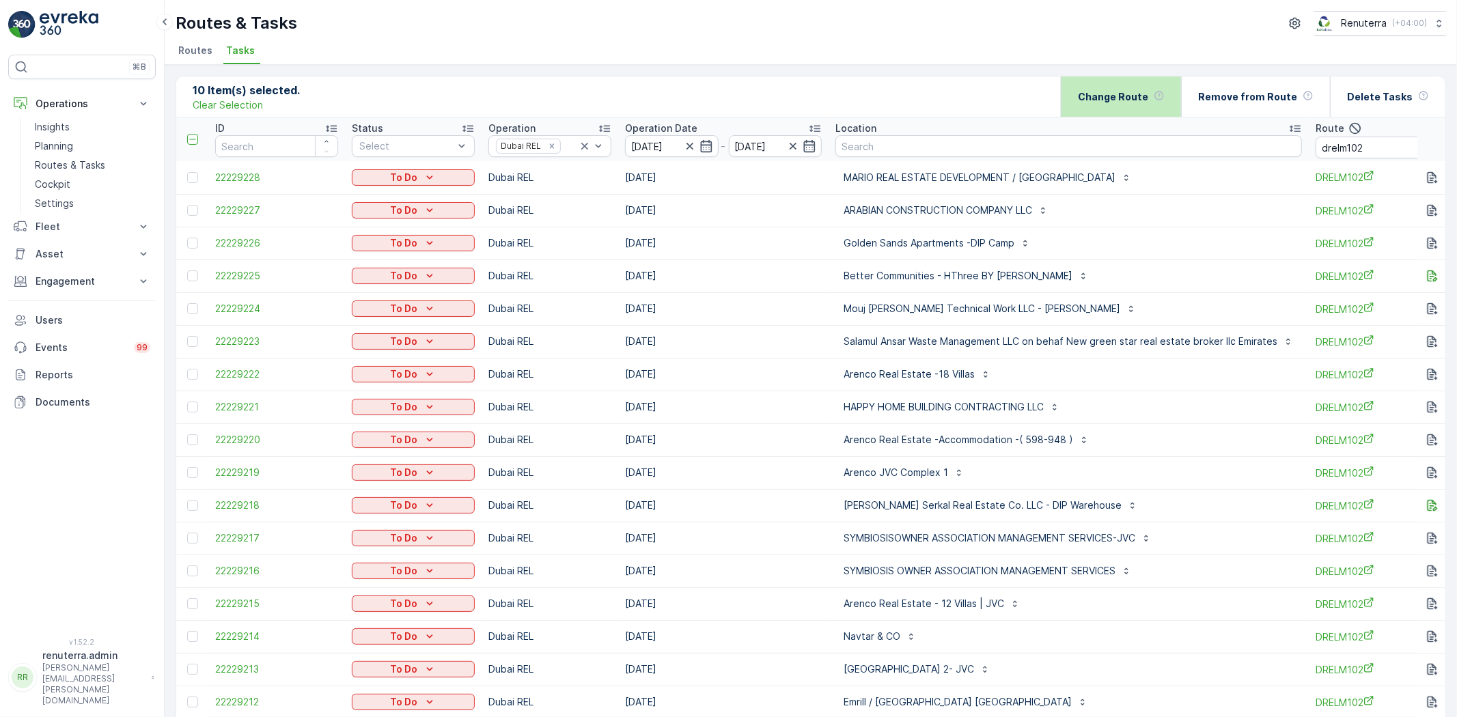
click at [1139, 93] on p "Change Route" at bounding box center [1113, 97] width 70 height 14
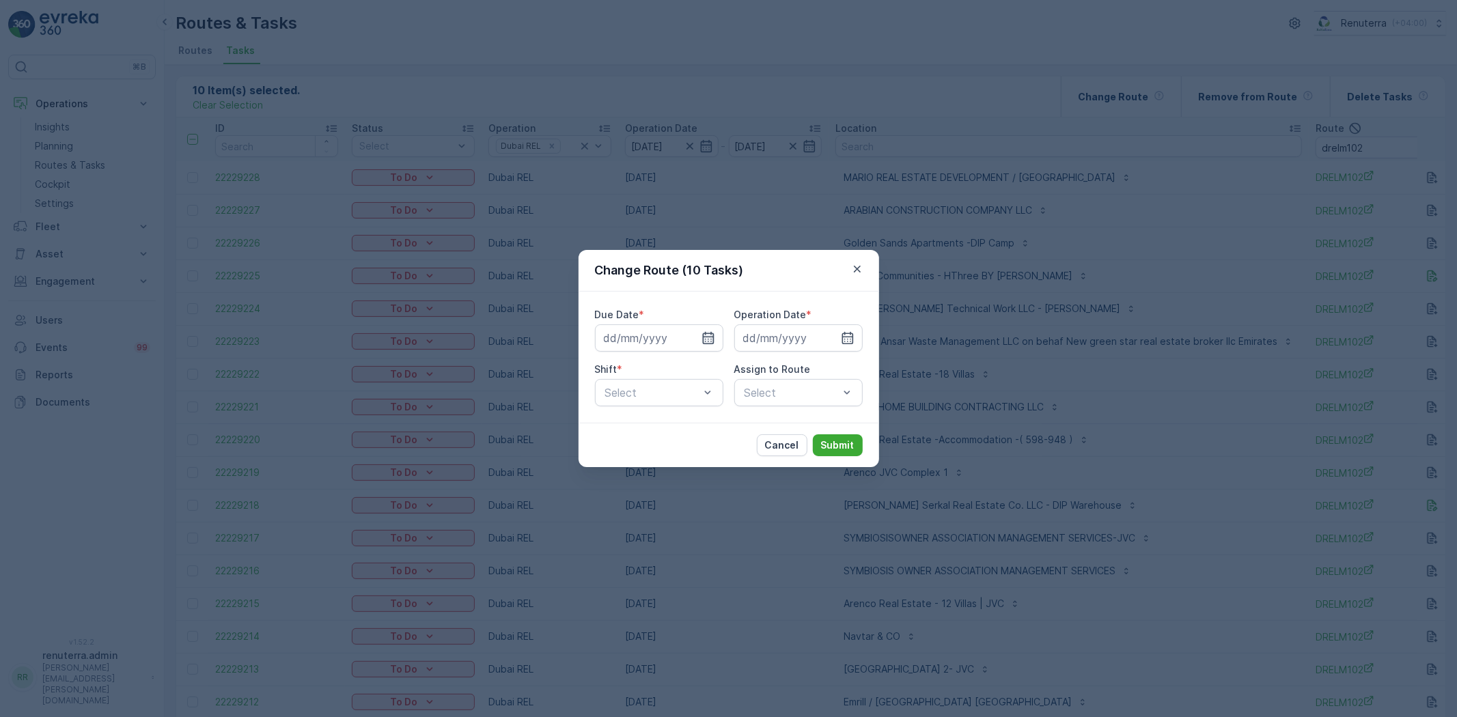
click at [706, 333] on icon "button" at bounding box center [708, 338] width 12 height 12
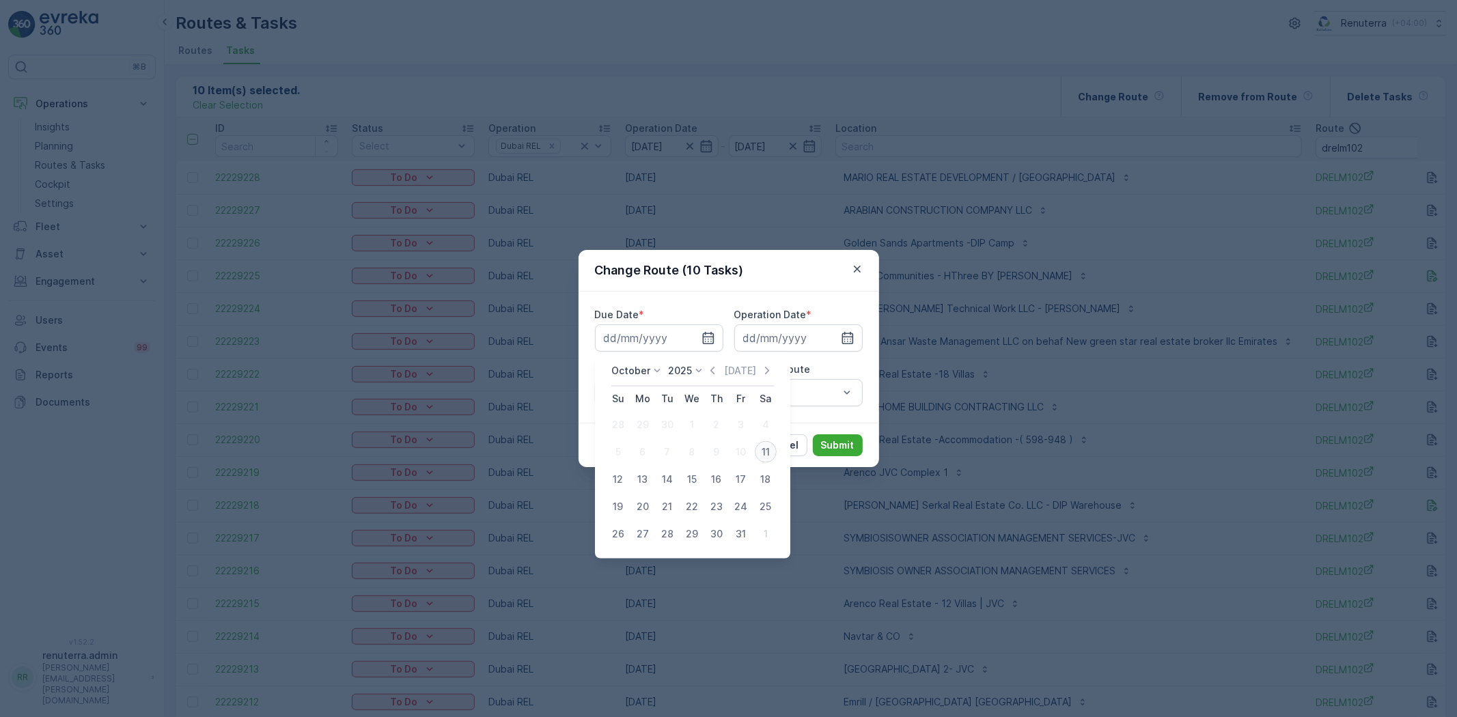
click at [758, 452] on div "11" at bounding box center [766, 452] width 22 height 22
type input "[DATE]"
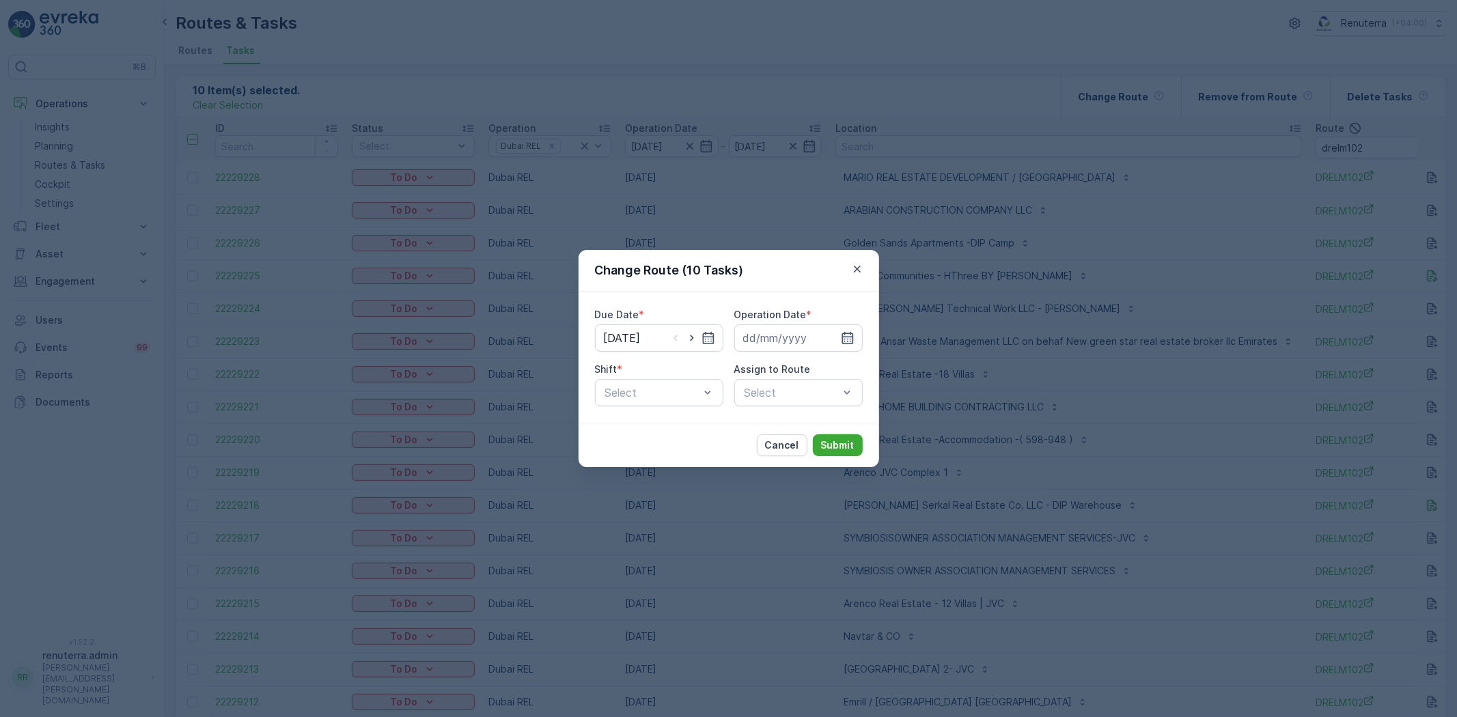
click at [841, 343] on icon "button" at bounding box center [848, 338] width 14 height 14
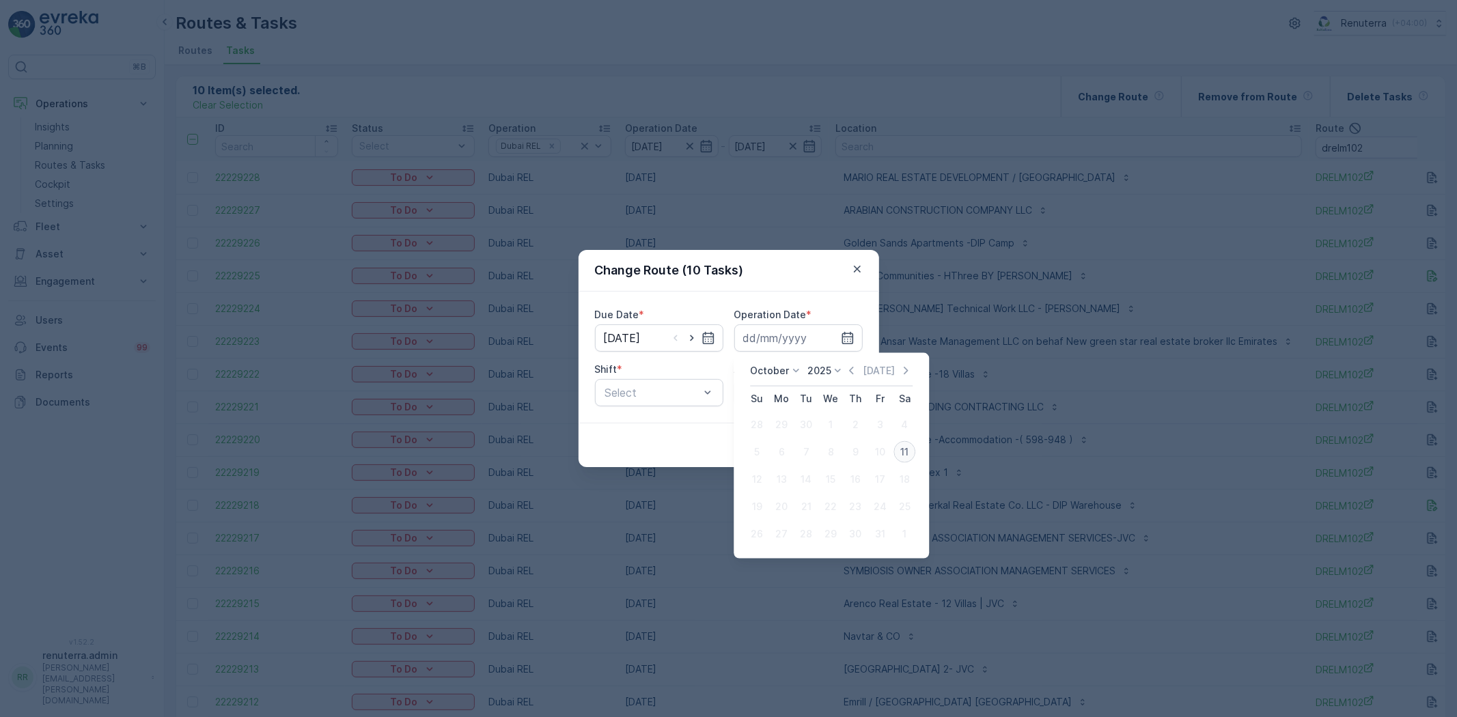
click at [902, 455] on div "11" at bounding box center [905, 452] width 22 height 22
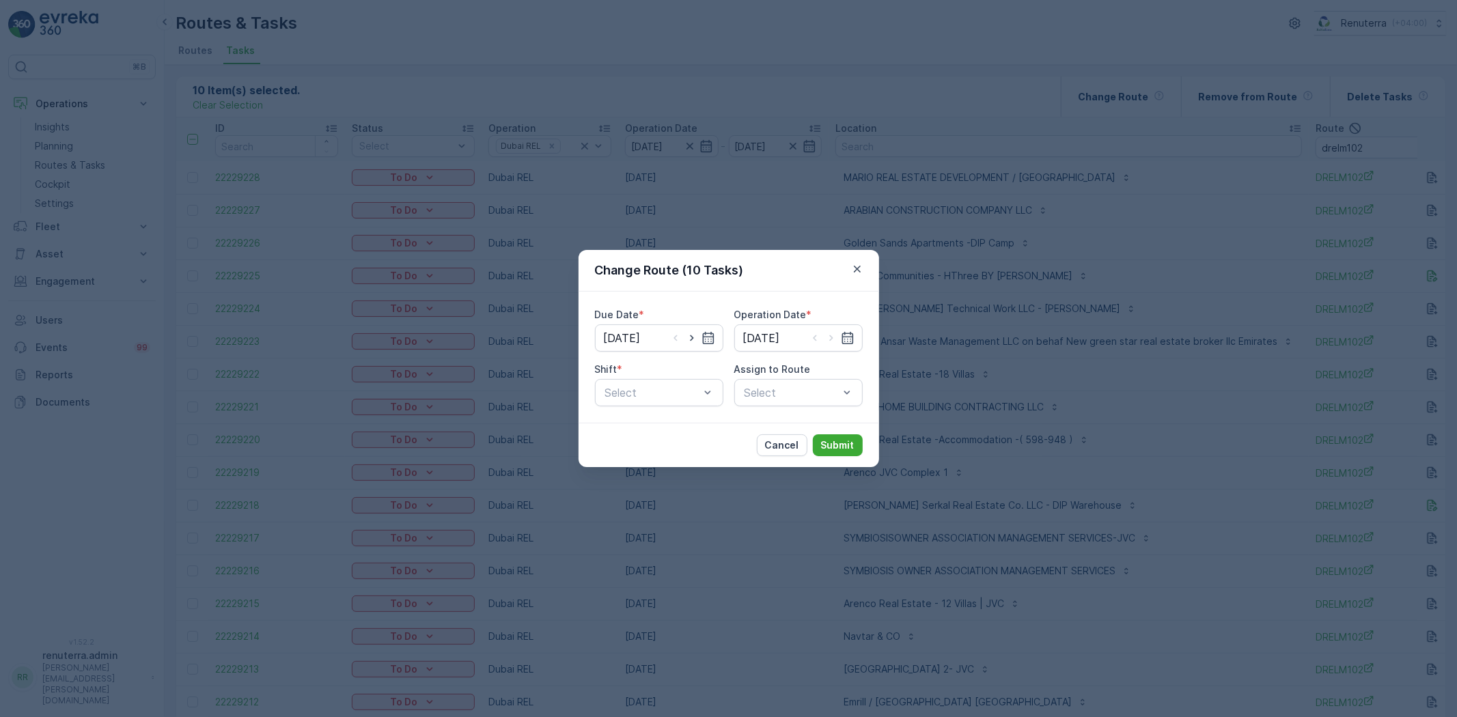
type input "[DATE]"
click at [581, 363] on div "Due Date * 11.10.2025 Operation Date * 11.10.2025 Shift * Select Assign to Rout…" at bounding box center [729, 357] width 301 height 131
click at [618, 380] on div "Select" at bounding box center [659, 392] width 128 height 27
click at [642, 426] on span "Day Shift" at bounding box center [627, 426] width 49 height 12
click at [772, 400] on div "Select" at bounding box center [798, 392] width 128 height 27
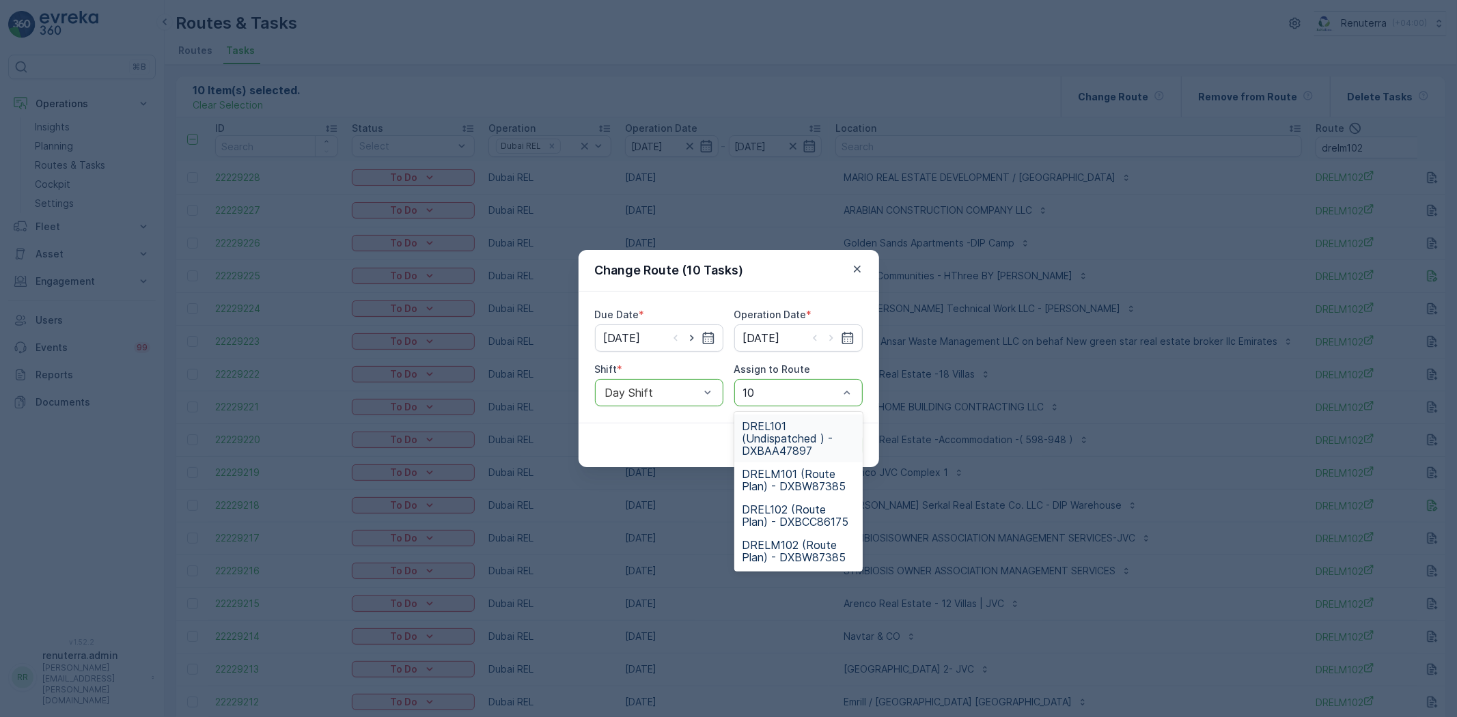
type input "101"
click at [787, 473] on span "DRELM101 (Route Plan) - DXBW87385" at bounding box center [799, 480] width 112 height 25
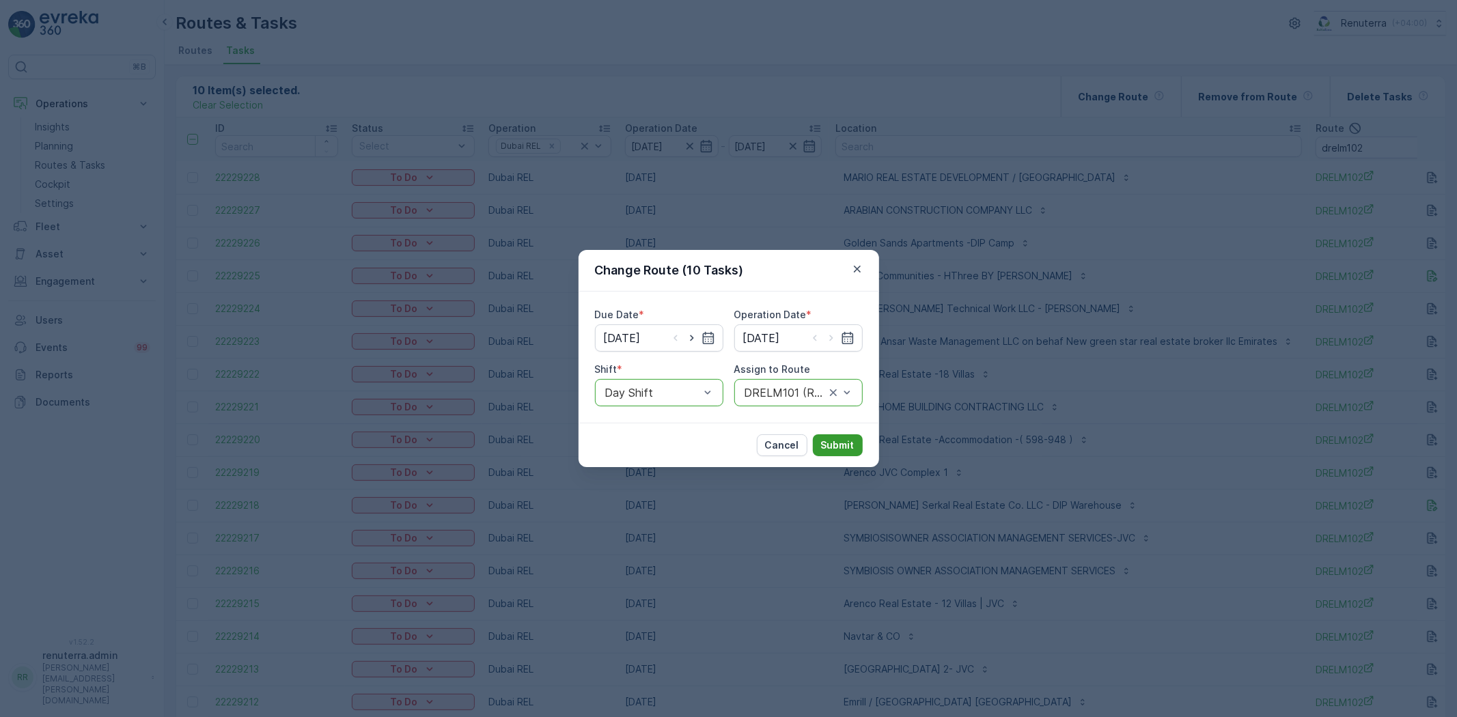
click at [837, 446] on p "Submit" at bounding box center [837, 446] width 33 height 14
